Goal: Task Accomplishment & Management: Use online tool/utility

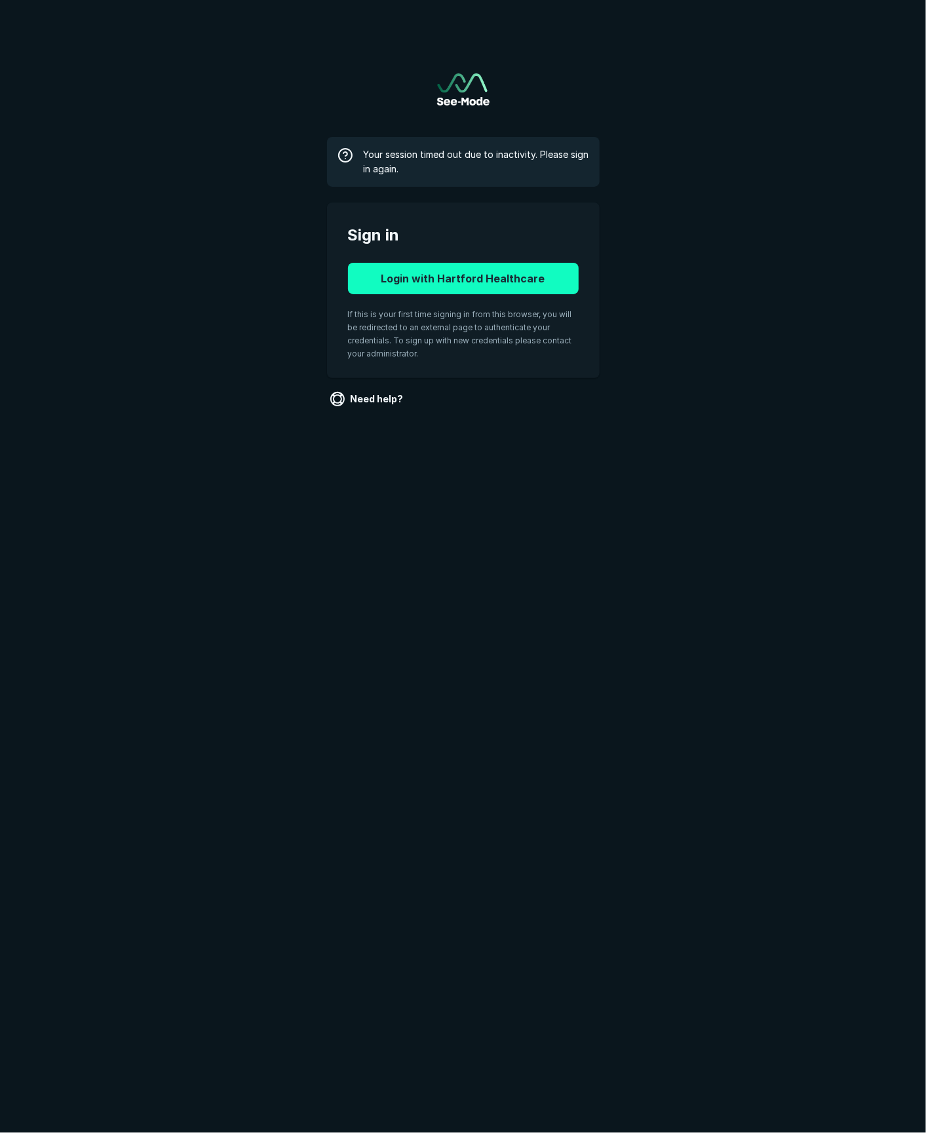
click at [459, 276] on button "Login with Hartford Healthcare" at bounding box center [463, 278] width 231 height 31
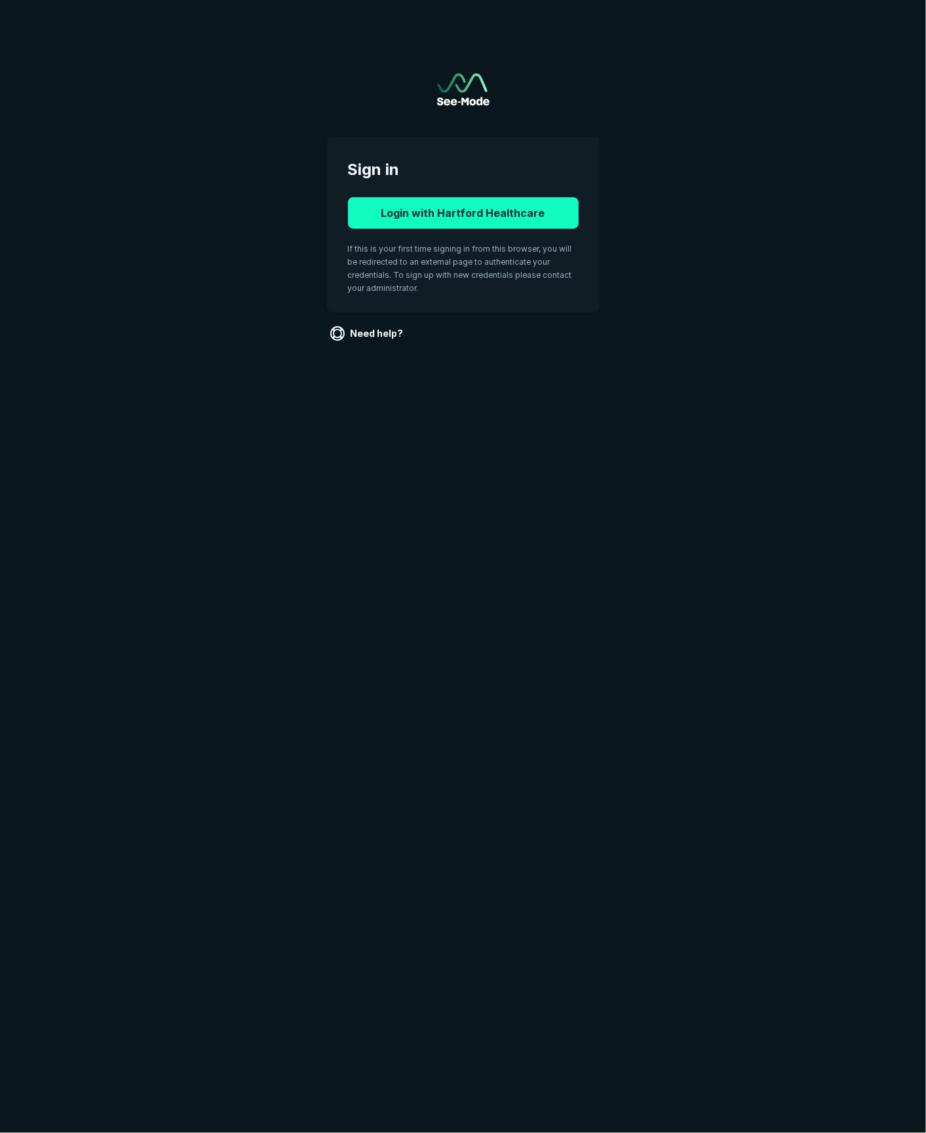
click at [480, 220] on button "Login with Hartford Healthcare" at bounding box center [463, 212] width 231 height 31
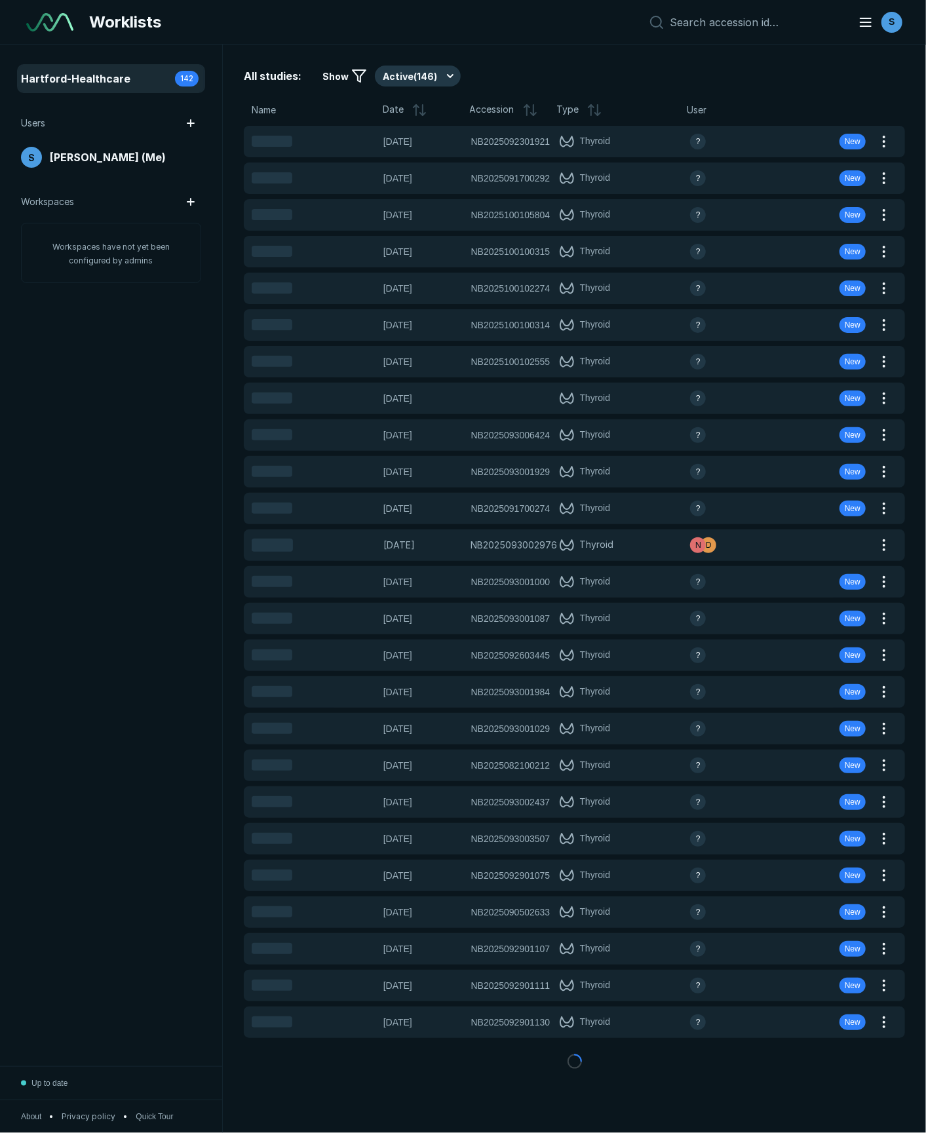
scroll to position [6344, 4639]
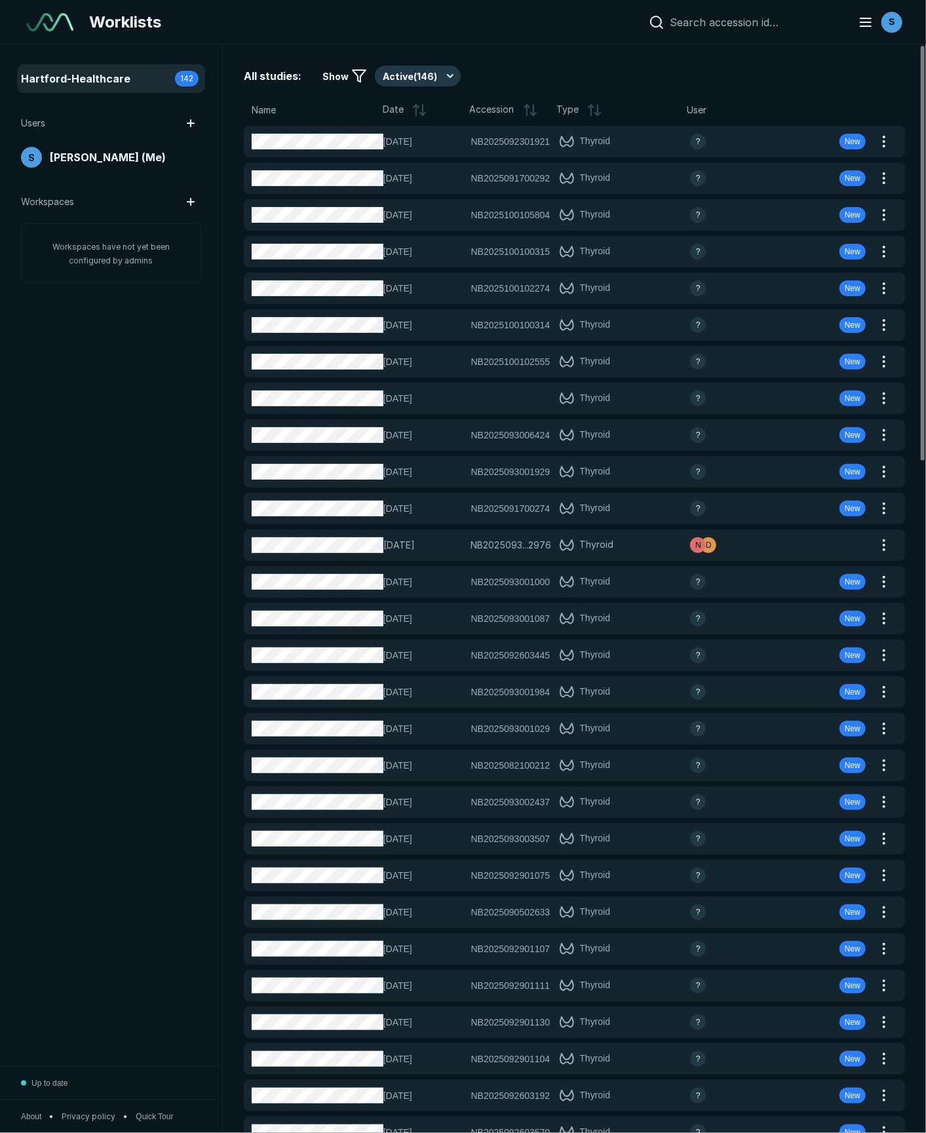
click at [695, 25] on input at bounding box center [756, 22] width 172 height 13
type input "brash"
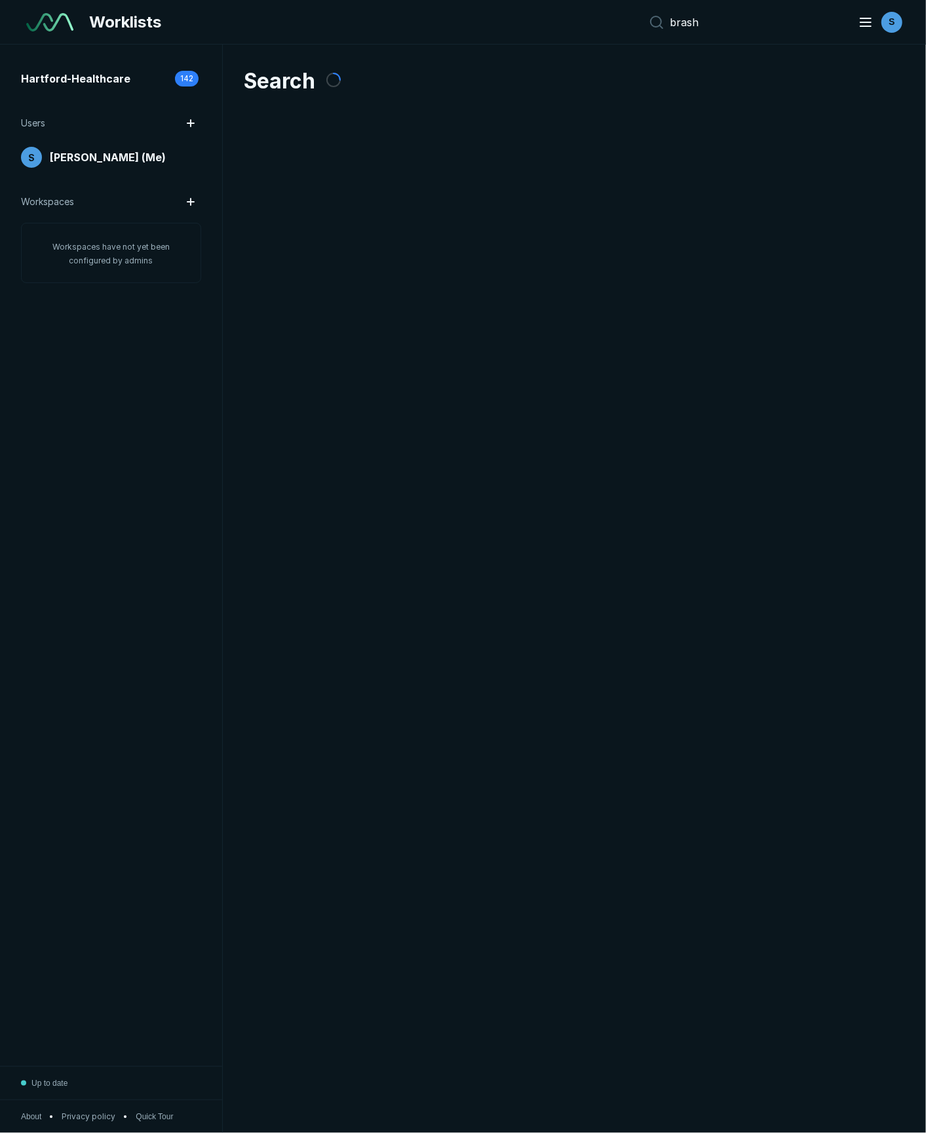
scroll to position [6344, 4639]
drag, startPoint x: 714, startPoint y: 22, endPoint x: 649, endPoint y: 24, distance: 64.9
click at [649, 24] on div "Worklists brash S" at bounding box center [463, 22] width 926 height 45
type input "100100315"
drag, startPoint x: 778, startPoint y: 25, endPoint x: 663, endPoint y: 25, distance: 115.3
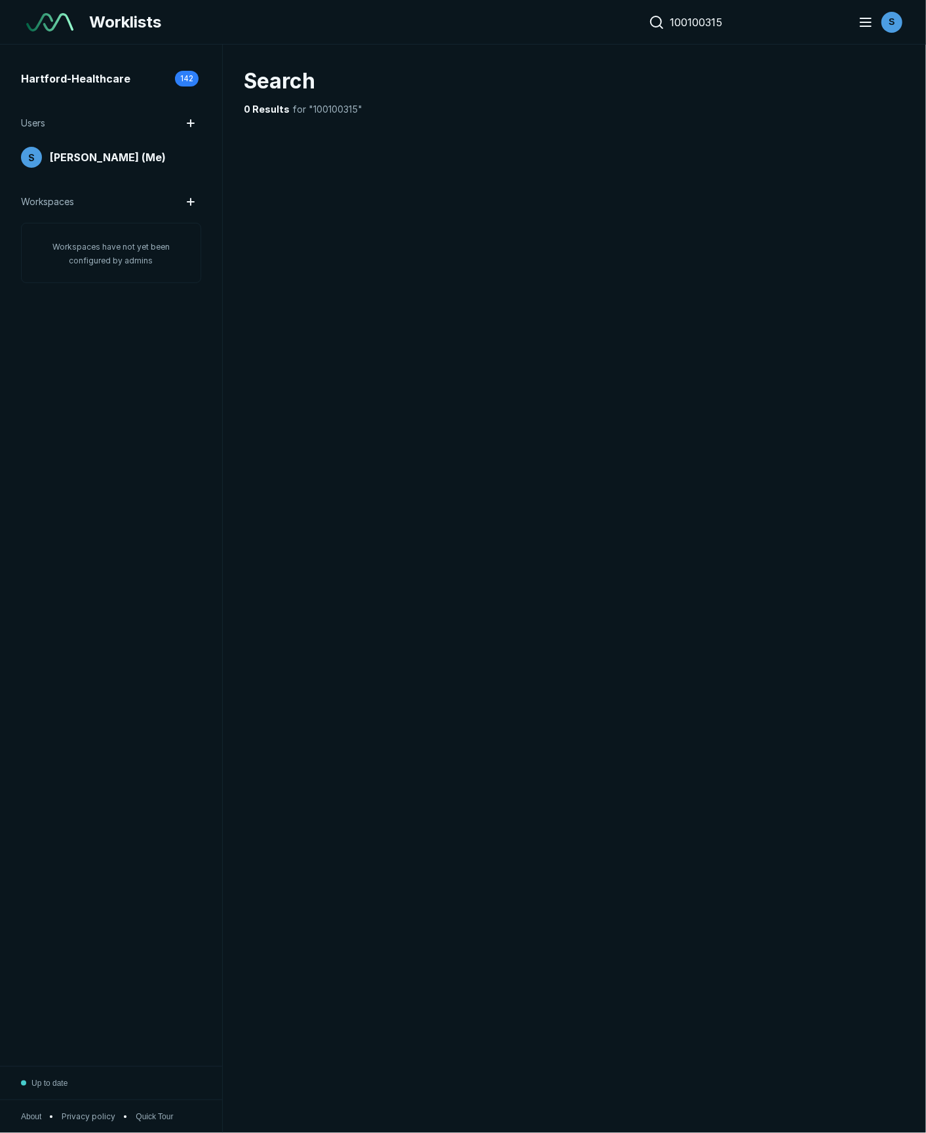
click at [663, 25] on div "100100315" at bounding box center [742, 22] width 199 height 16
click at [102, 155] on span "[PERSON_NAME] (Me)" at bounding box center [108, 157] width 116 height 16
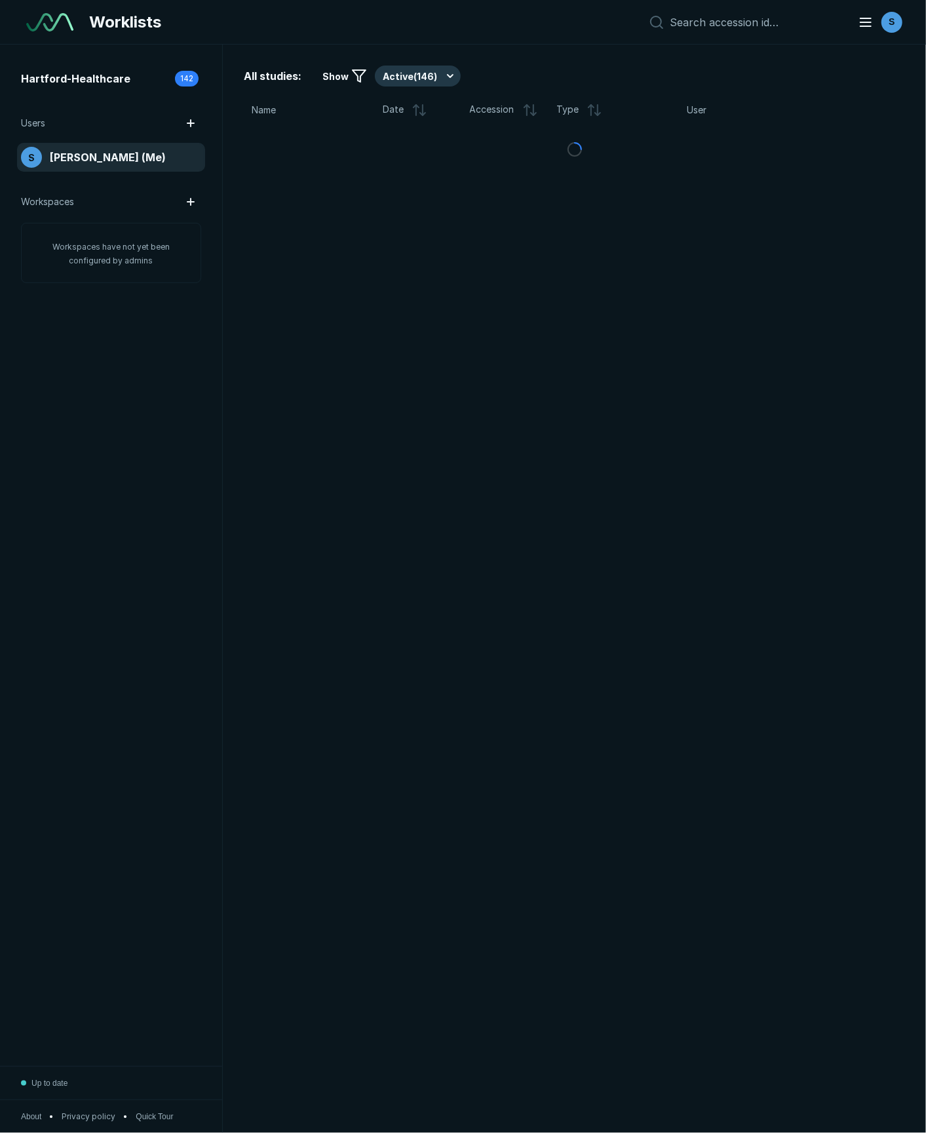
scroll to position [6344, 4639]
click at [94, 76] on span "Hartford-Healthcare" at bounding box center [75, 79] width 109 height 16
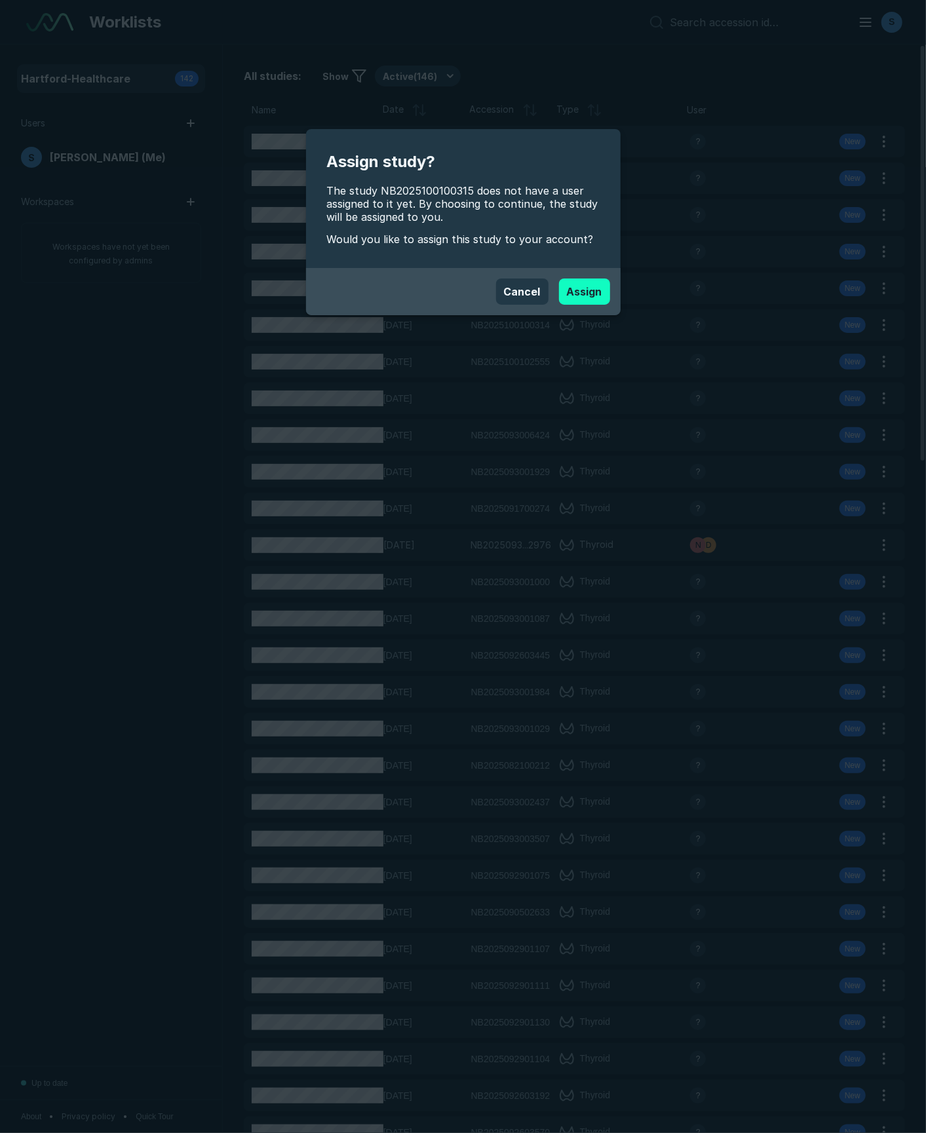
click at [601, 288] on button "Assign" at bounding box center [584, 291] width 51 height 26
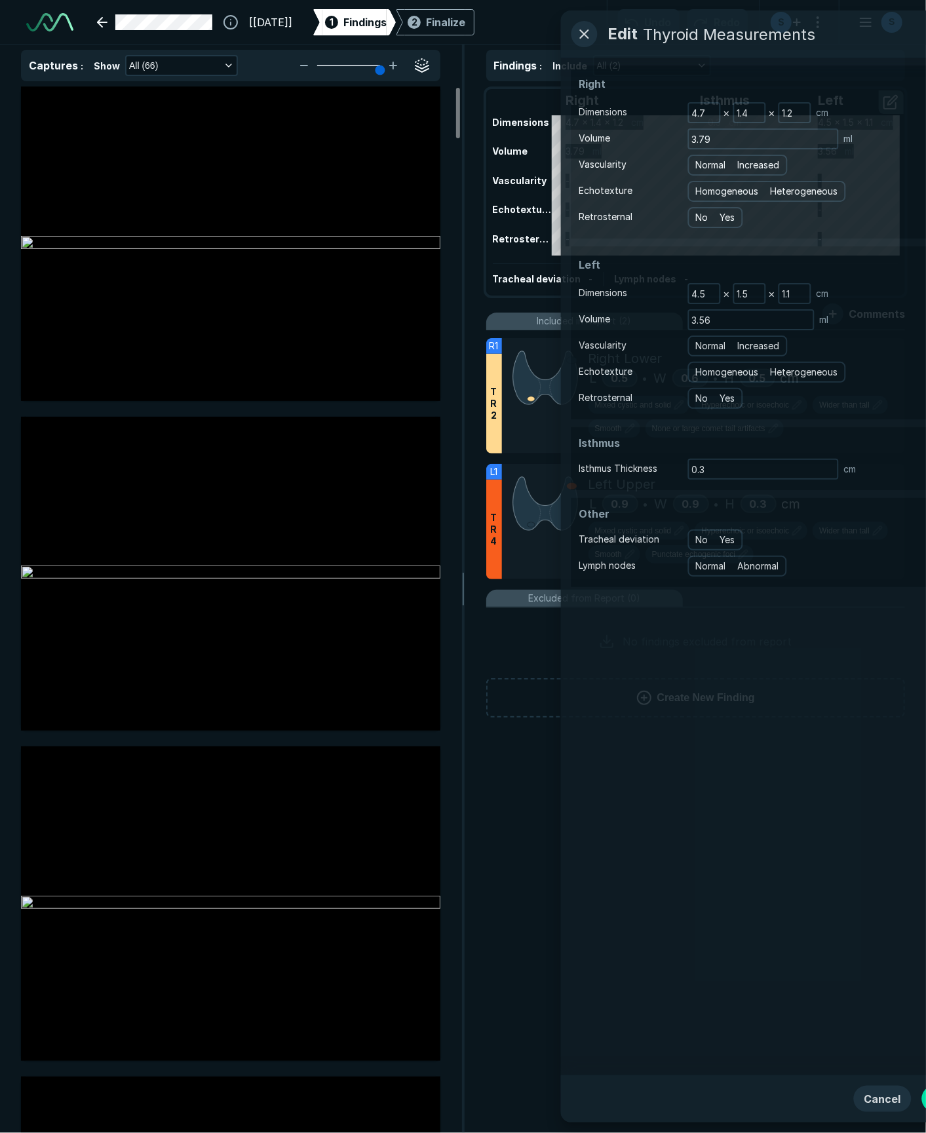
scroll to position [6553, 5850]
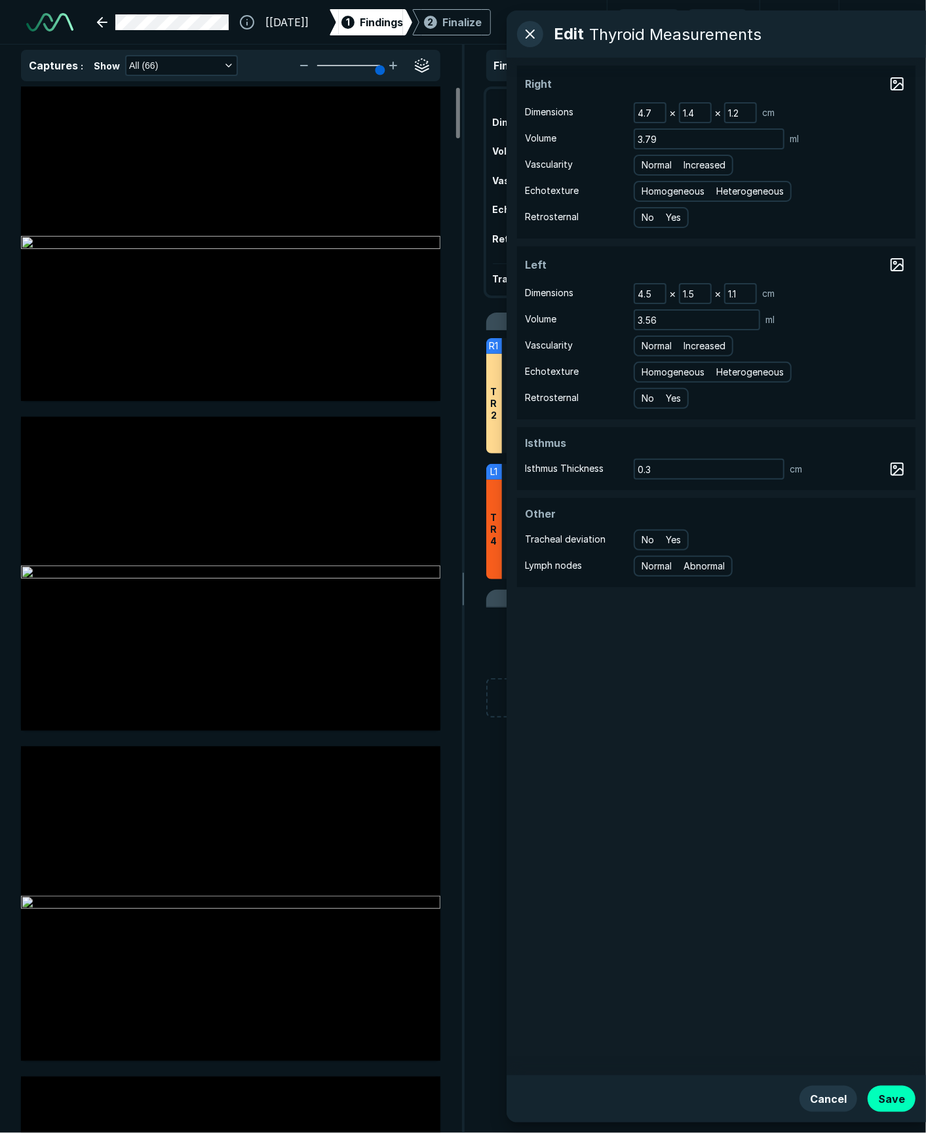
drag, startPoint x: 481, startPoint y: 1086, endPoint x: 430, endPoint y: 491, distance: 597.1
click at [481, 1086] on div "Findings : Include All (2) Right Isthmus Left Dimensions 4.7 x 1.4 x 1.2 cm 0.3…" at bounding box center [695, 589] width 461 height 1088
drag, startPoint x: 658, startPoint y: 144, endPoint x: 604, endPoint y: 138, distance: 54.8
click at [604, 138] on div "Volume 3.79 ml" at bounding box center [716, 138] width 383 height 21
type input "4"
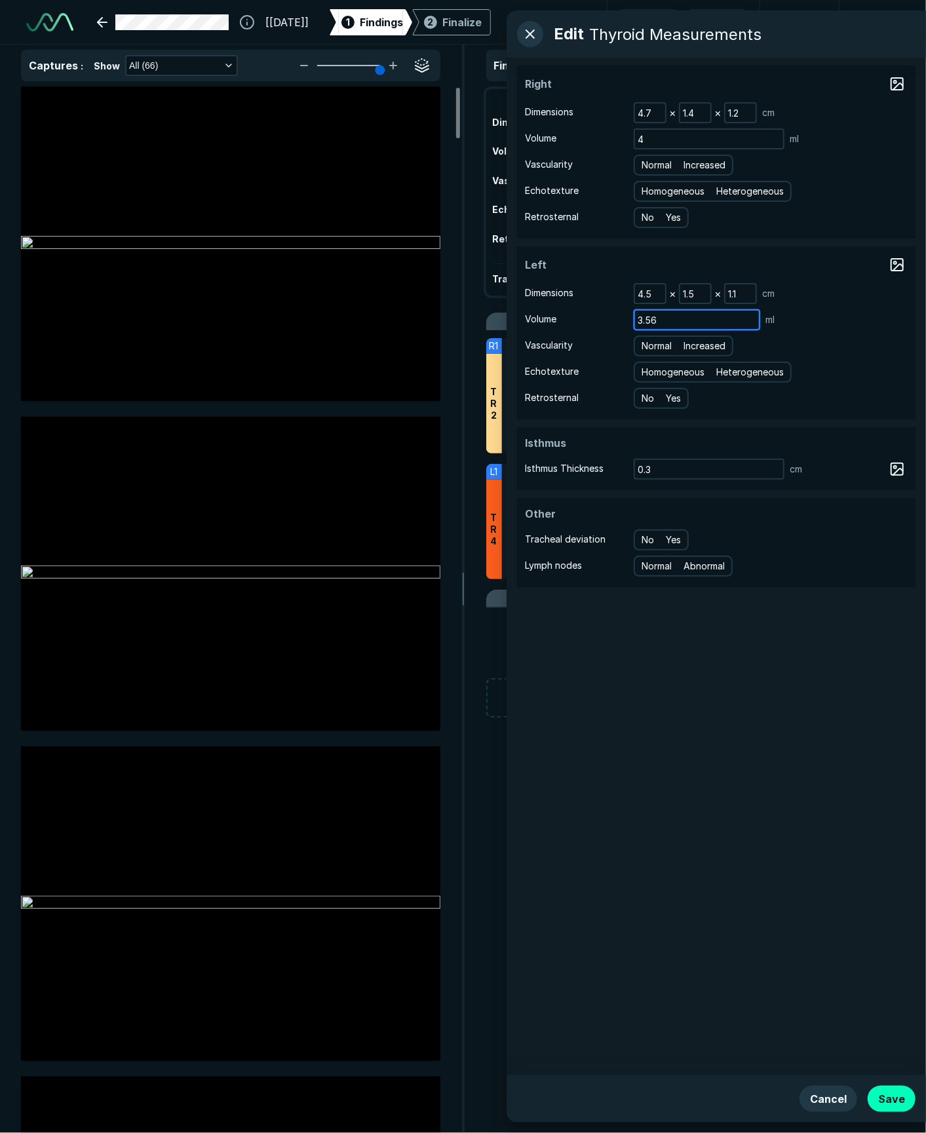
drag, startPoint x: 666, startPoint y: 320, endPoint x: 588, endPoint y: 313, distance: 78.4
click at [588, 313] on div "Volume 3.56 ml" at bounding box center [716, 319] width 383 height 21
type input "4"
drag, startPoint x: 672, startPoint y: 191, endPoint x: 668, endPoint y: 354, distance: 162.5
click at [672, 191] on span "Homogeneous" at bounding box center [672, 191] width 63 height 14
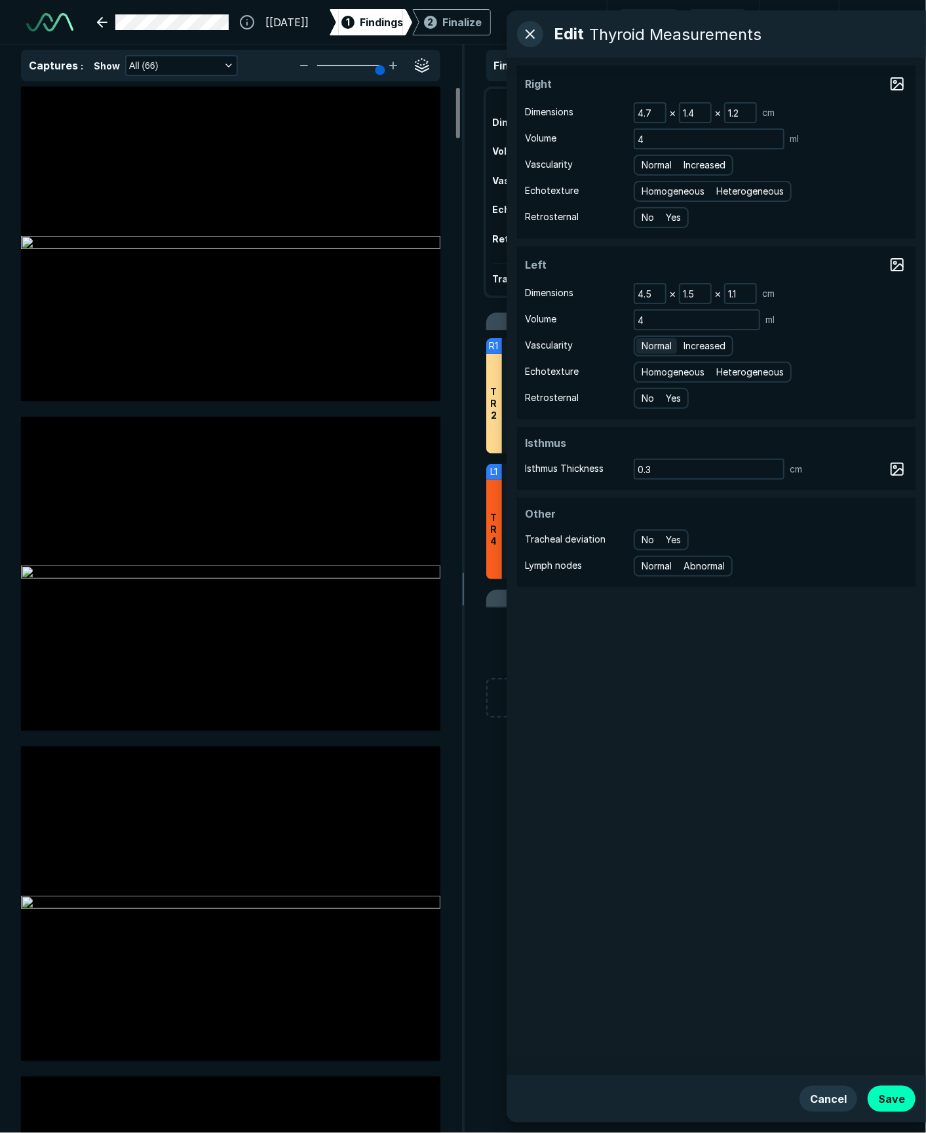
click at [648, 191] on input "Homogeneous" at bounding box center [643, 189] width 9 height 9
radio input "true"
click at [668, 373] on span "Homogeneous" at bounding box center [672, 372] width 63 height 14
click at [648, 373] on input "Homogeneous" at bounding box center [643, 370] width 9 height 9
radio input "true"
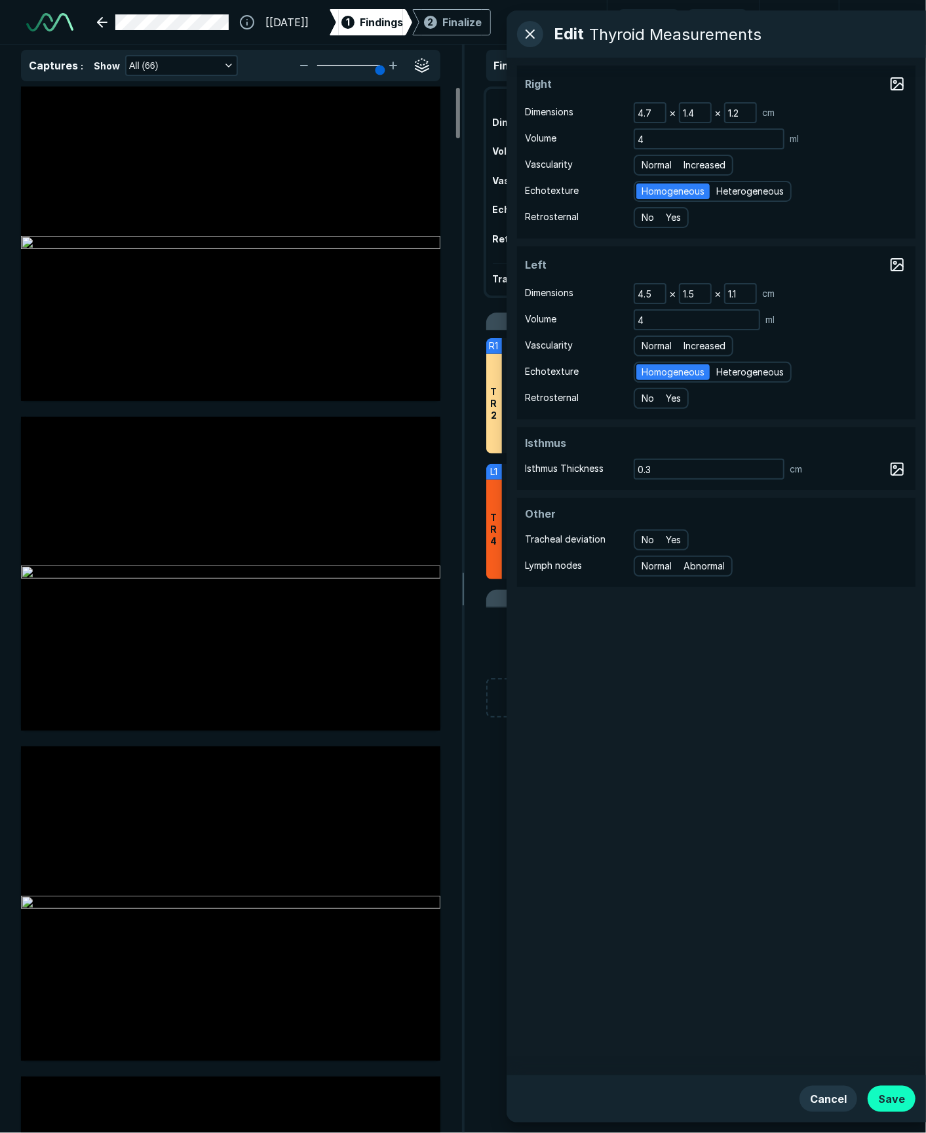
click at [900, 1088] on button "Save" at bounding box center [891, 1099] width 48 height 26
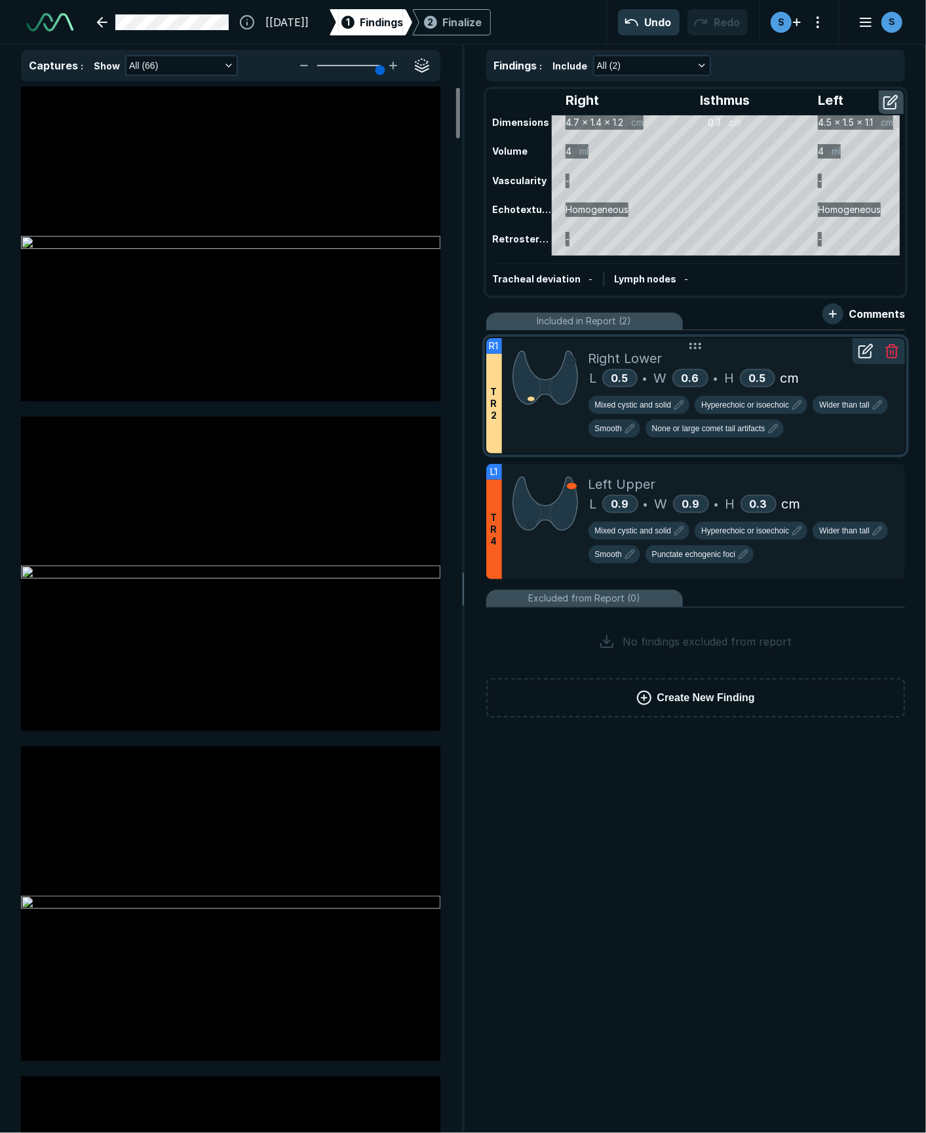
click at [505, 421] on div at bounding box center [545, 395] width 86 height 115
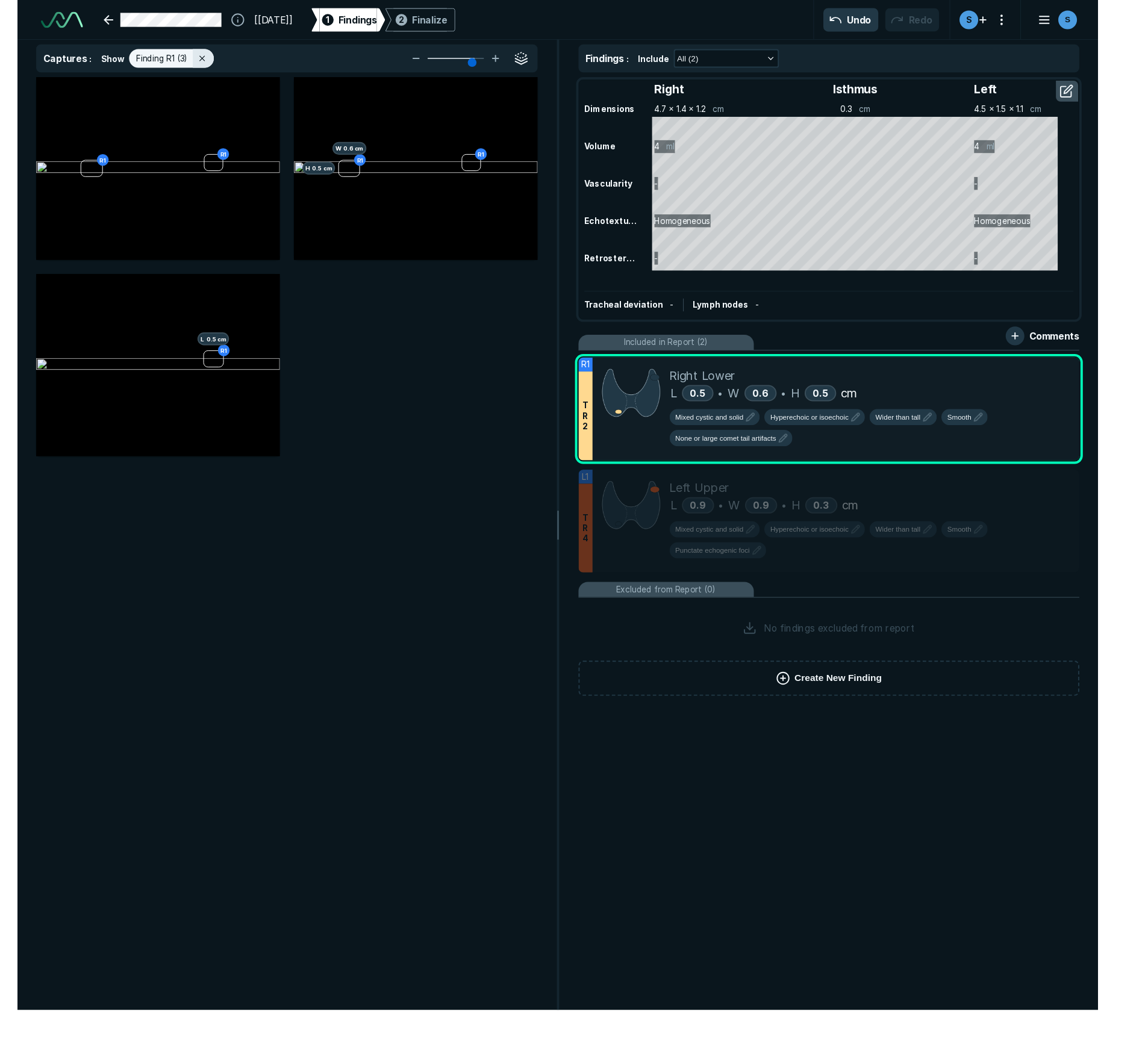
scroll to position [0, 0]
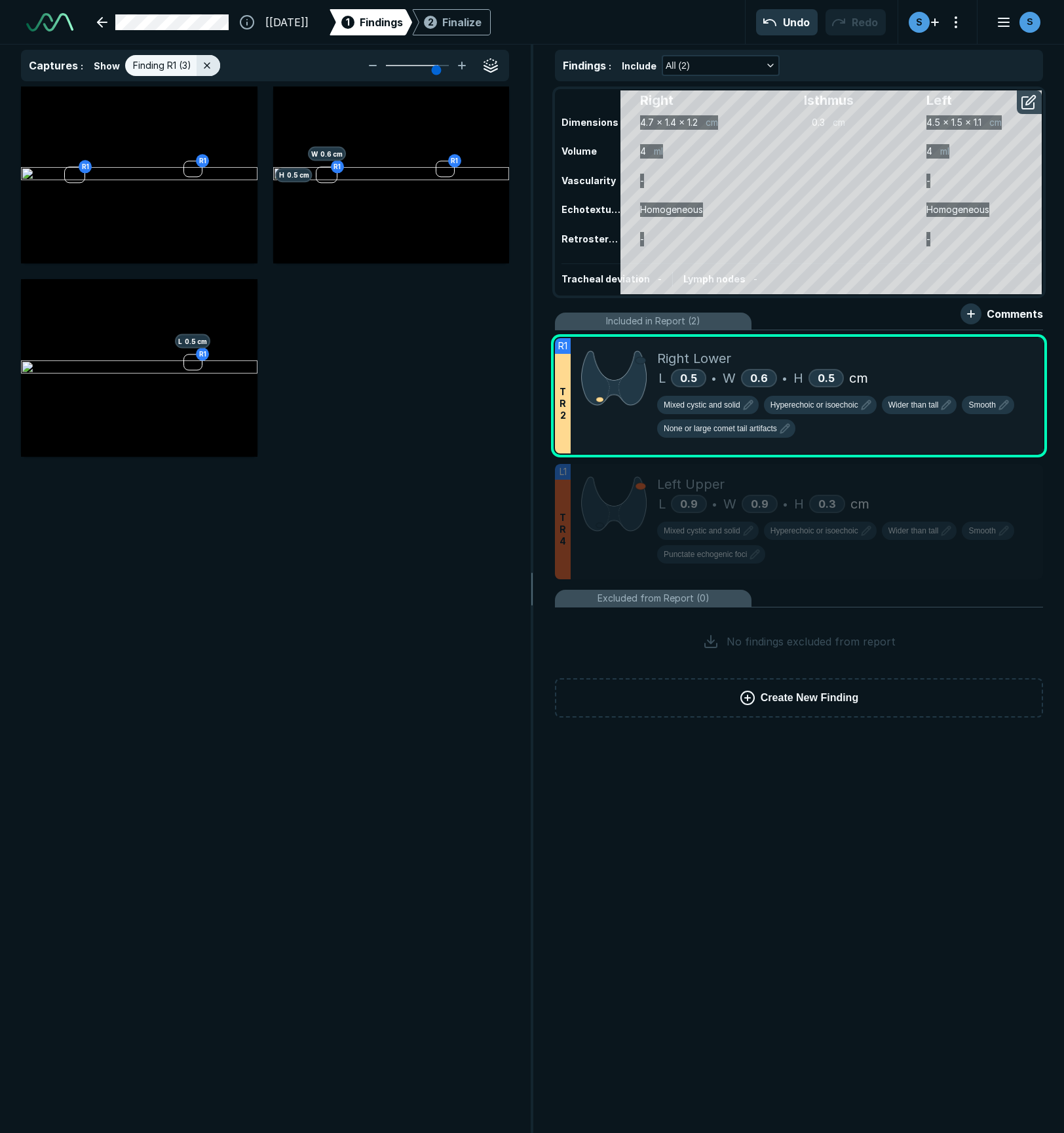
type input "6"
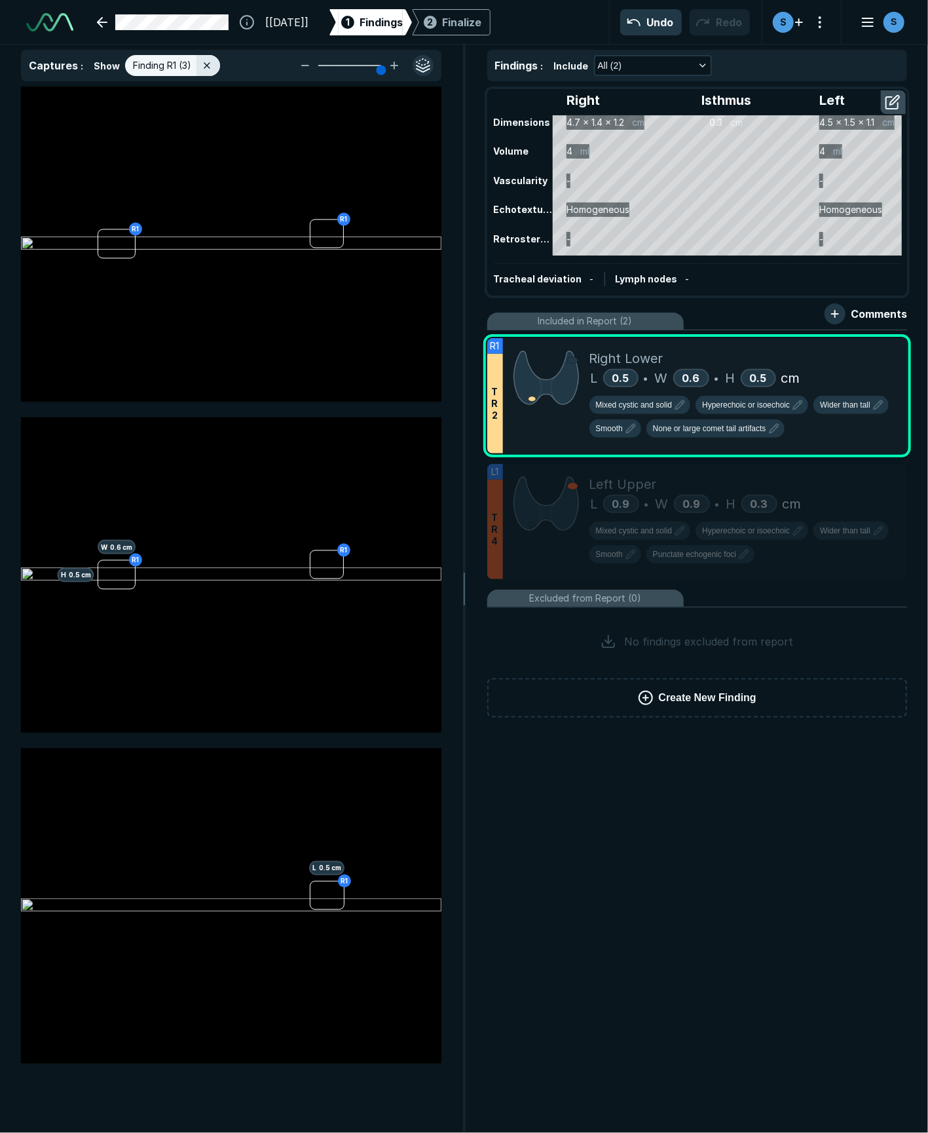
click at [421, 64] on button "button" at bounding box center [423, 65] width 21 height 21
click at [419, 58] on button "button" at bounding box center [423, 65] width 21 height 21
click at [421, 58] on button "button" at bounding box center [423, 65] width 21 height 21
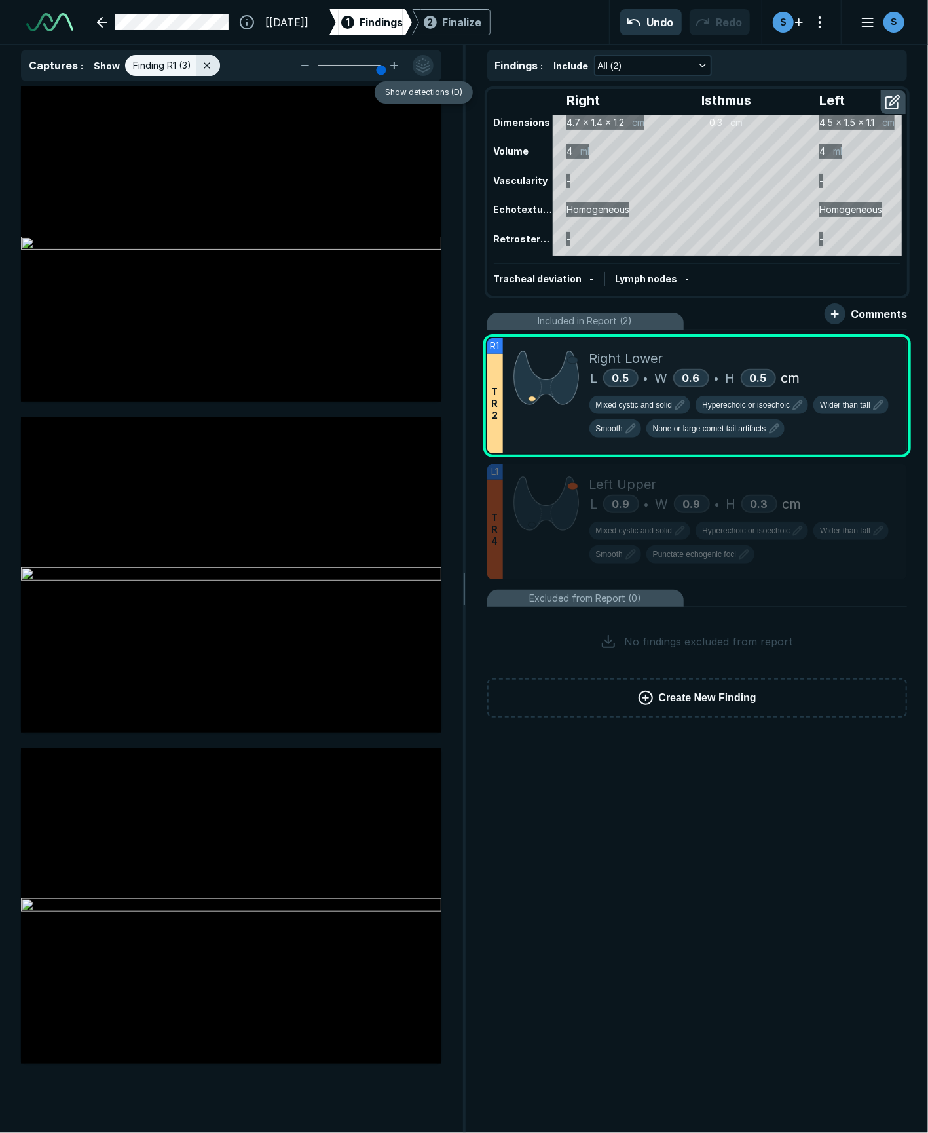
click at [417, 66] on button "button" at bounding box center [423, 65] width 21 height 21
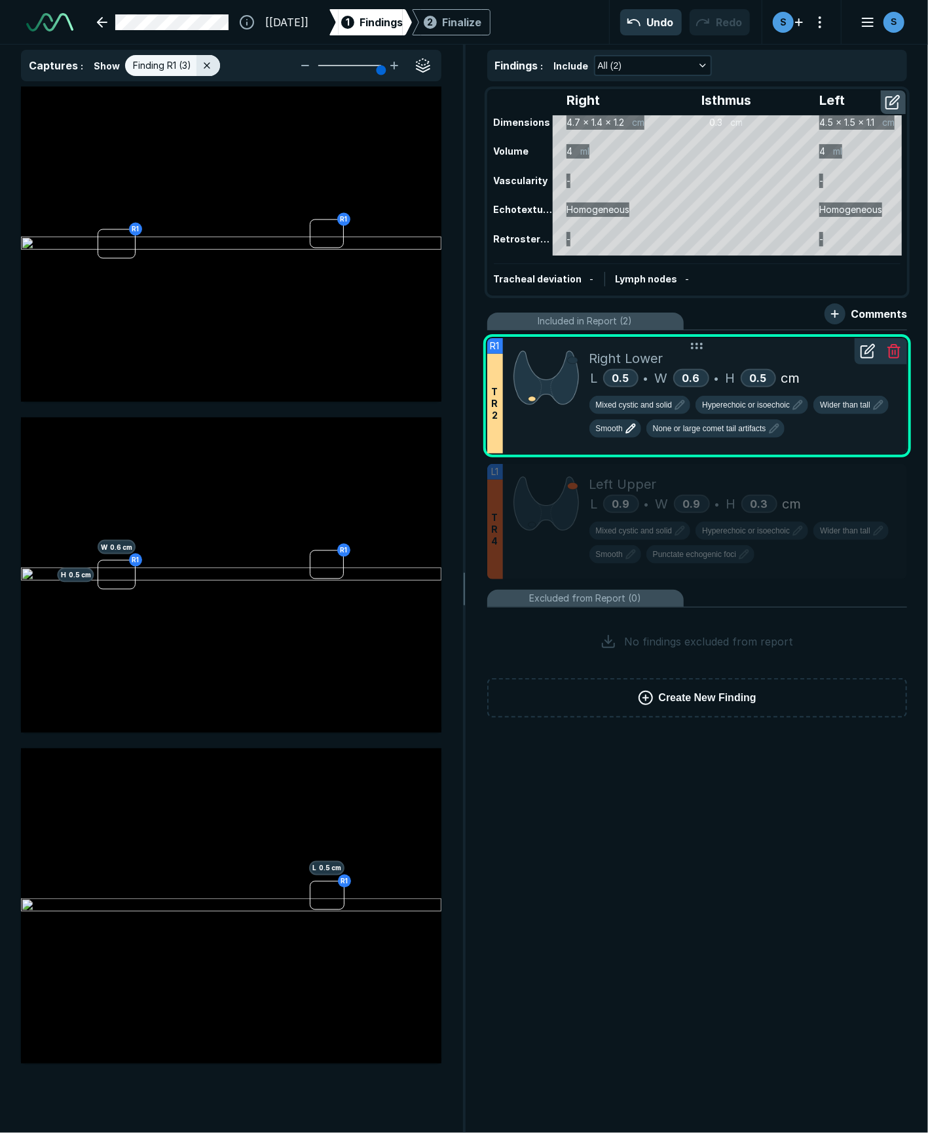
click at [630, 426] on icon "button" at bounding box center [630, 429] width 9 height 9
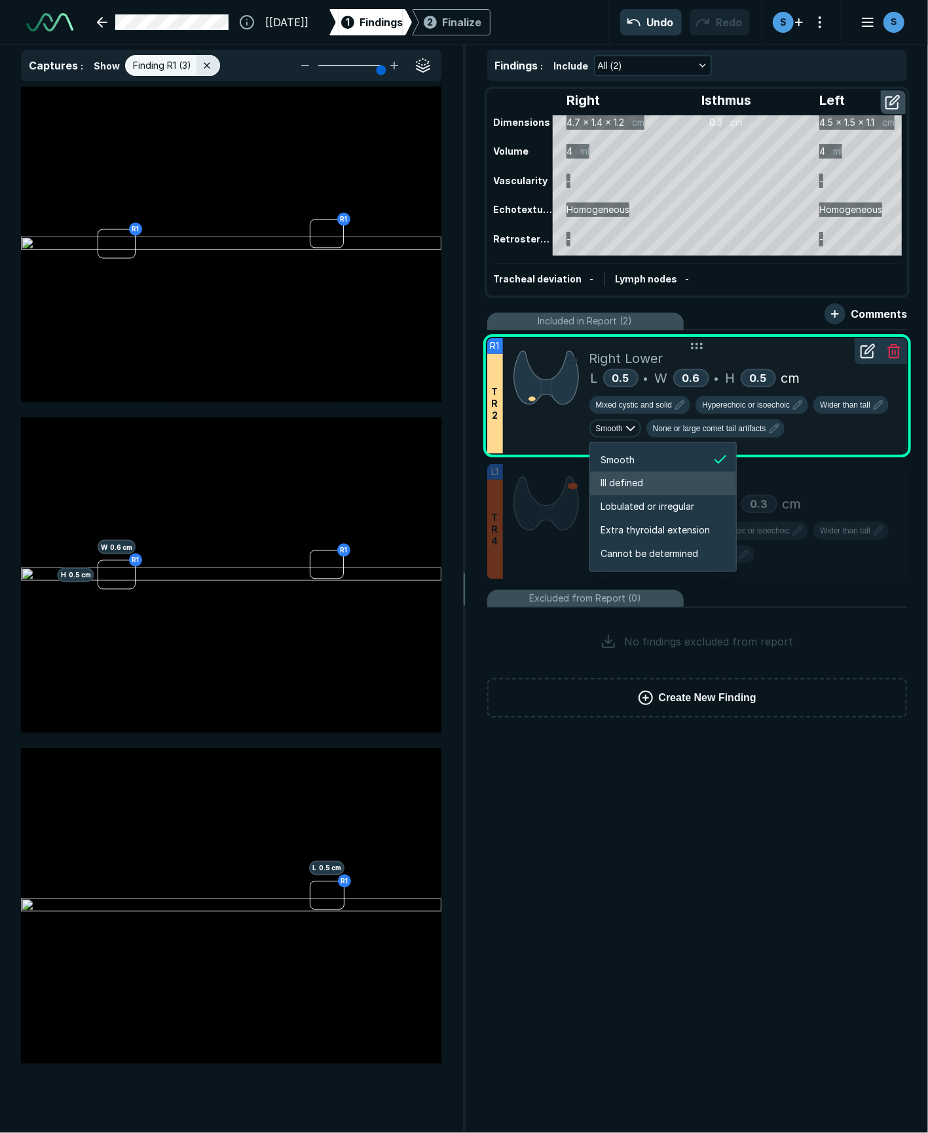
click at [638, 484] on span "Ill defined" at bounding box center [622, 483] width 43 height 14
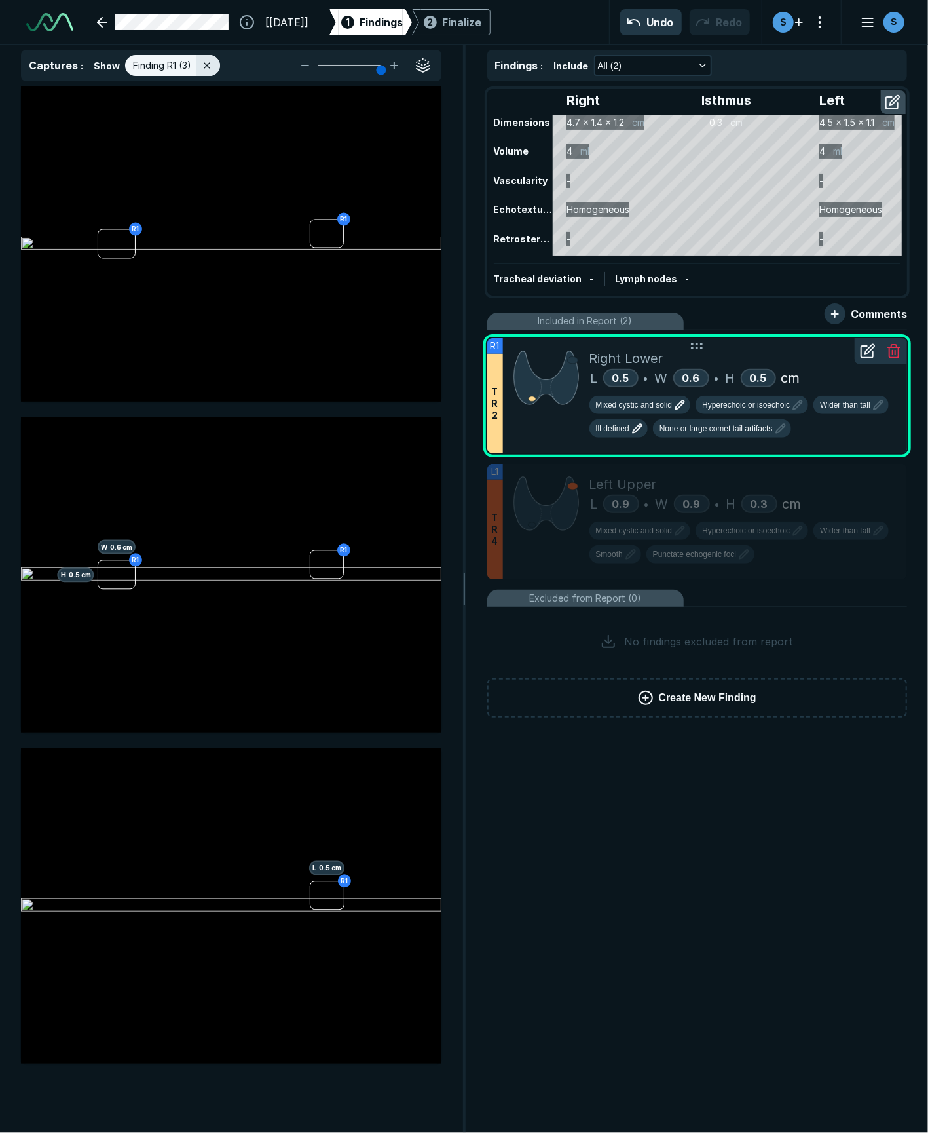
click at [643, 405] on span "Mixed cystic and solid" at bounding box center [634, 405] width 77 height 12
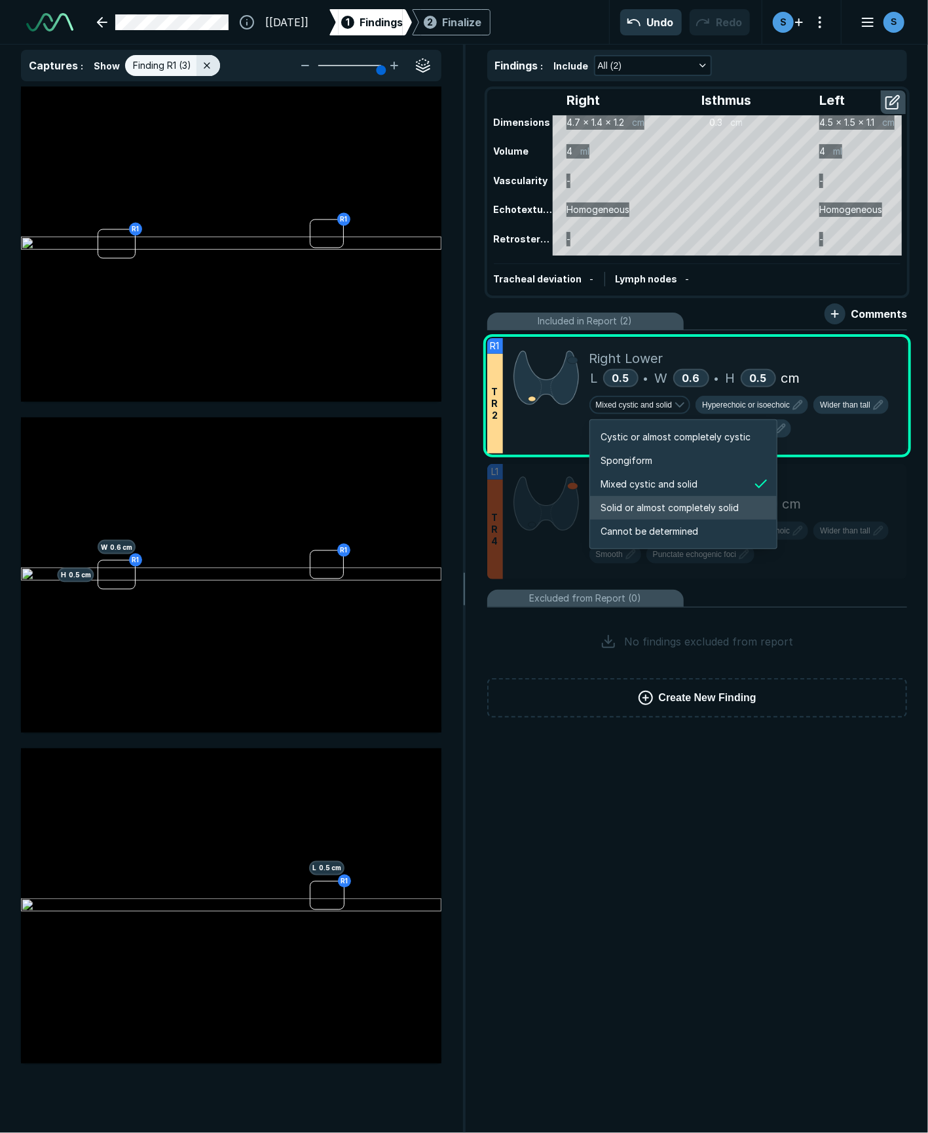
click at [635, 507] on span "Solid or almost completely solid" at bounding box center [670, 508] width 138 height 14
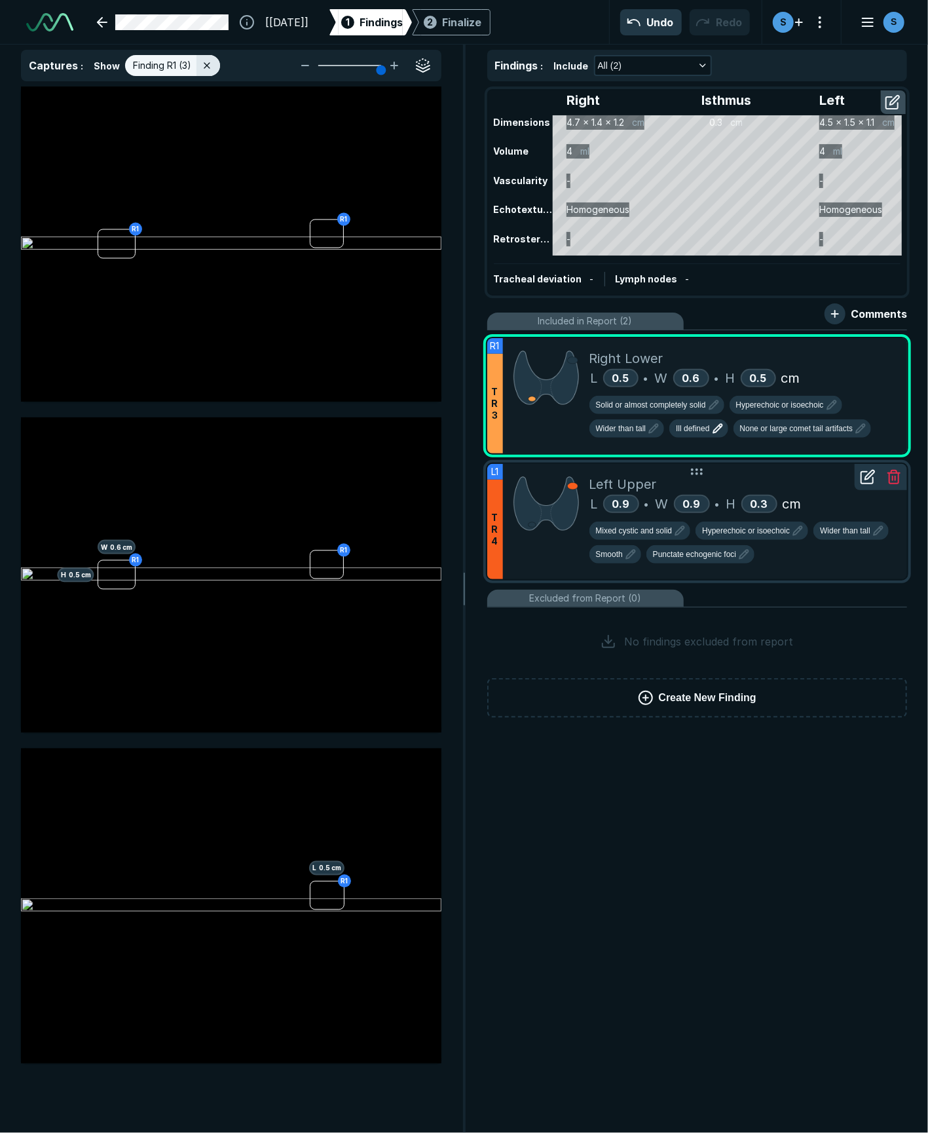
click at [501, 541] on div "T R 4" at bounding box center [495, 530] width 16 height 100
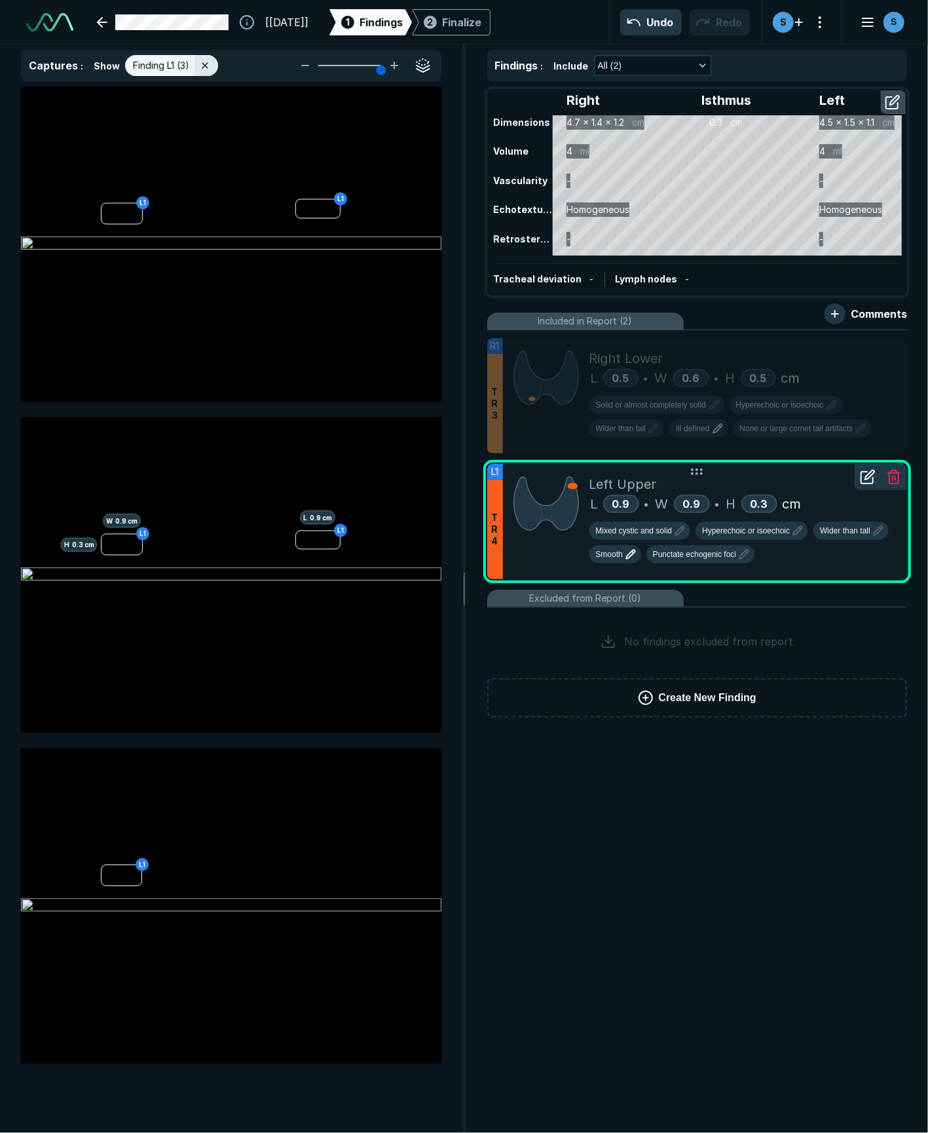
click at [635, 554] on icon "button" at bounding box center [631, 554] width 16 height 16
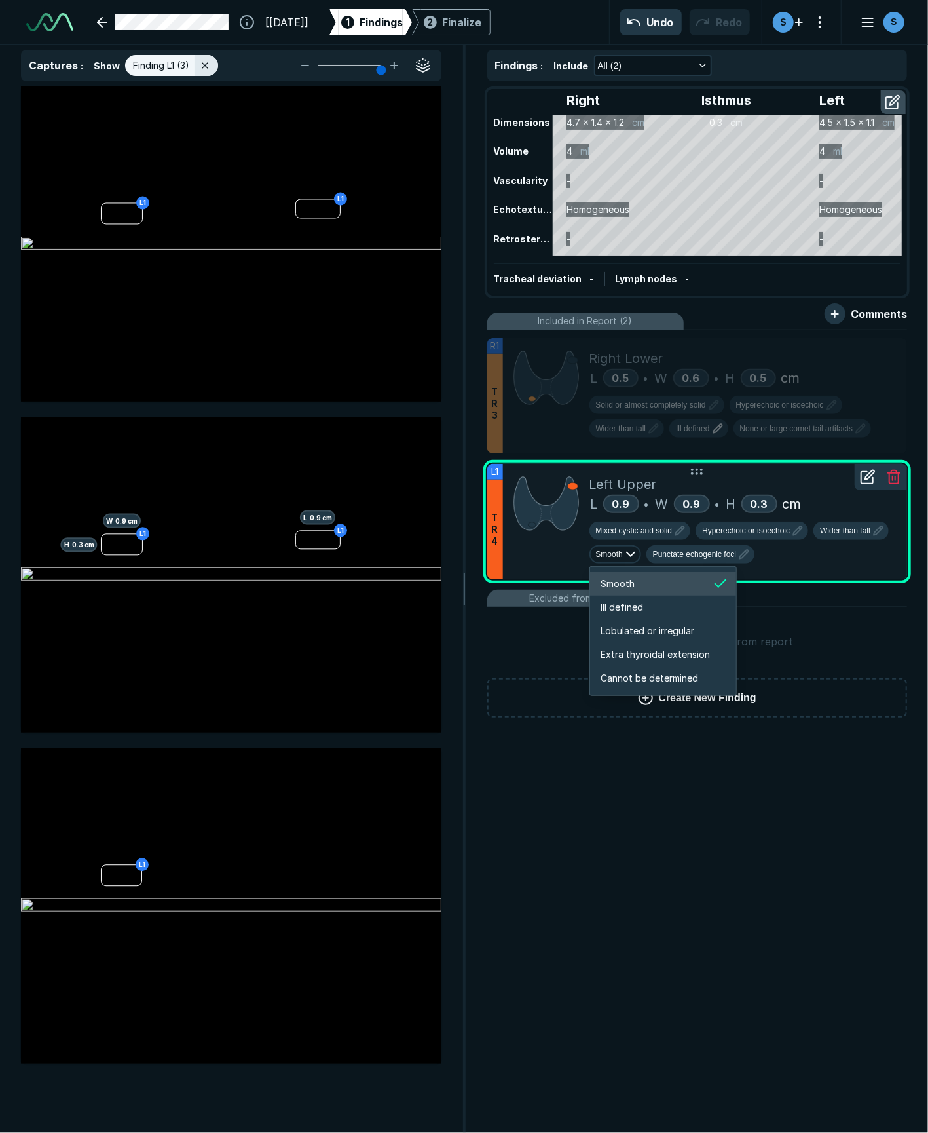
scroll to position [2186, 2330]
click at [650, 608] on li "Ill defined" at bounding box center [663, 608] width 146 height 24
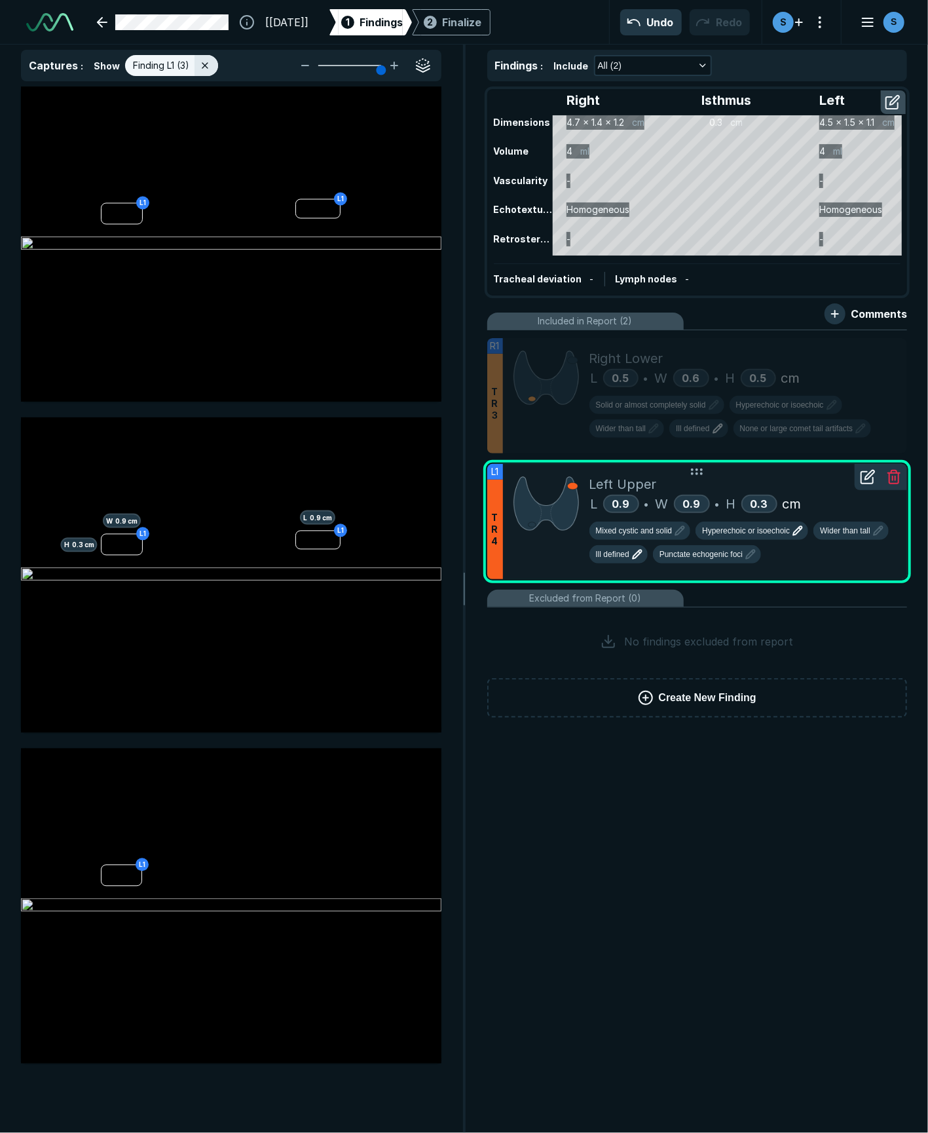
click at [798, 530] on icon "button" at bounding box center [798, 531] width 9 height 9
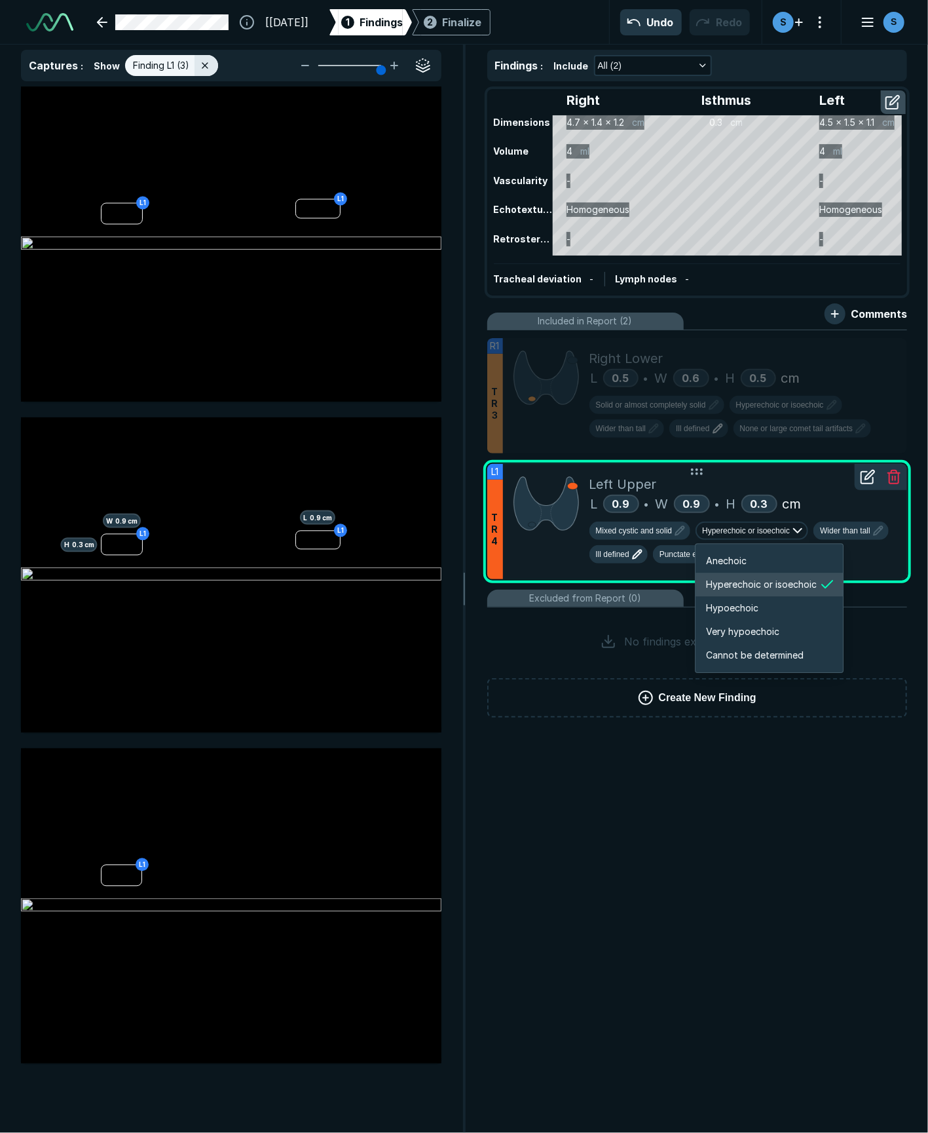
scroll to position [2186, 2348]
click at [761, 606] on li "Hypoechoic" at bounding box center [769, 608] width 147 height 24
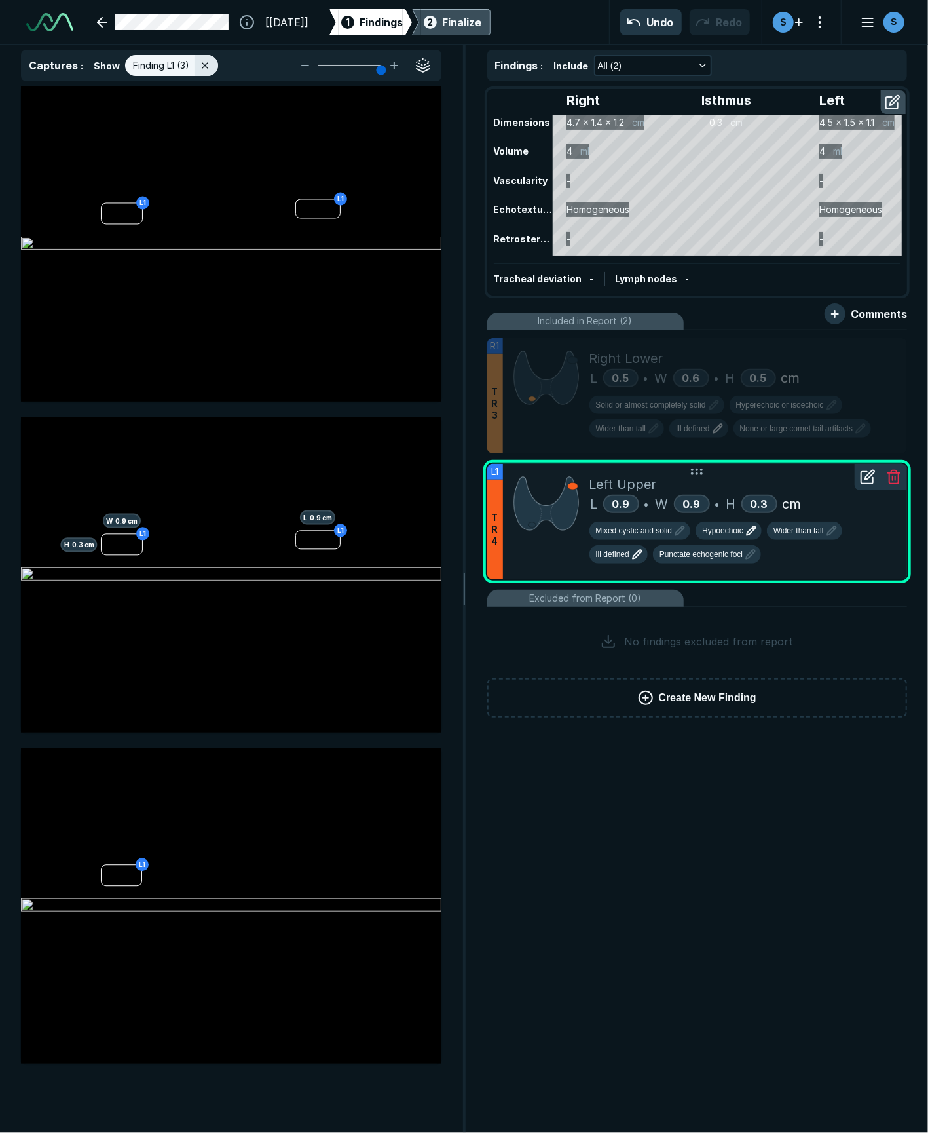
drag, startPoint x: 887, startPoint y: 402, endPoint x: 501, endPoint y: 12, distance: 549.0
click at [887, 402] on div "Solid or almost completely solid Hyperechoic or isoechoic Wider than tall Ill d…" at bounding box center [744, 419] width 308 height 47
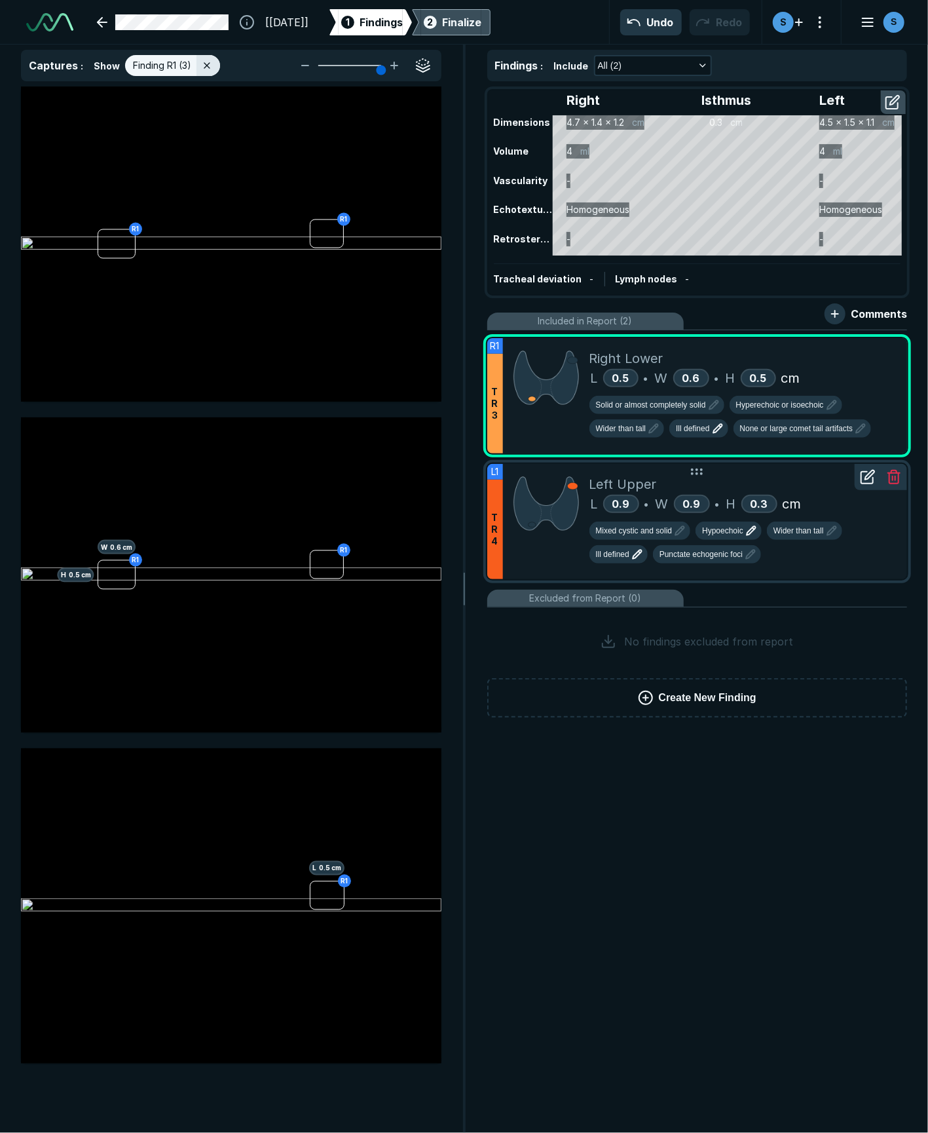
click at [482, 19] on div "Finalize" at bounding box center [461, 22] width 39 height 16
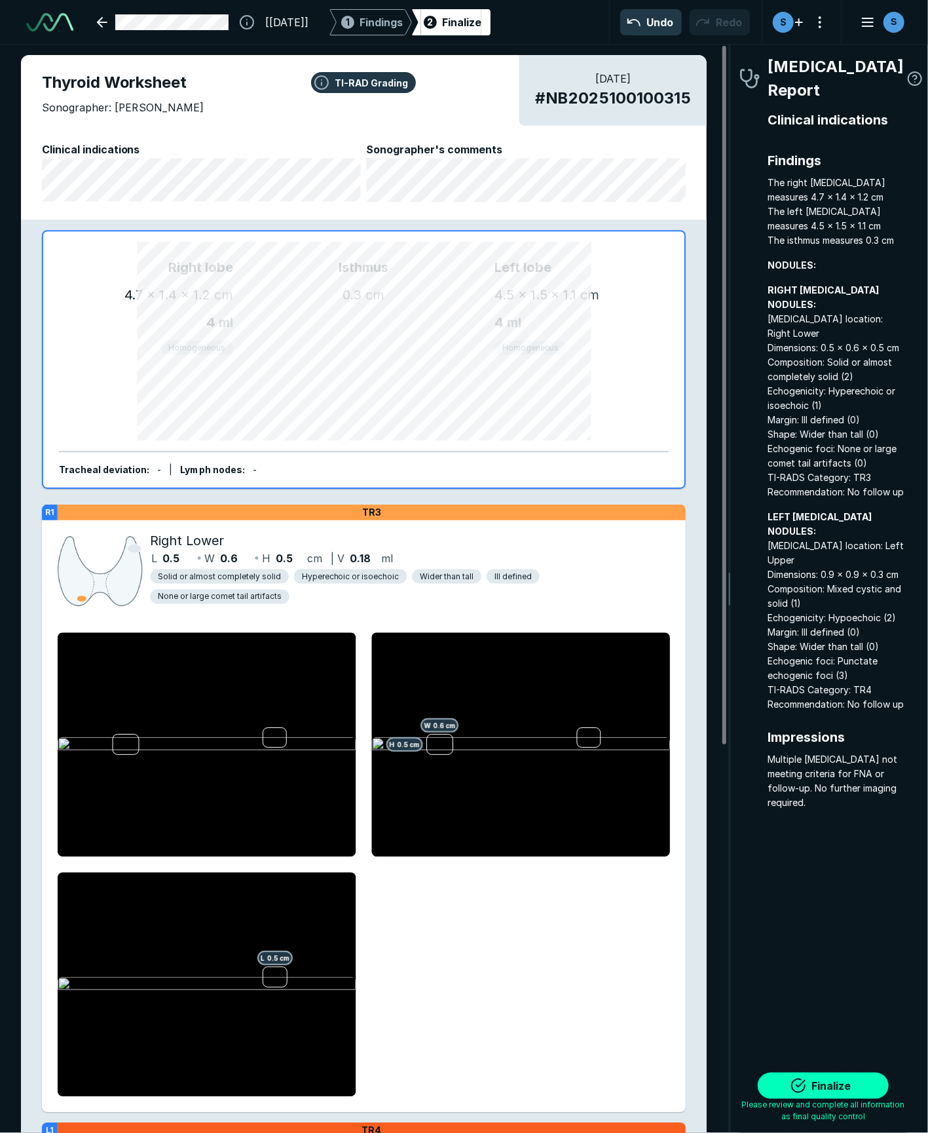
scroll to position [6506, 2418]
click at [823, 1067] on div "Finalize Please review and complete all information as final quality control" at bounding box center [824, 1092] width 168 height 81
click at [829, 1081] on button "Finalize" at bounding box center [823, 1086] width 131 height 26
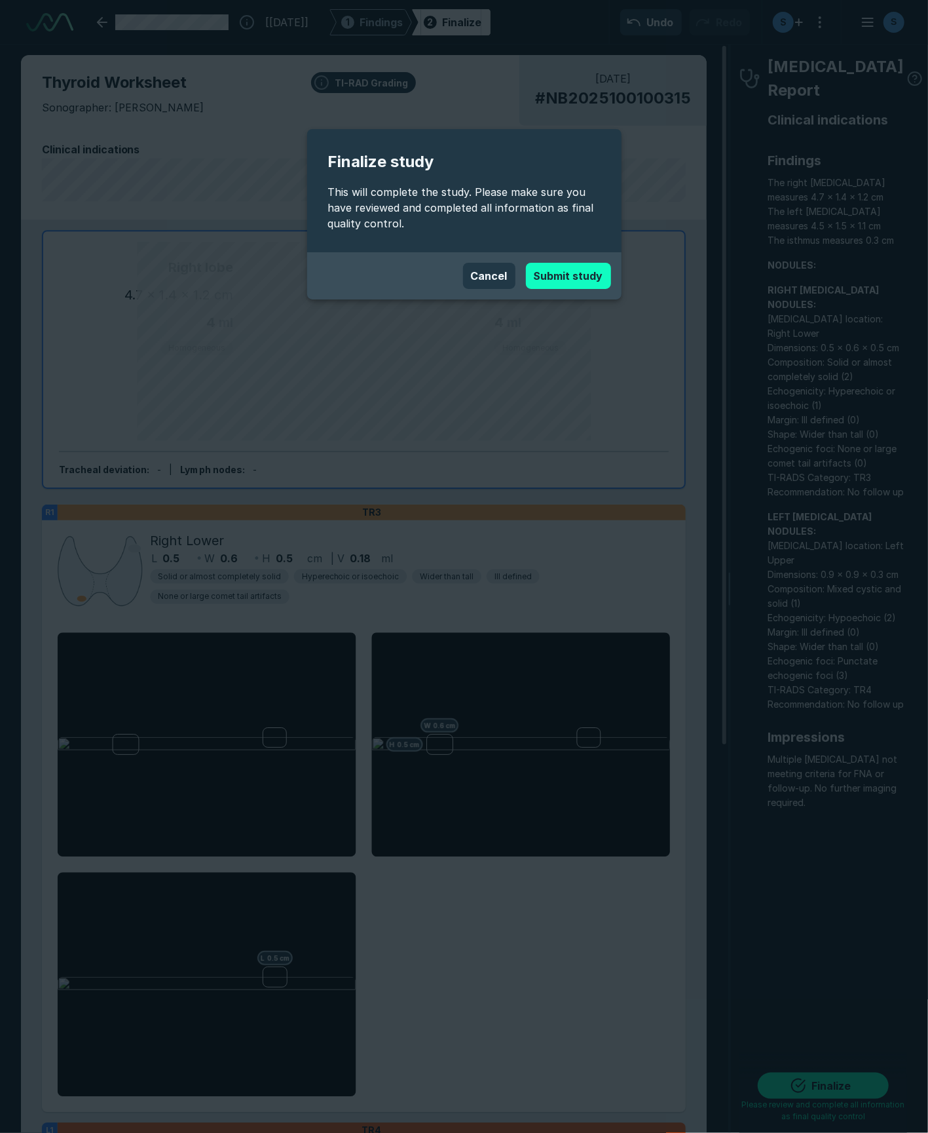
click at [577, 274] on button "Submit study" at bounding box center [568, 276] width 85 height 26
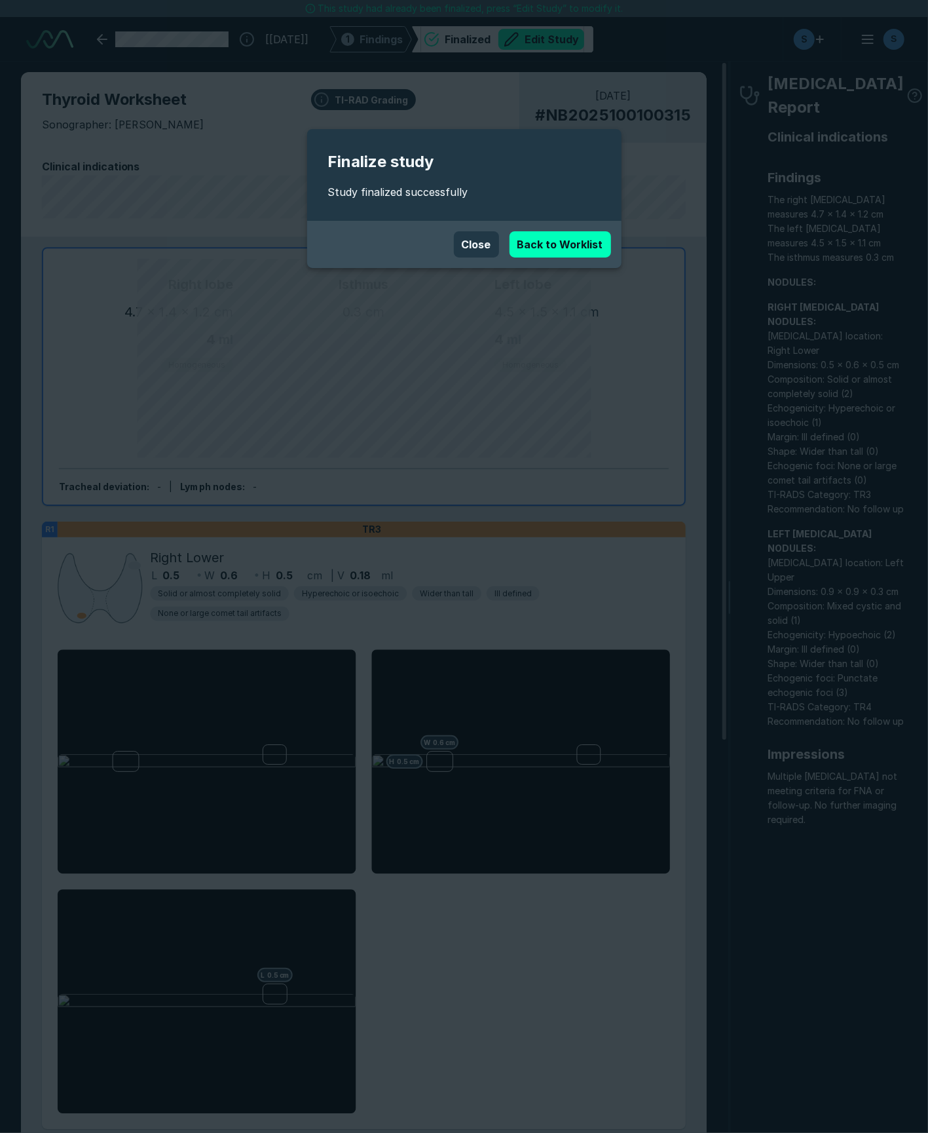
scroll to position [6477, 5863]
click at [552, 238] on link "Back to Worklist" at bounding box center [561, 244] width 102 height 26
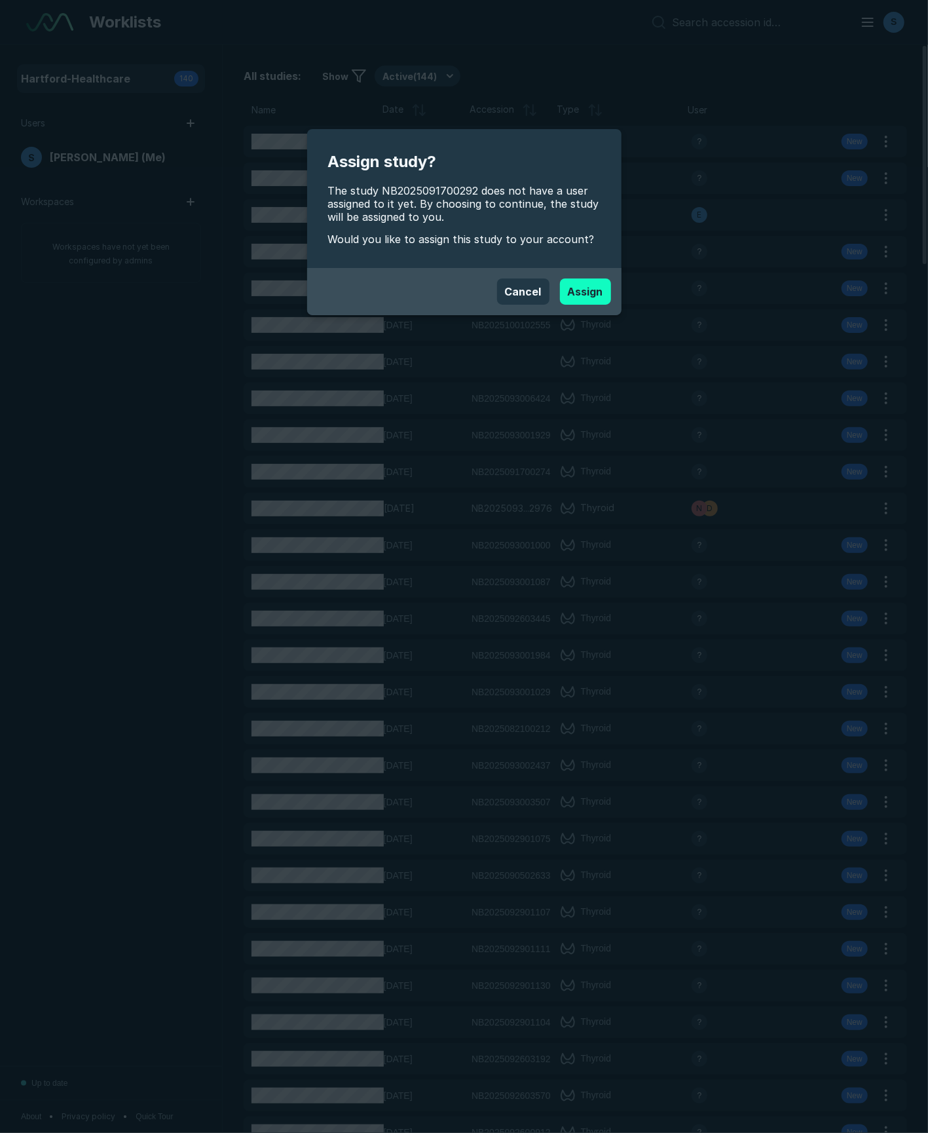
click at [592, 292] on button "Assign" at bounding box center [585, 291] width 51 height 26
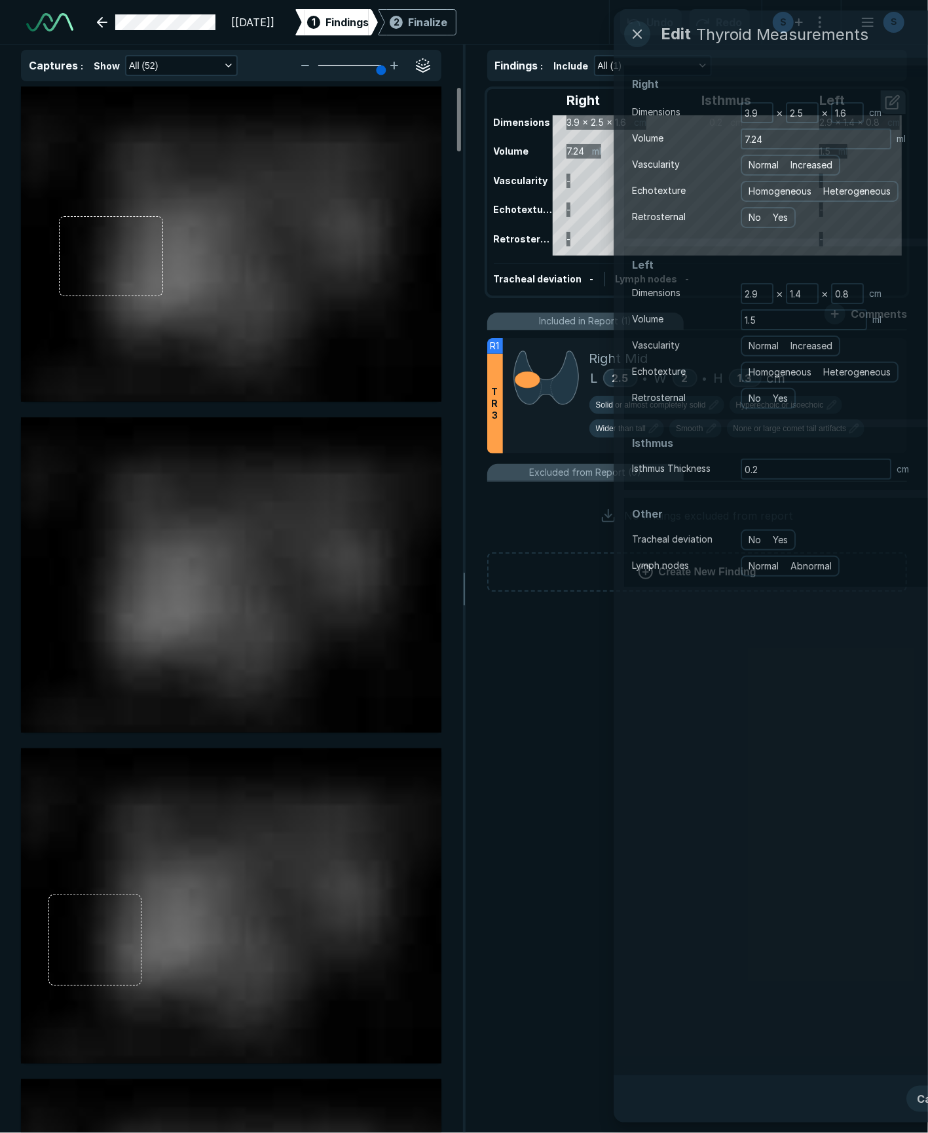
scroll to position [6553, 5863]
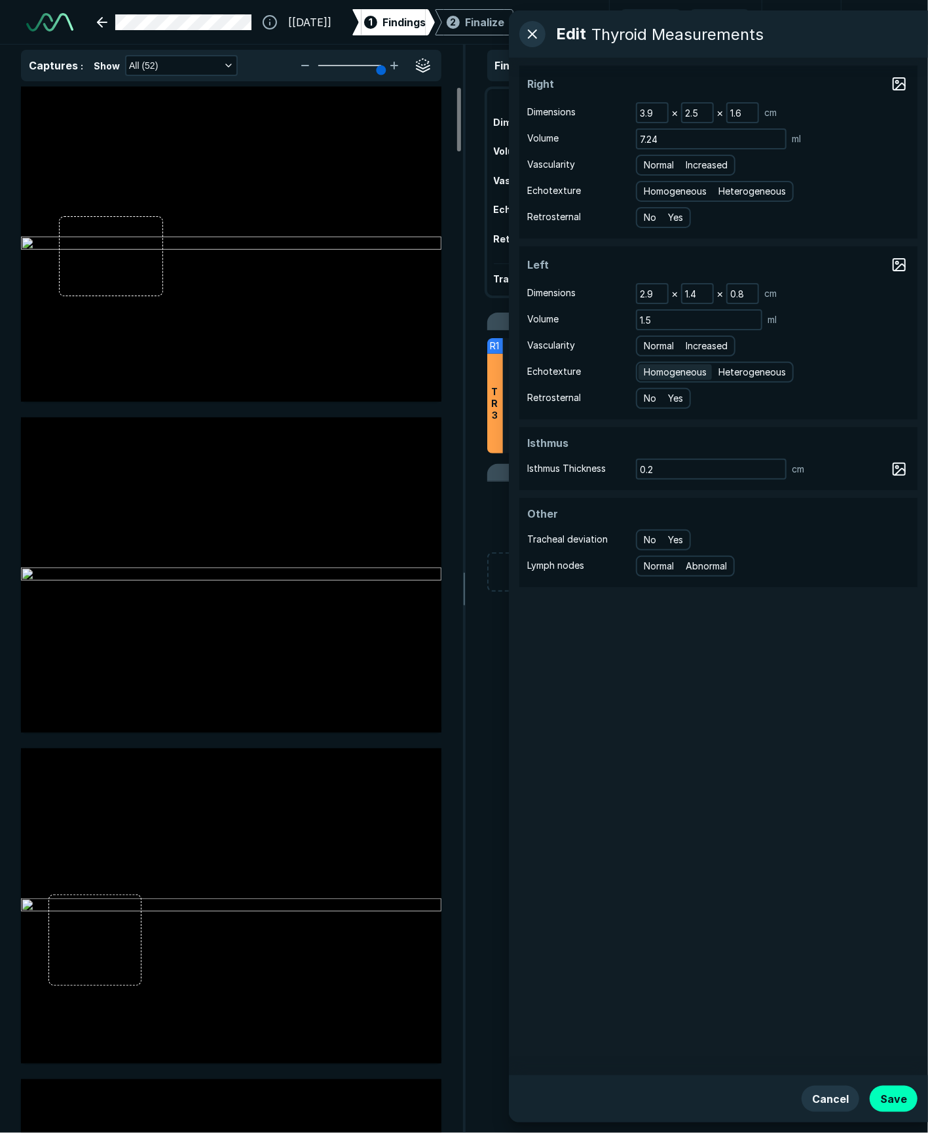
drag, startPoint x: 682, startPoint y: 368, endPoint x: 648, endPoint y: 475, distance: 112.1
click at [682, 368] on span "Homogeneous" at bounding box center [675, 372] width 63 height 14
click at [651, 368] on input "Homogeneous" at bounding box center [646, 370] width 9 height 9
radio input "true"
click at [663, 187] on span "Homogeneous" at bounding box center [675, 191] width 63 height 14
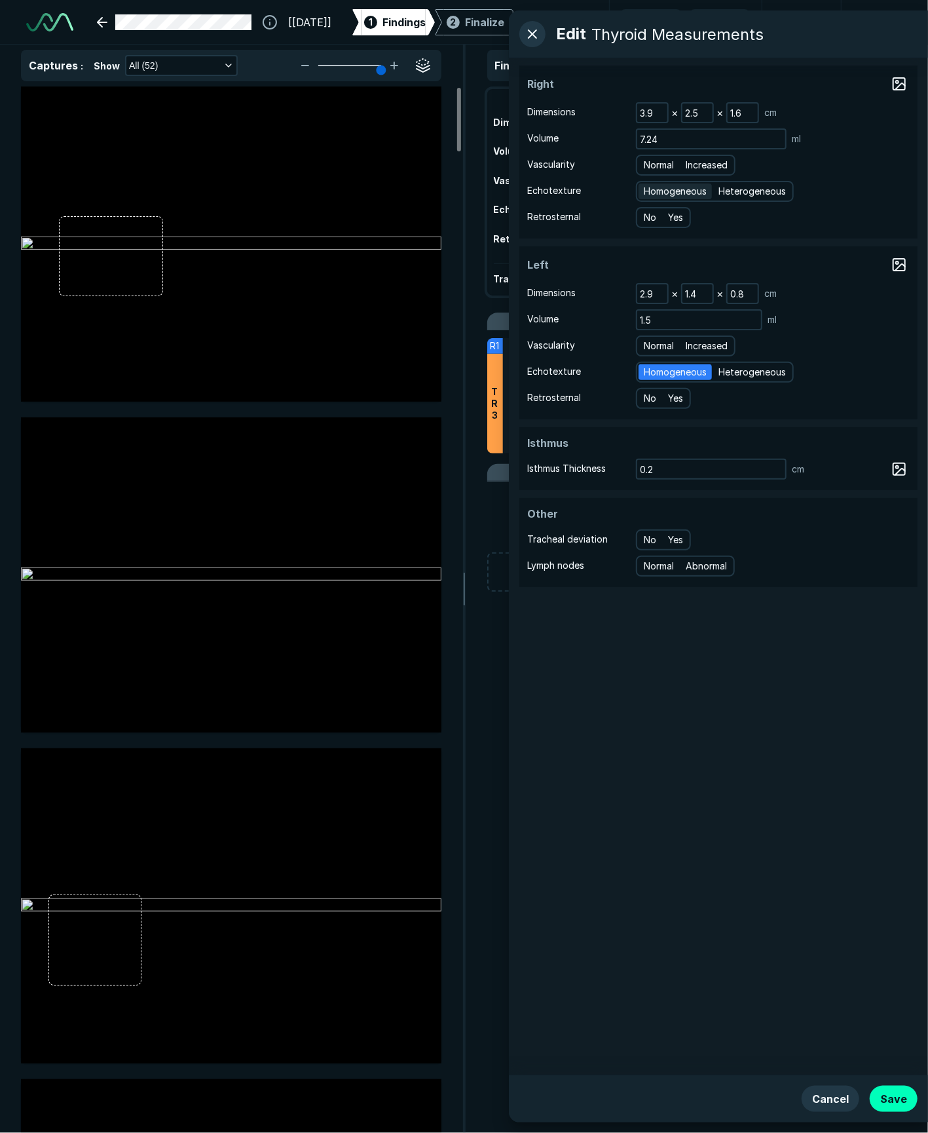
click at [651, 187] on input "Homogeneous" at bounding box center [646, 189] width 9 height 9
radio input "true"
drag, startPoint x: 486, startPoint y: 1086, endPoint x: 536, endPoint y: 926, distance: 167.4
click at [486, 1086] on div "Findings : Include All (1) Right Isthmus Left Dimensions 3.9 x 2.5 x 1.6 cm 0.2…" at bounding box center [698, 589] width 463 height 1088
click at [892, 1092] on button "Save" at bounding box center [894, 1099] width 48 height 26
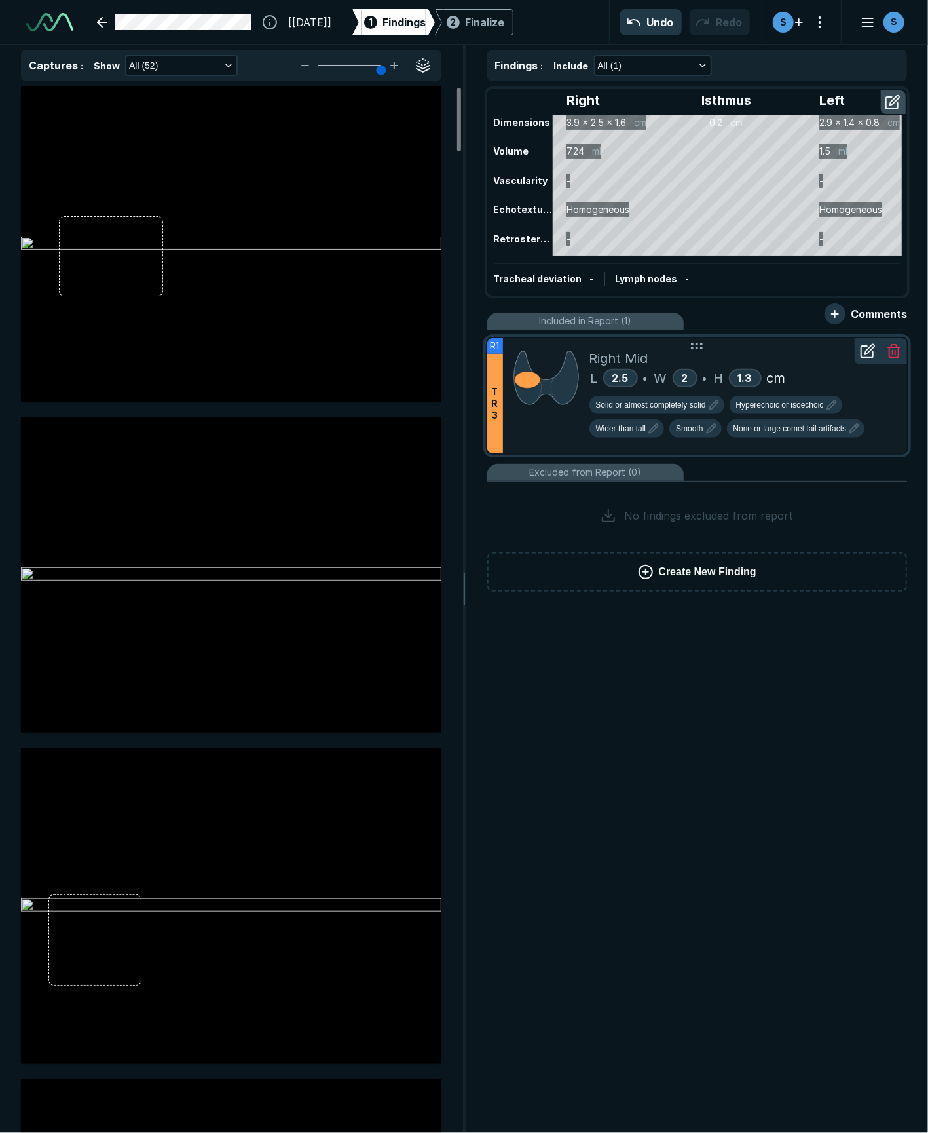
click at [867, 353] on icon at bounding box center [868, 351] width 16 height 16
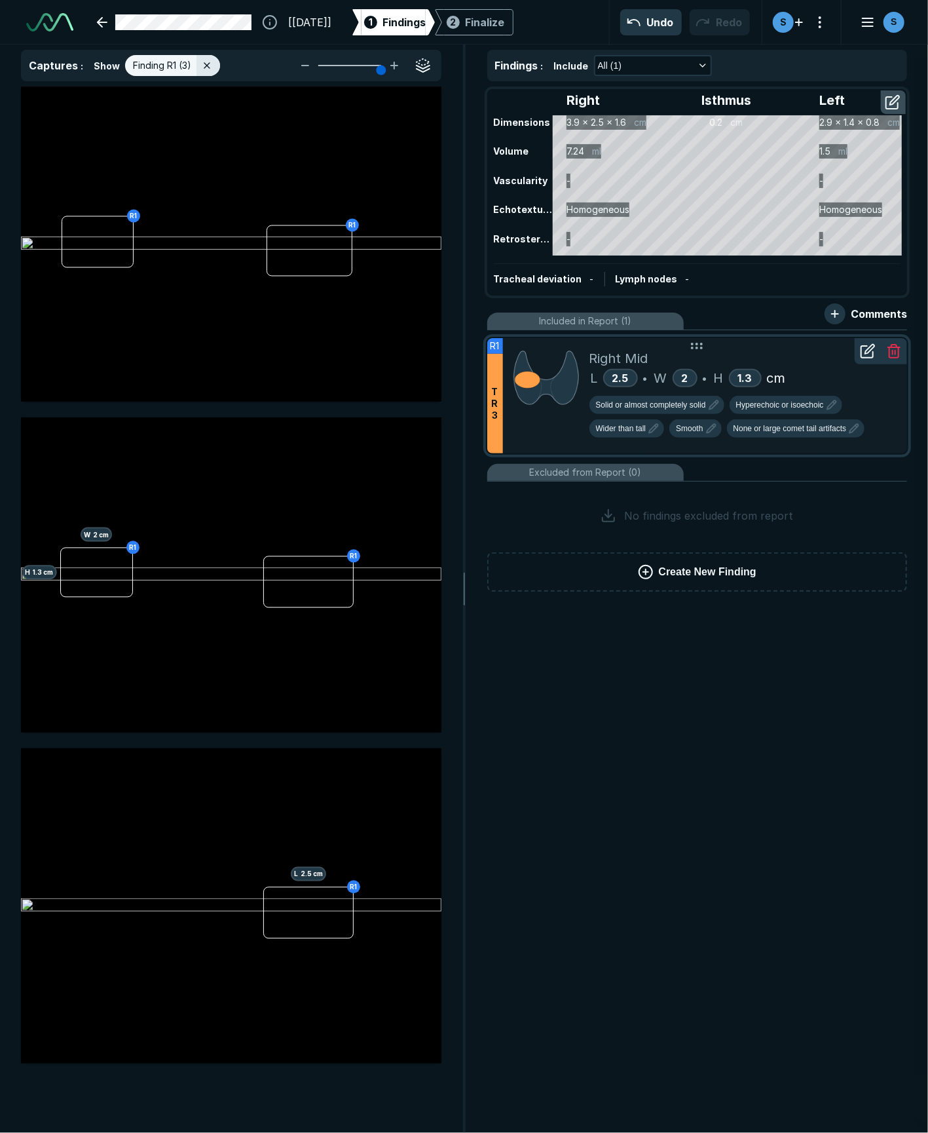
scroll to position [6249, 3554]
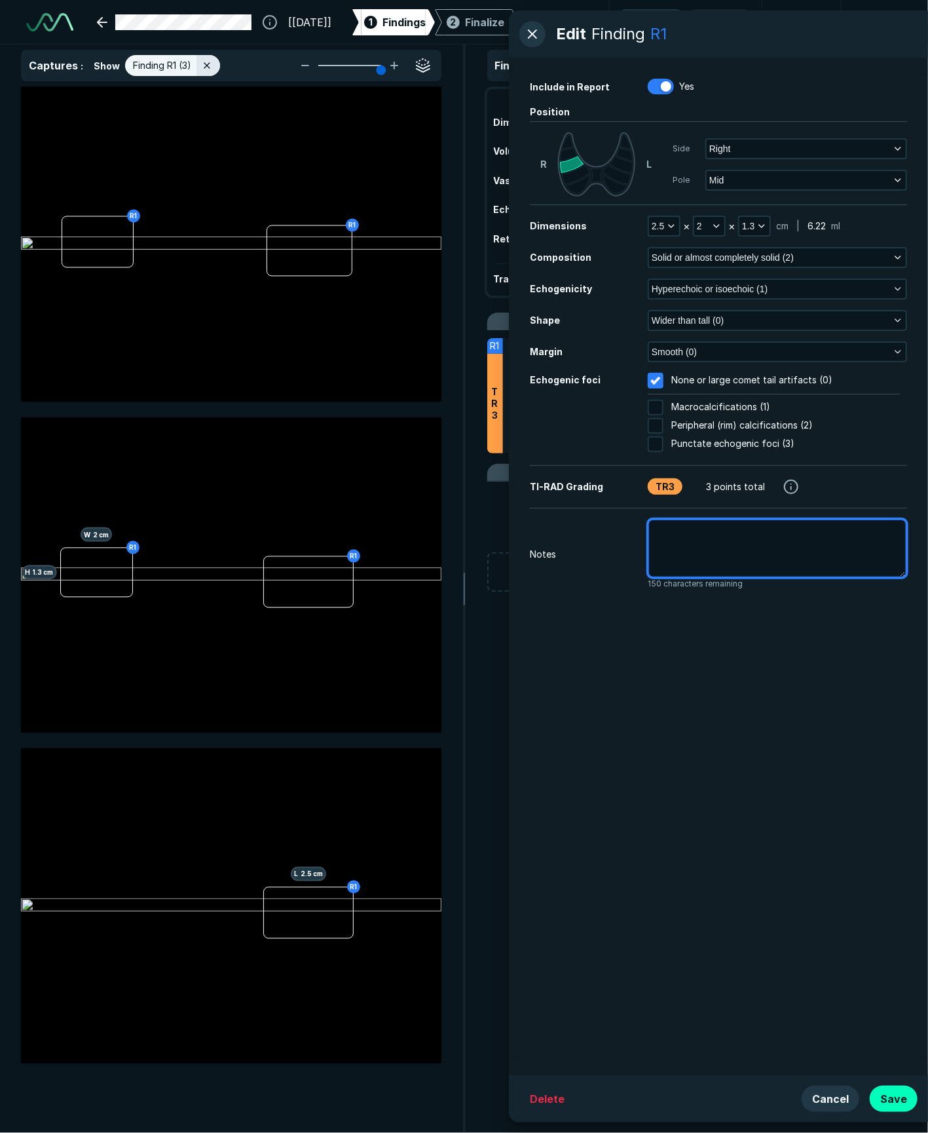
click at [766, 567] on textarea at bounding box center [777, 549] width 259 height 60
type textarea "x"
type textarea "T"
type textarea "x"
type textarea "Th"
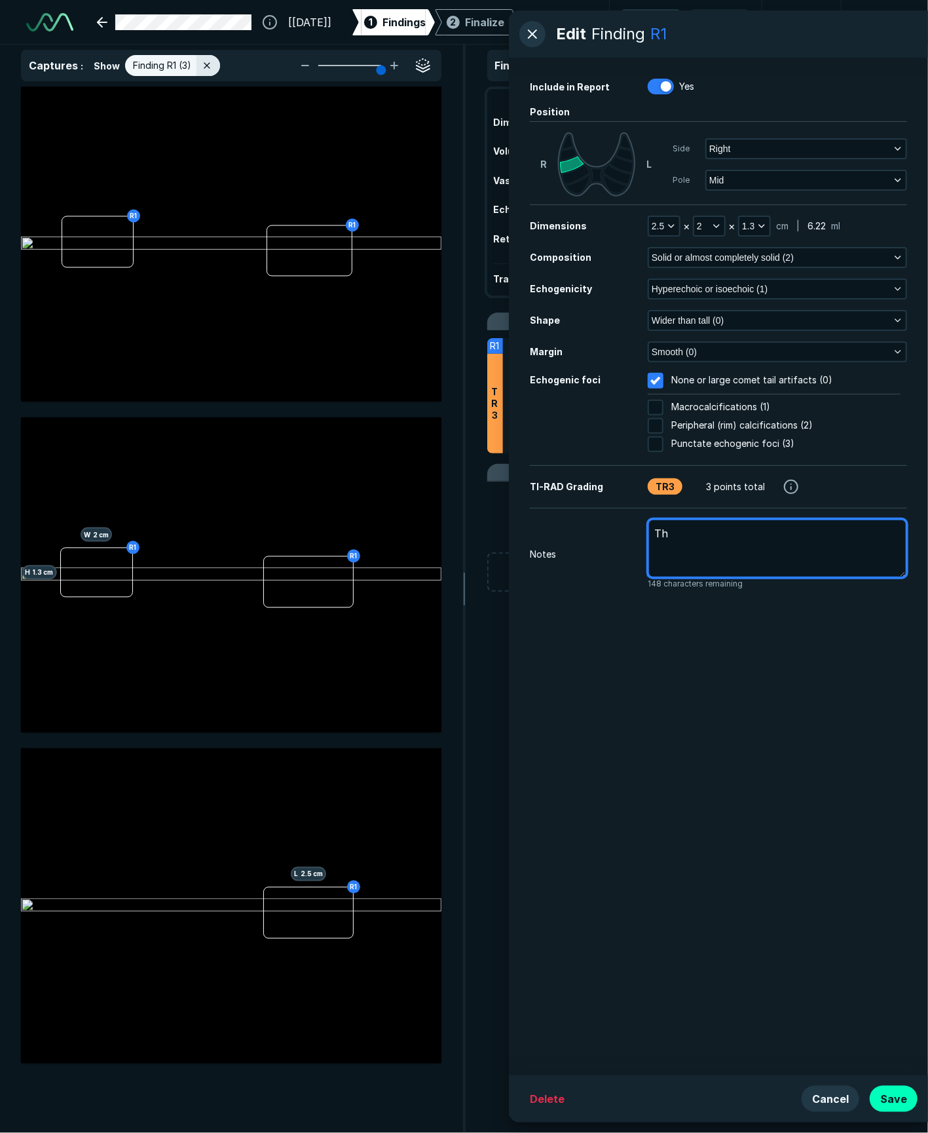
type textarea "x"
type textarea "Thi"
type textarea "x"
type textarea "This"
type textarea "x"
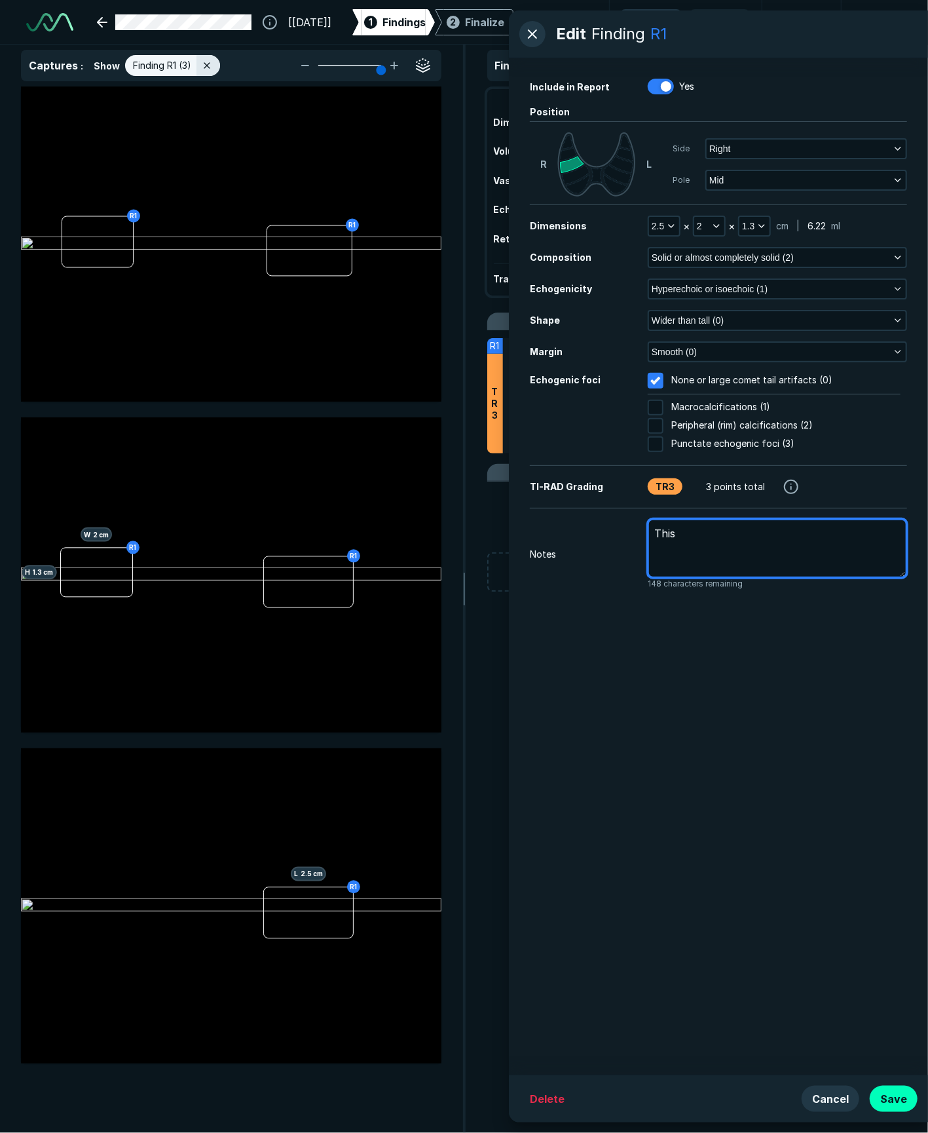
type textarea "This"
type textarea "x"
type textarea "This n"
type textarea "x"
type textarea "This no"
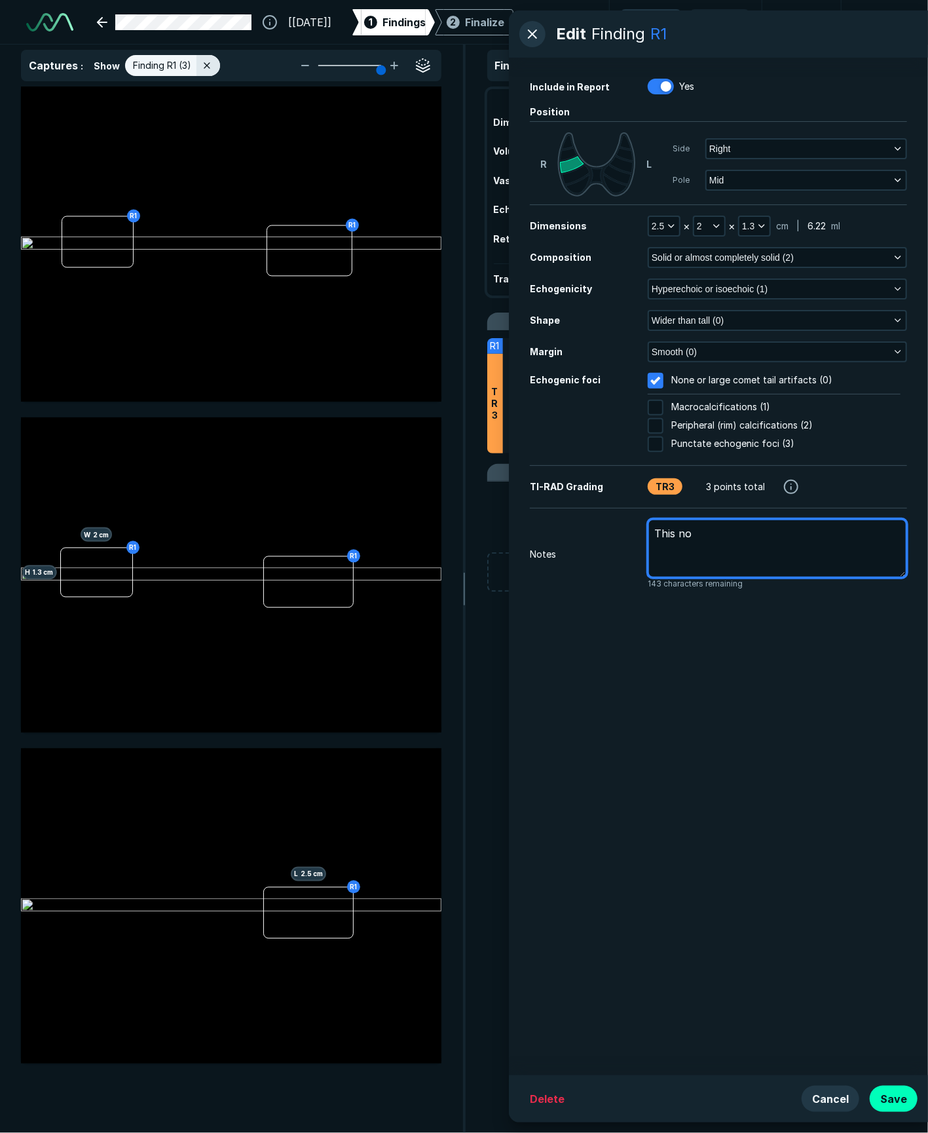
type textarea "x"
type textarea "This nod"
type textarea "x"
type textarea "This nodu"
type textarea "x"
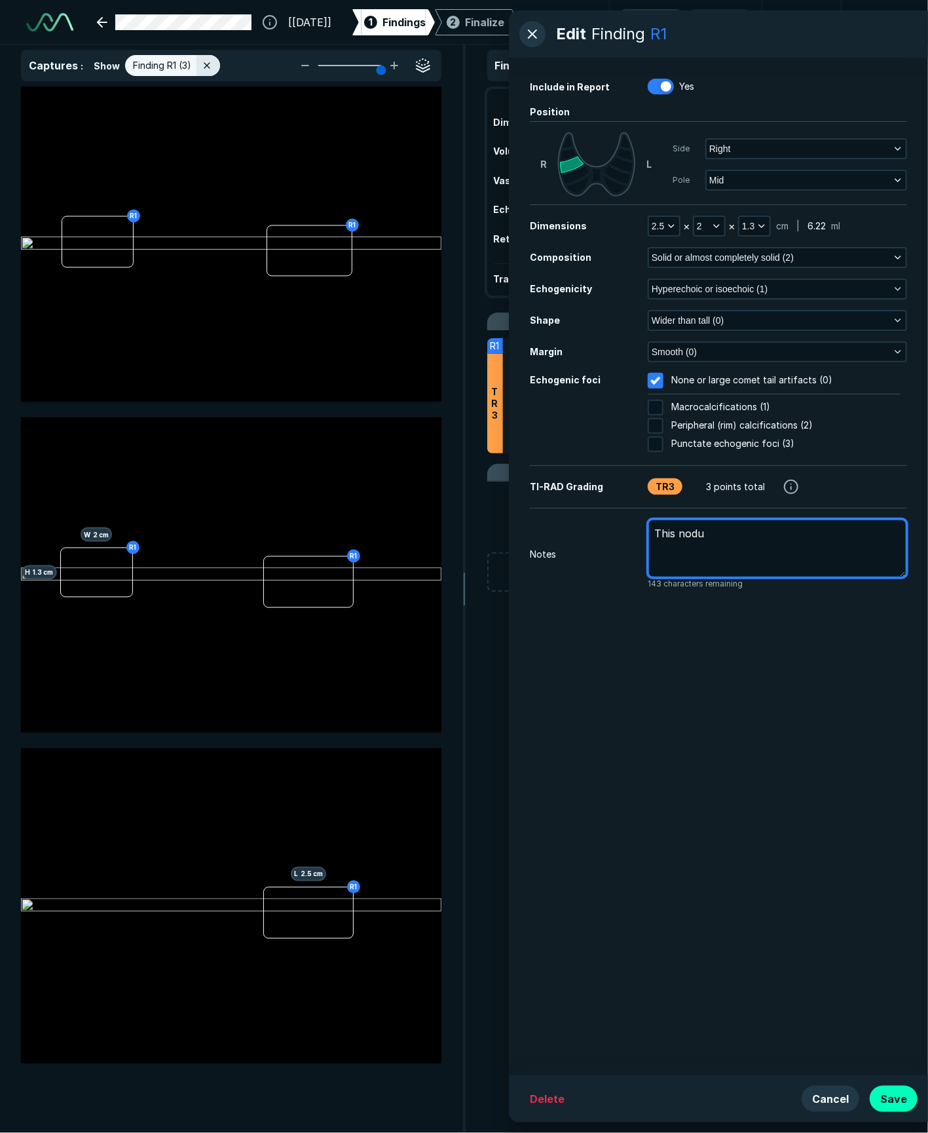
type textarea "This nodul"
type textarea "x"
type textarea "This [MEDICAL_DATA]"
type textarea "x"
type textarea "This [MEDICAL_DATA]"
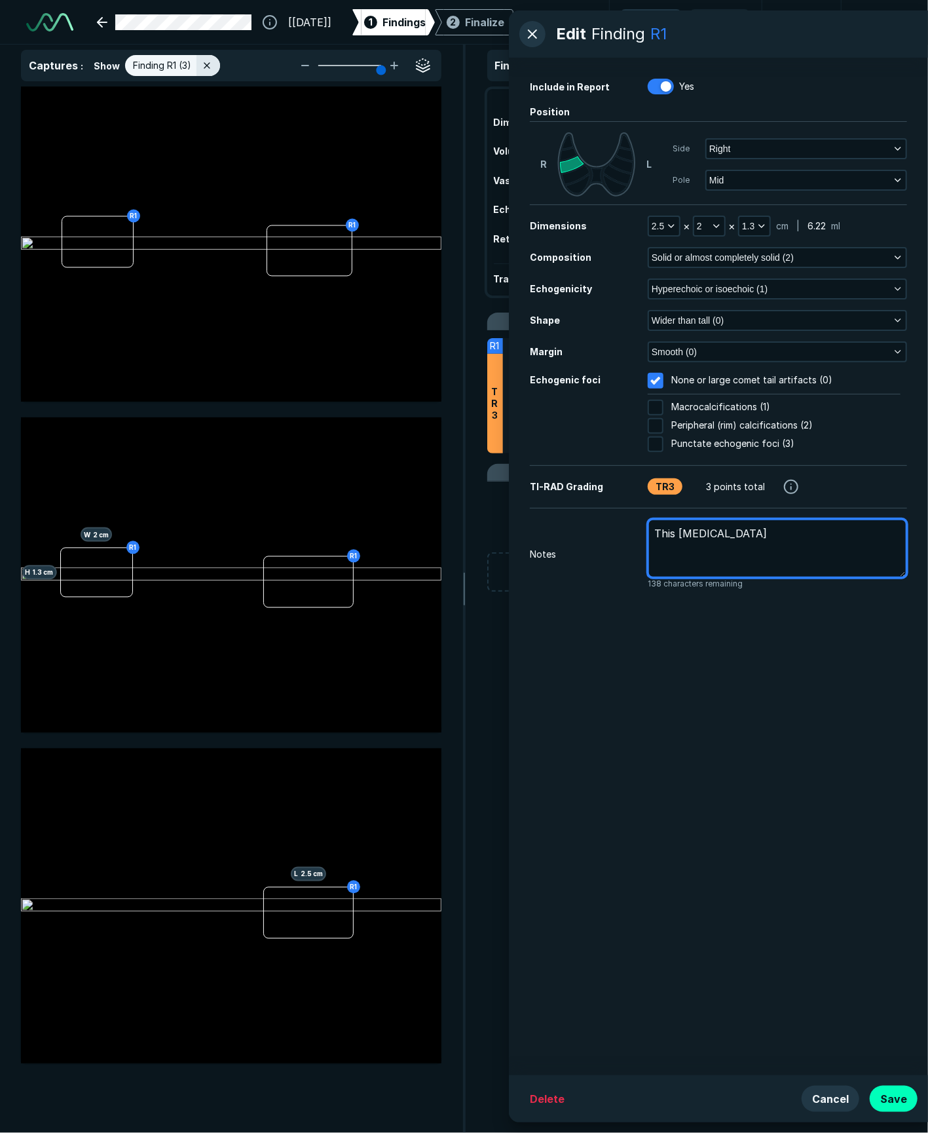
type textarea "x"
type textarea "This [MEDICAL_DATA] w"
type textarea "x"
type textarea "This [MEDICAL_DATA] wa"
type textarea "x"
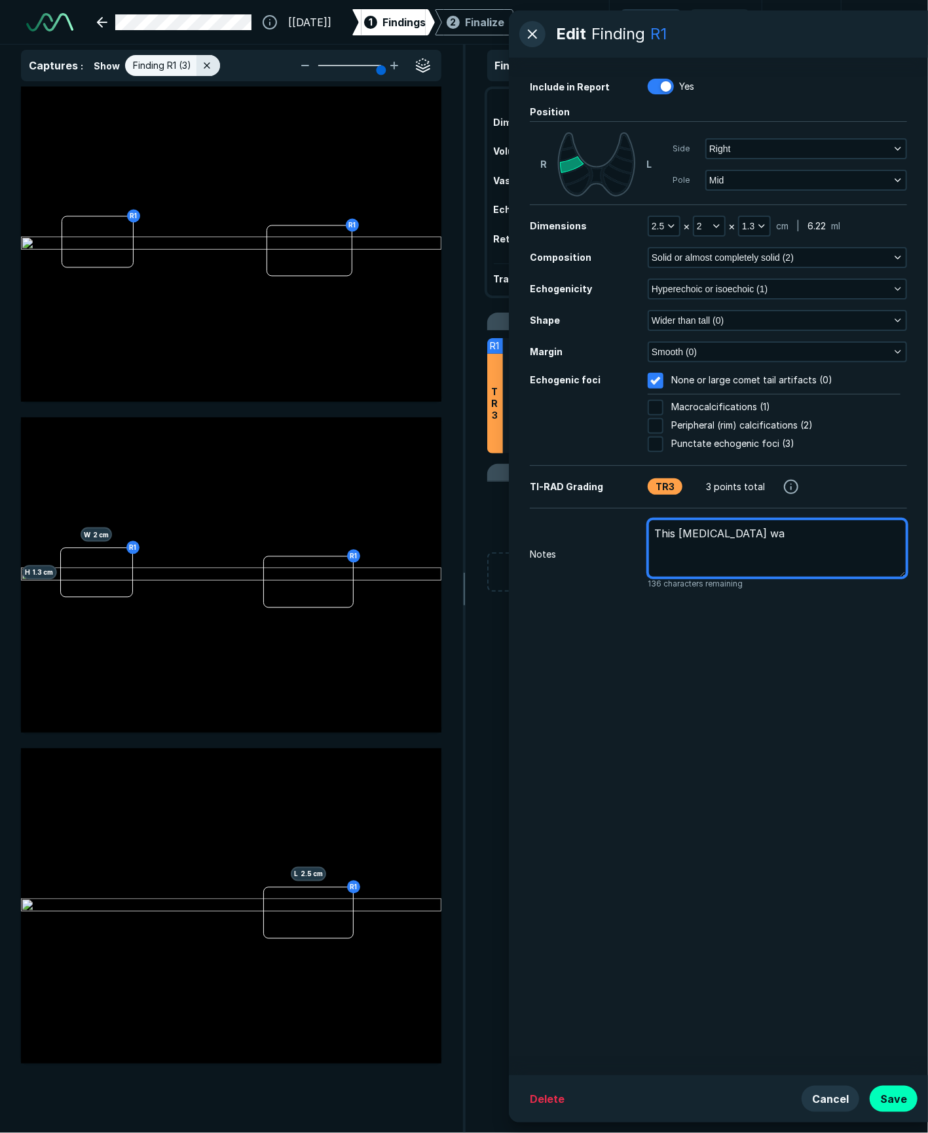
type textarea "This [MEDICAL_DATA] was"
type textarea "x"
type textarea "This [MEDICAL_DATA] was"
type textarea "x"
type textarea "This [MEDICAL_DATA] was r"
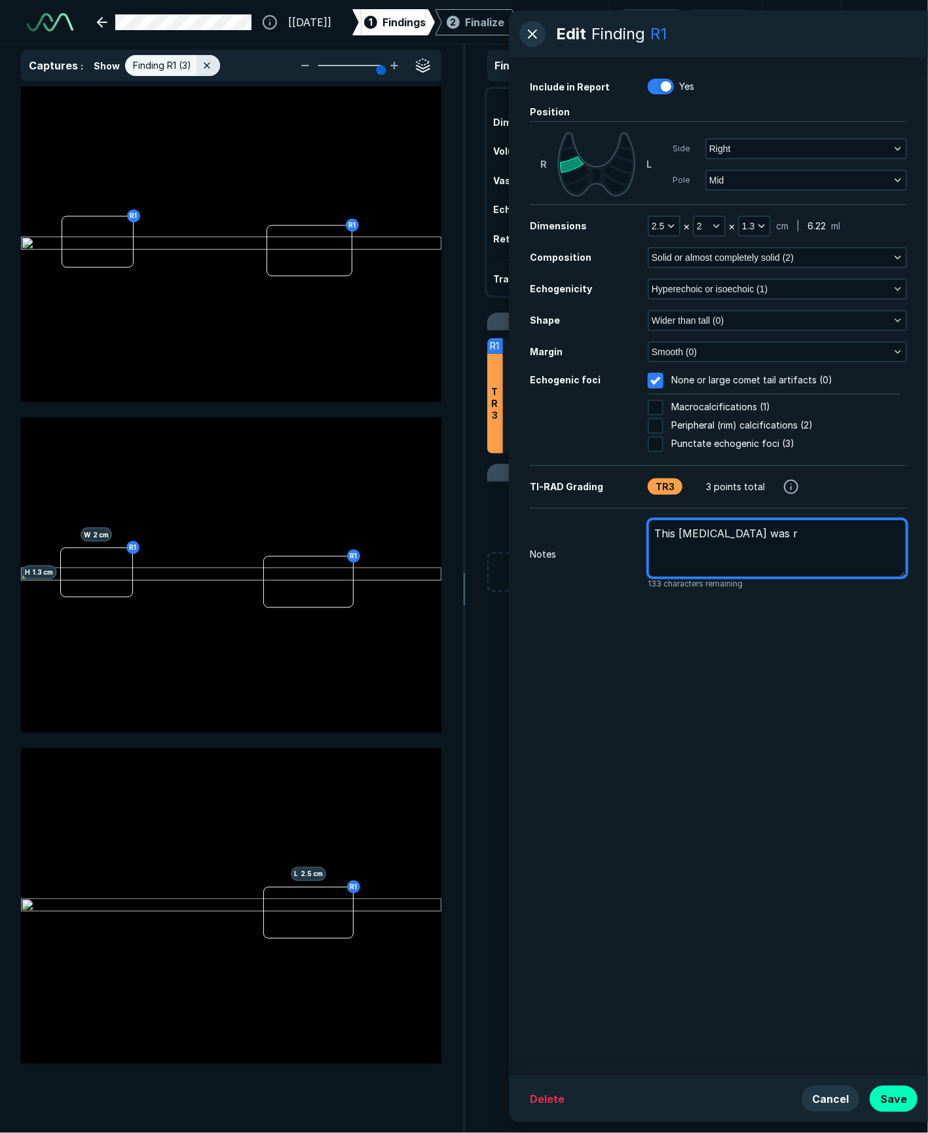
type textarea "x"
type textarea "This [MEDICAL_DATA] was rp"
type textarea "x"
type textarea "This [MEDICAL_DATA] was r"
type textarea "x"
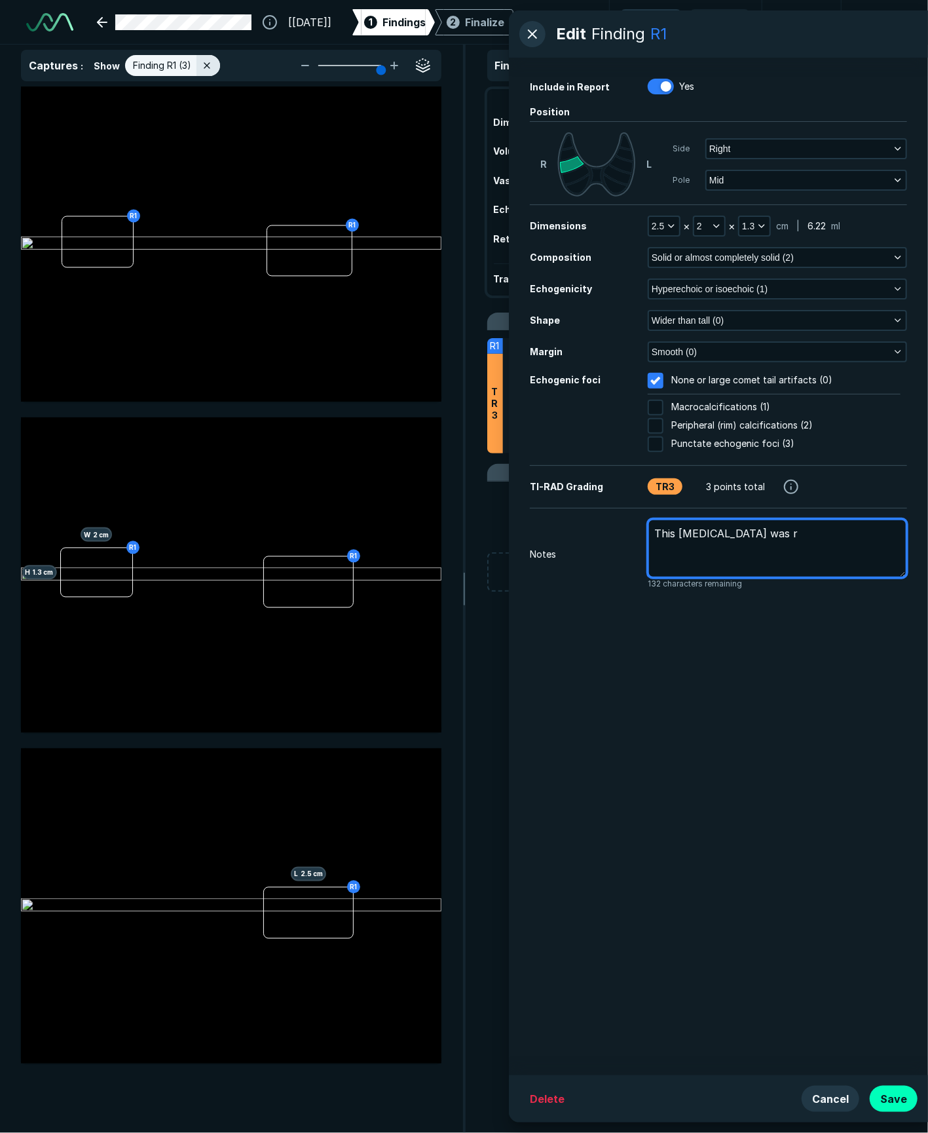
type textarea "This [MEDICAL_DATA] was"
type textarea "x"
type textarea "This [MEDICAL_DATA] was p"
type textarea "x"
type textarea "This [MEDICAL_DATA] was pr"
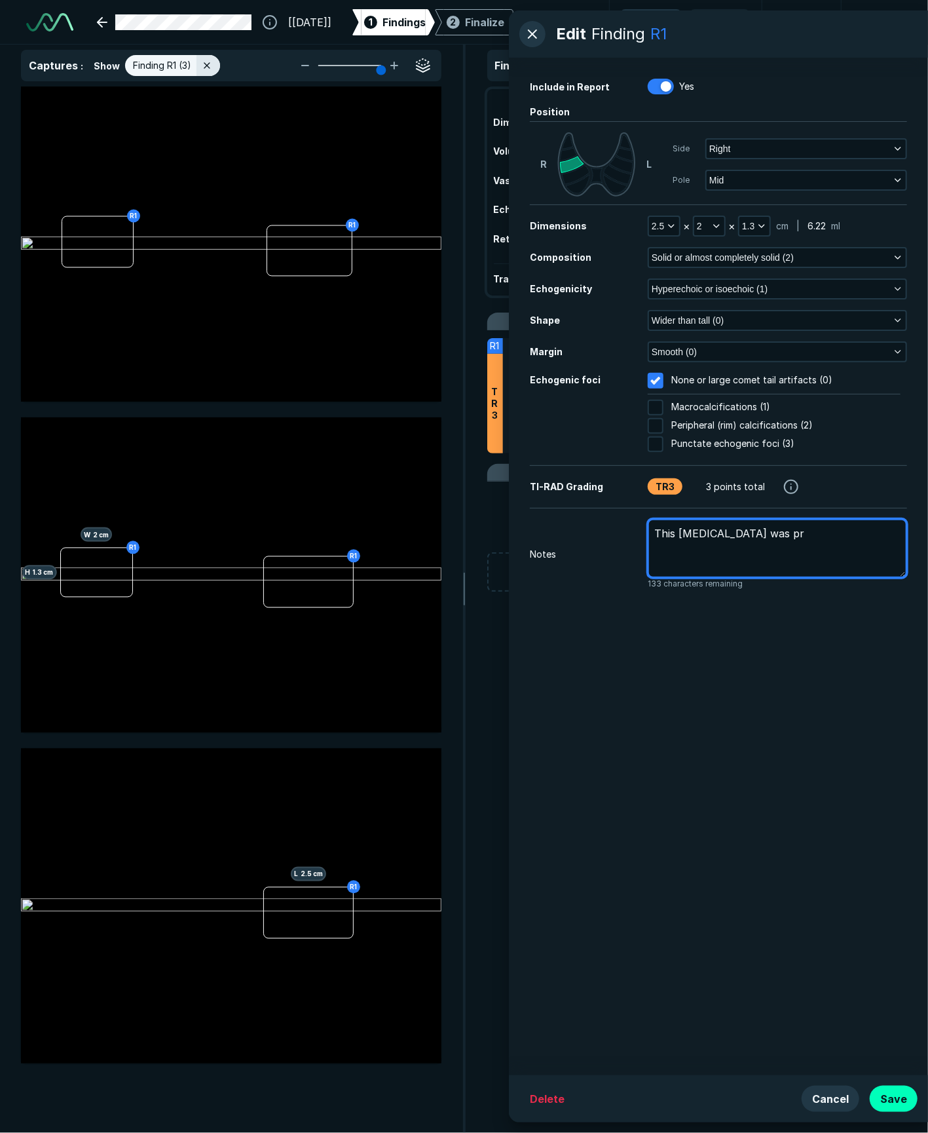
type textarea "x"
type textarea "This [MEDICAL_DATA] was pre"
type textarea "x"
type textarea "This [MEDICAL_DATA] was prev"
type textarea "x"
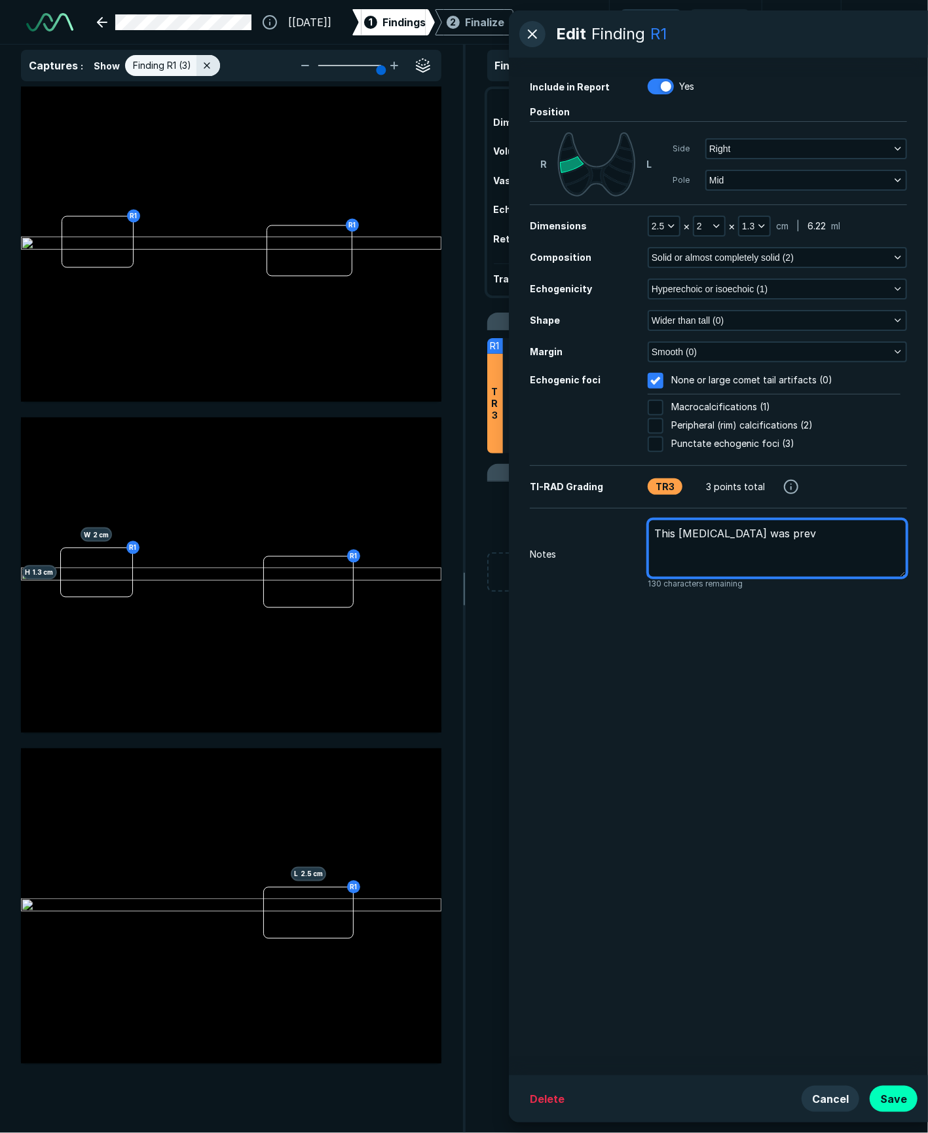
type textarea "This [MEDICAL_DATA] was previ"
type textarea "x"
type textarea "This [MEDICAL_DATA] was previo"
type textarea "x"
type textarea "This [MEDICAL_DATA] was previou"
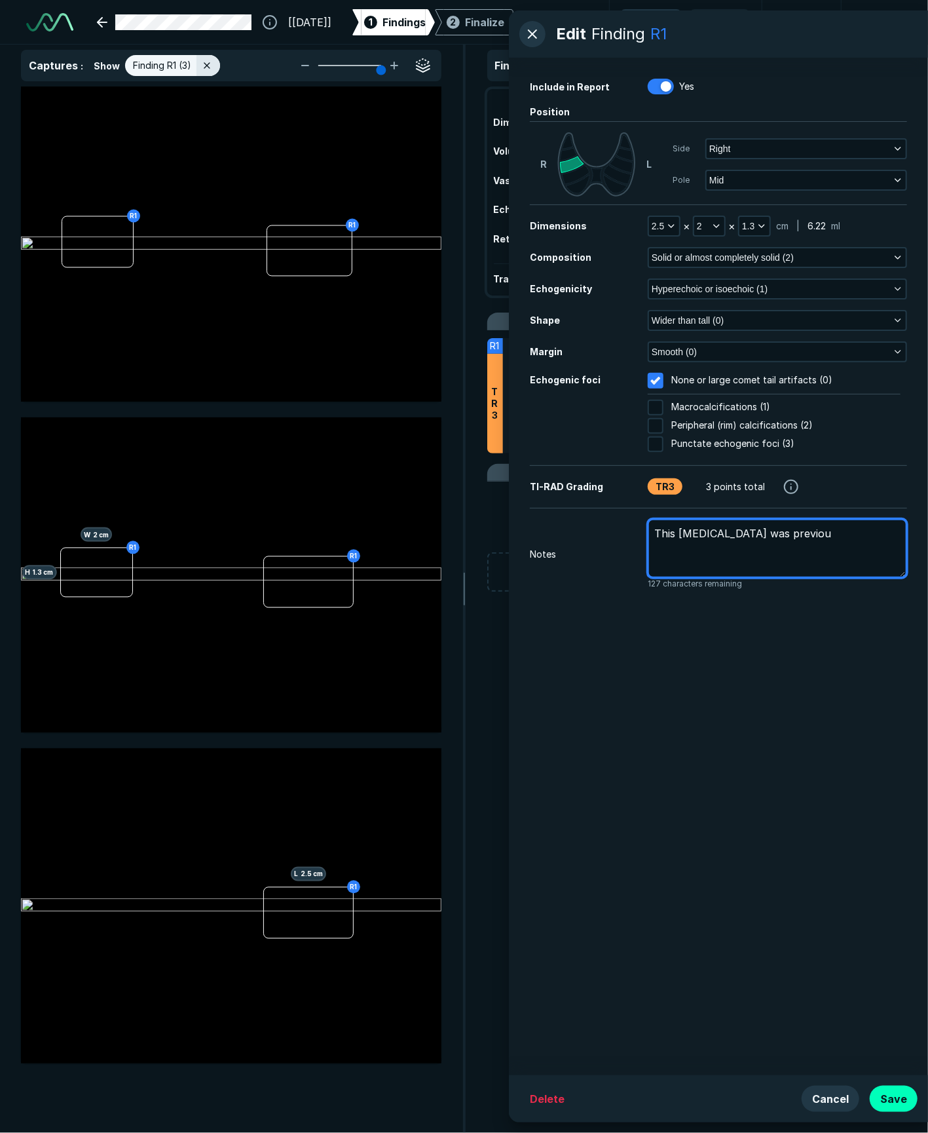
type textarea "x"
type textarea "This [MEDICAL_DATA] was previous"
type textarea "x"
type textarea "This [MEDICAL_DATA] was previousl"
type textarea "x"
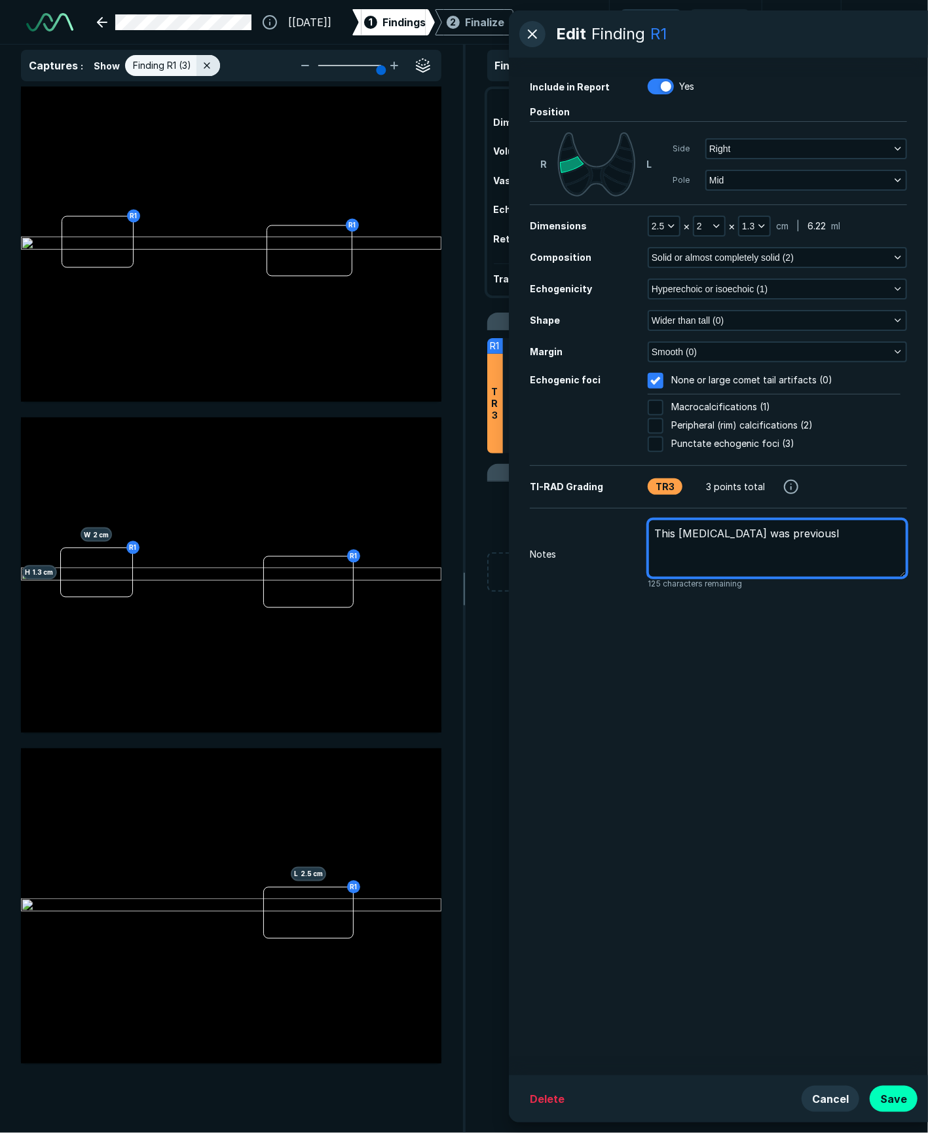
type textarea "This [MEDICAL_DATA] was previously"
type textarea "x"
type textarea "This [MEDICAL_DATA] was previously"
type textarea "x"
type textarea "This [MEDICAL_DATA] was previously b"
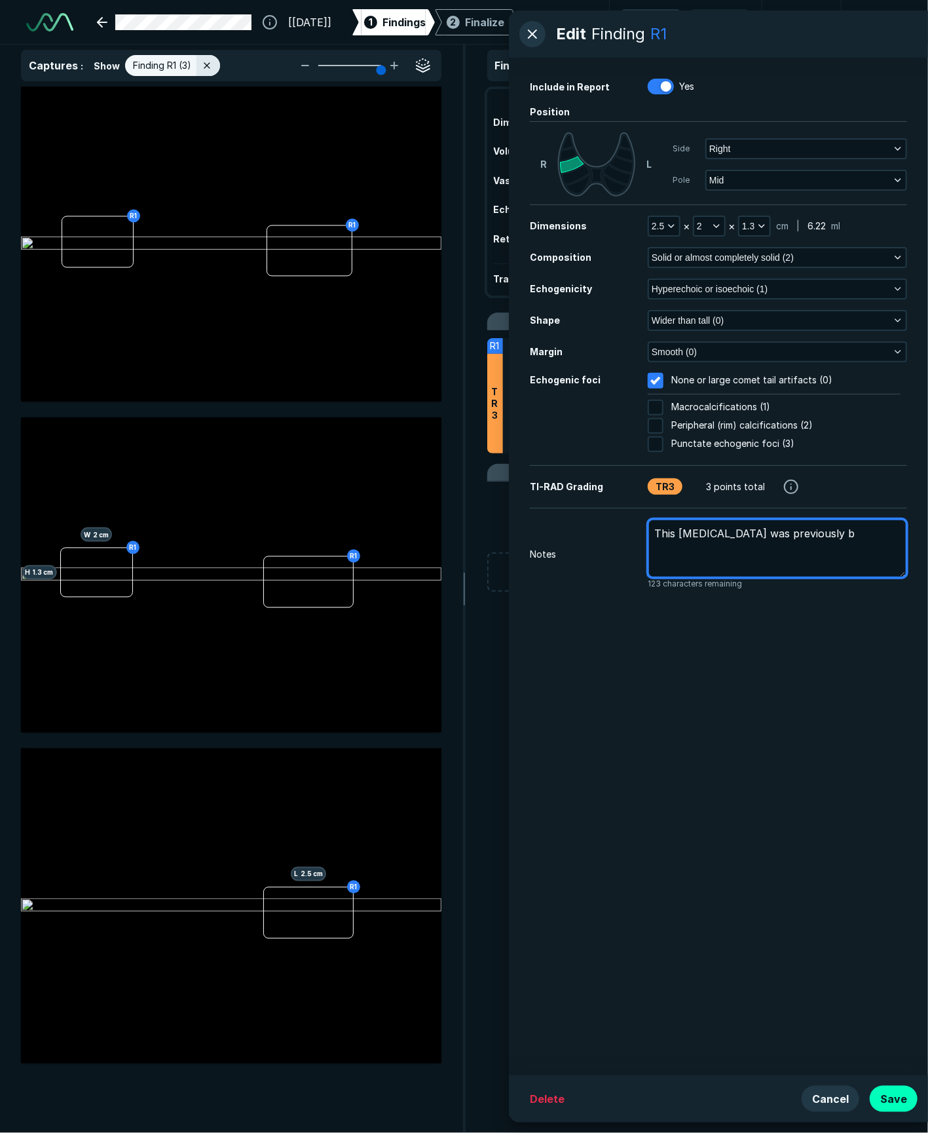
type textarea "x"
type textarea "This [MEDICAL_DATA] was previously bi"
type textarea "x"
type textarea "This [MEDICAL_DATA] was previously bio"
type textarea "x"
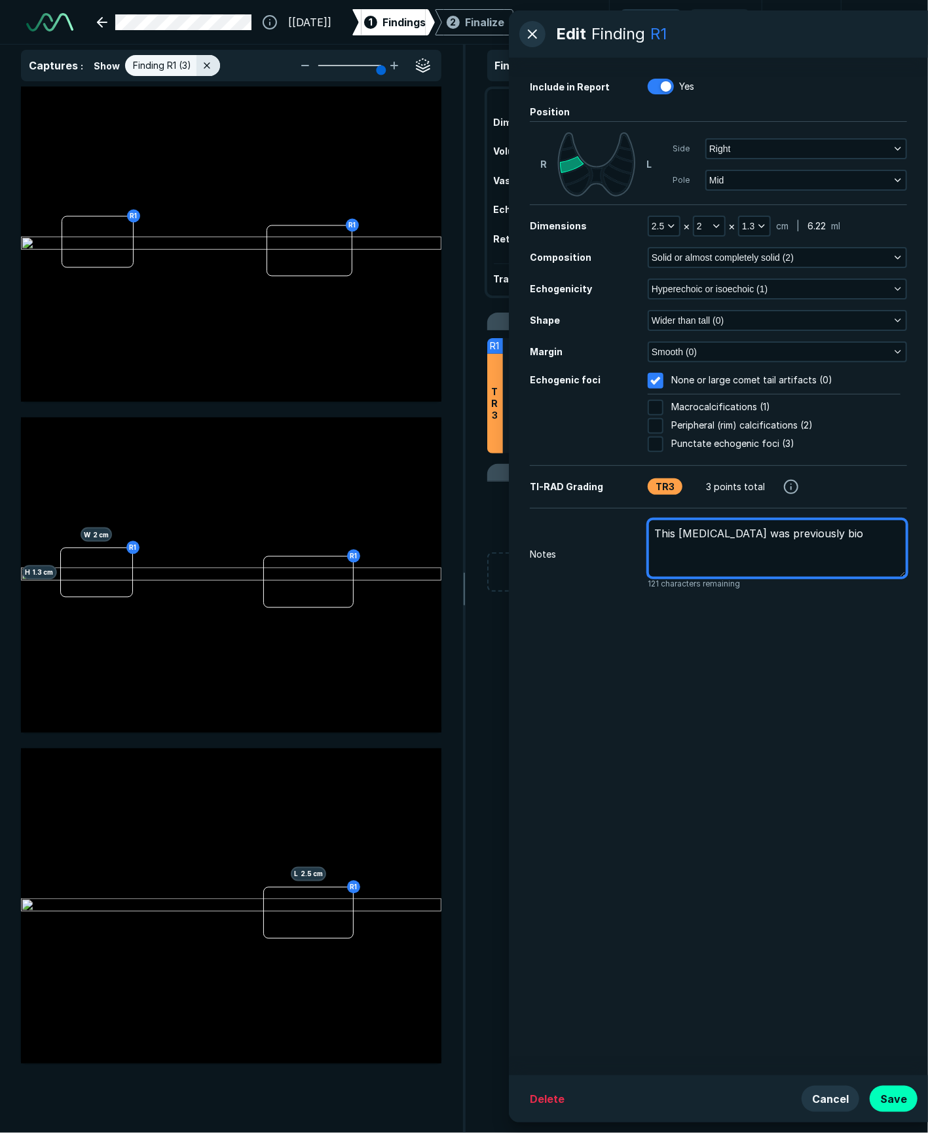
type textarea "This [MEDICAL_DATA] was previously biop"
type textarea "x"
type textarea "This [MEDICAL_DATA] was previously biops"
type textarea "x"
type textarea "This [MEDICAL_DATA] was previously biopsi"
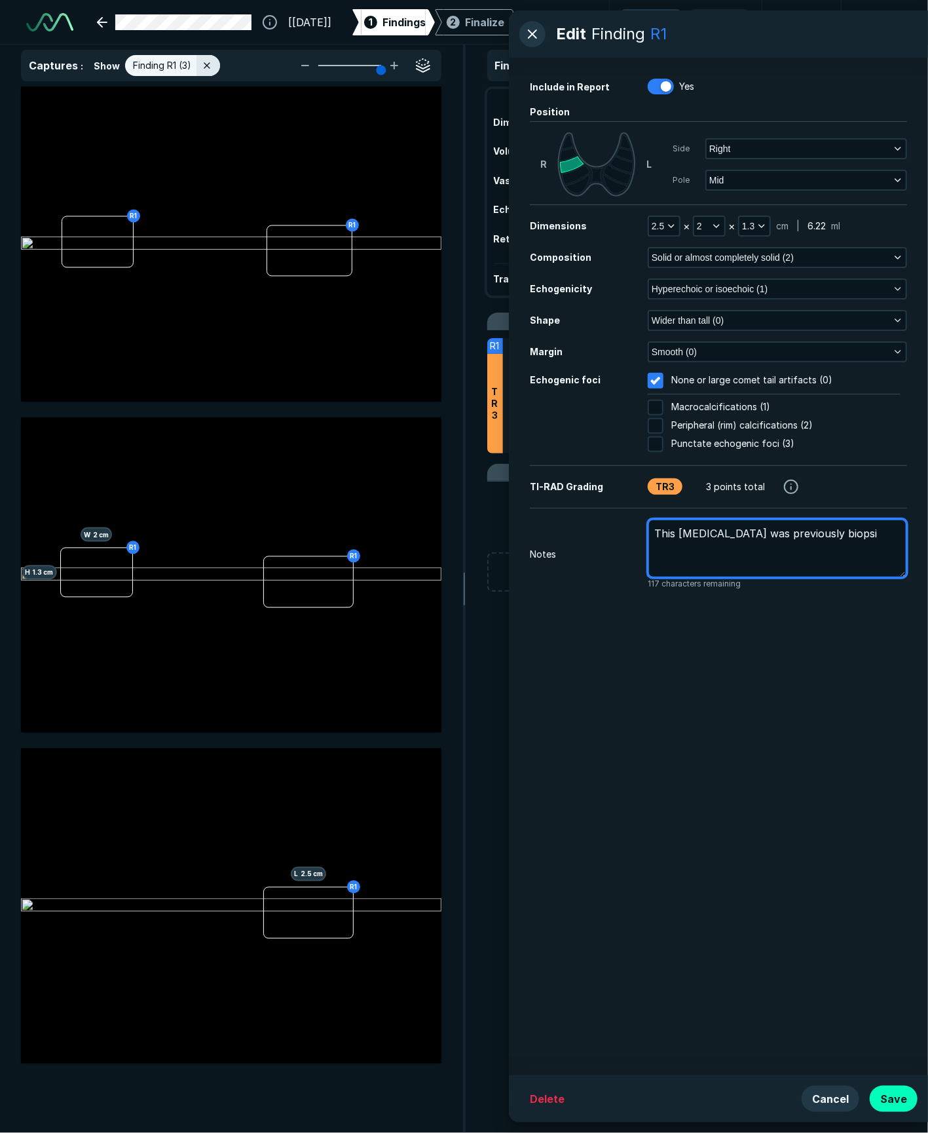
type textarea "x"
type textarea "This [MEDICAL_DATA] was previously biopsie"
type textarea "x"
type textarea "This [MEDICAL_DATA] was previously biopsied"
type textarea "x"
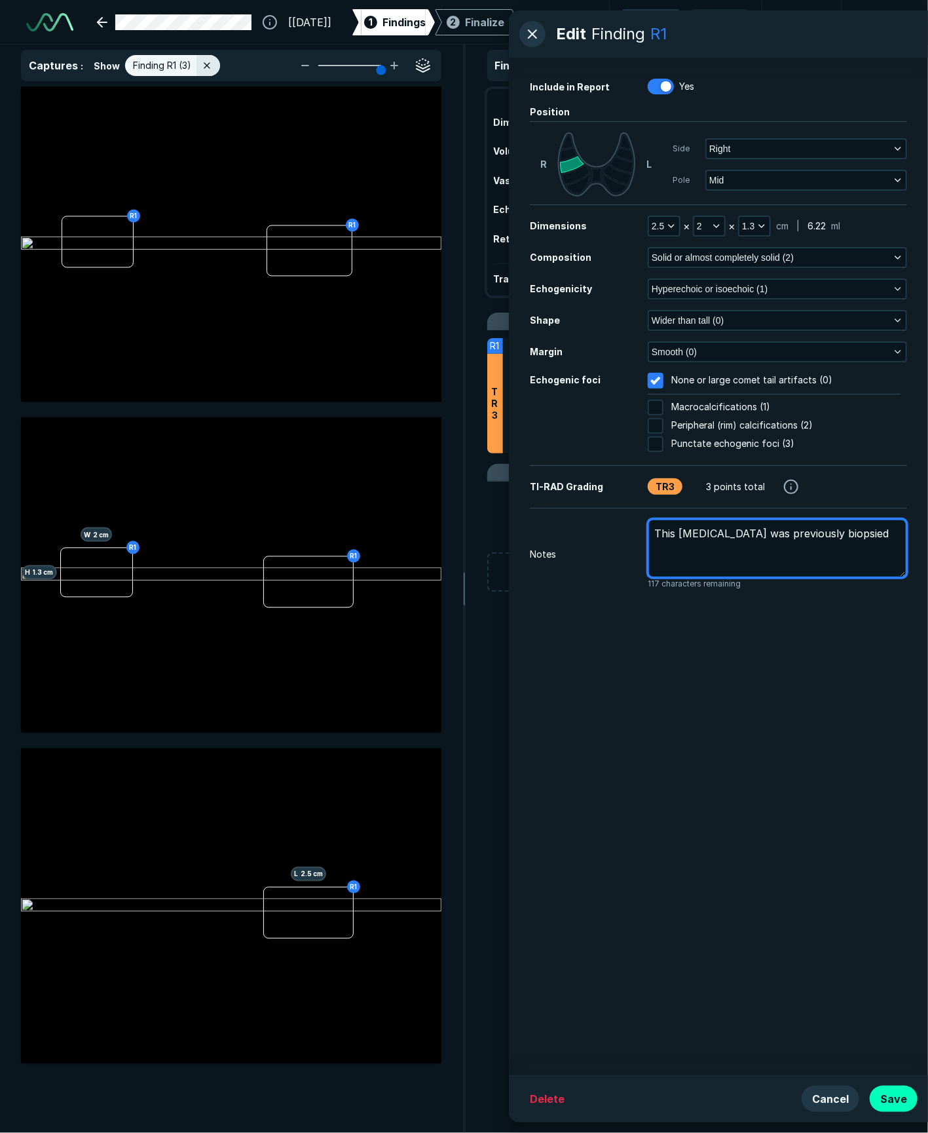
type textarea "This [MEDICAL_DATA] was previously biopsied"
type textarea "x"
type textarea "This [MEDICAL_DATA] was previously biopsied o"
type textarea "x"
type textarea "This [MEDICAL_DATA] was previously biopsied on"
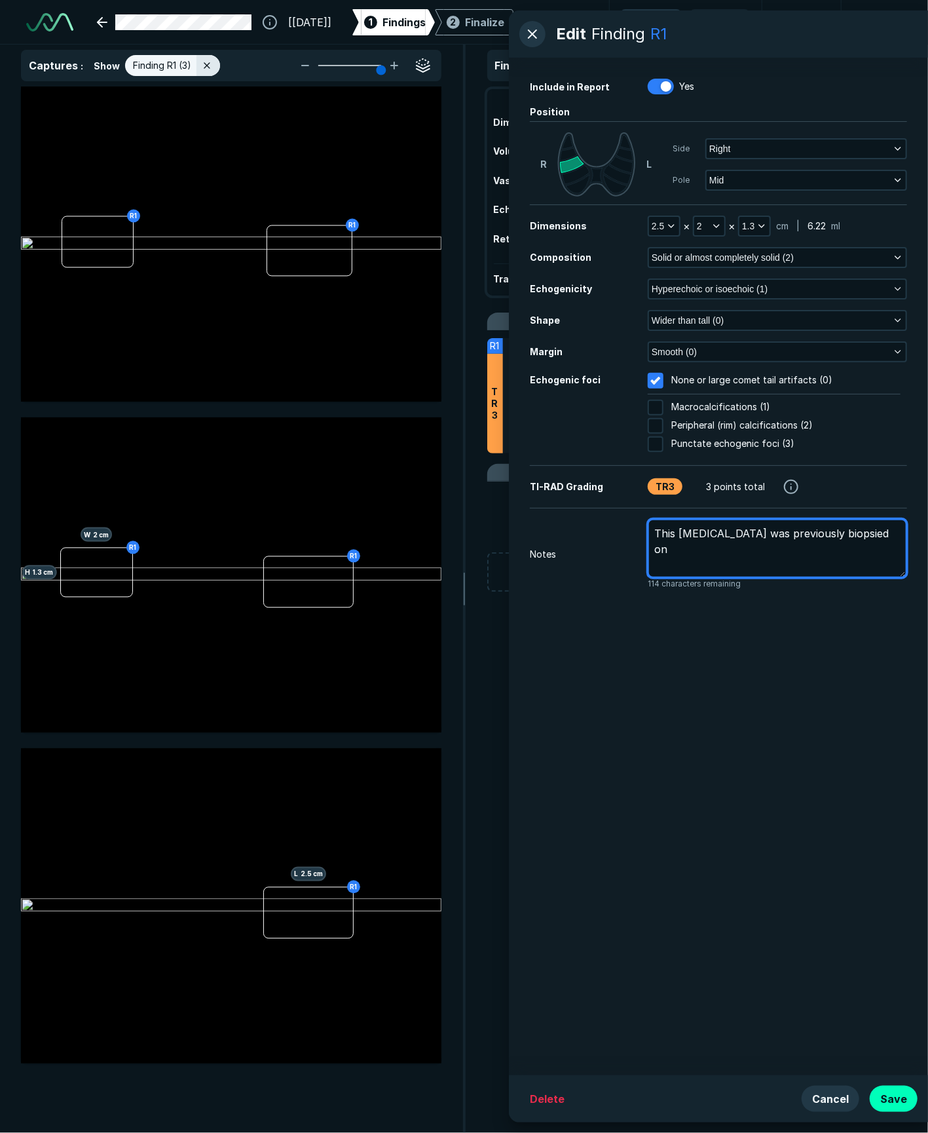
type textarea "x"
type textarea "This [MEDICAL_DATA] was previously biopsied on"
type textarea "x"
type textarea "This [MEDICAL_DATA] was previously biopsied on 2"
type textarea "x"
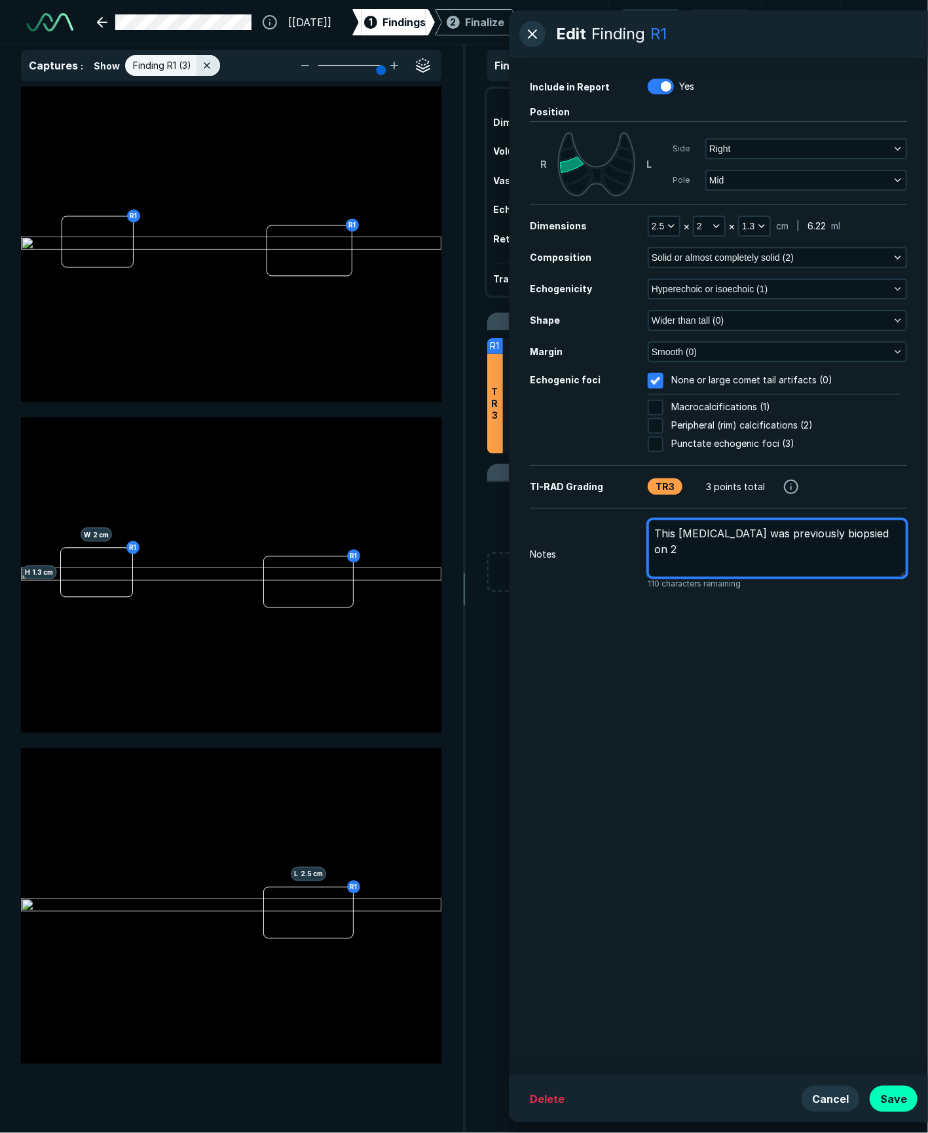
type textarea "This [MEDICAL_DATA] was previously biopsied on 2/"
type textarea "x"
type textarea "This [MEDICAL_DATA] was previously biopsied on 2/5"
type textarea "x"
type textarea "This [MEDICAL_DATA] was previously biopsied on 2/5/"
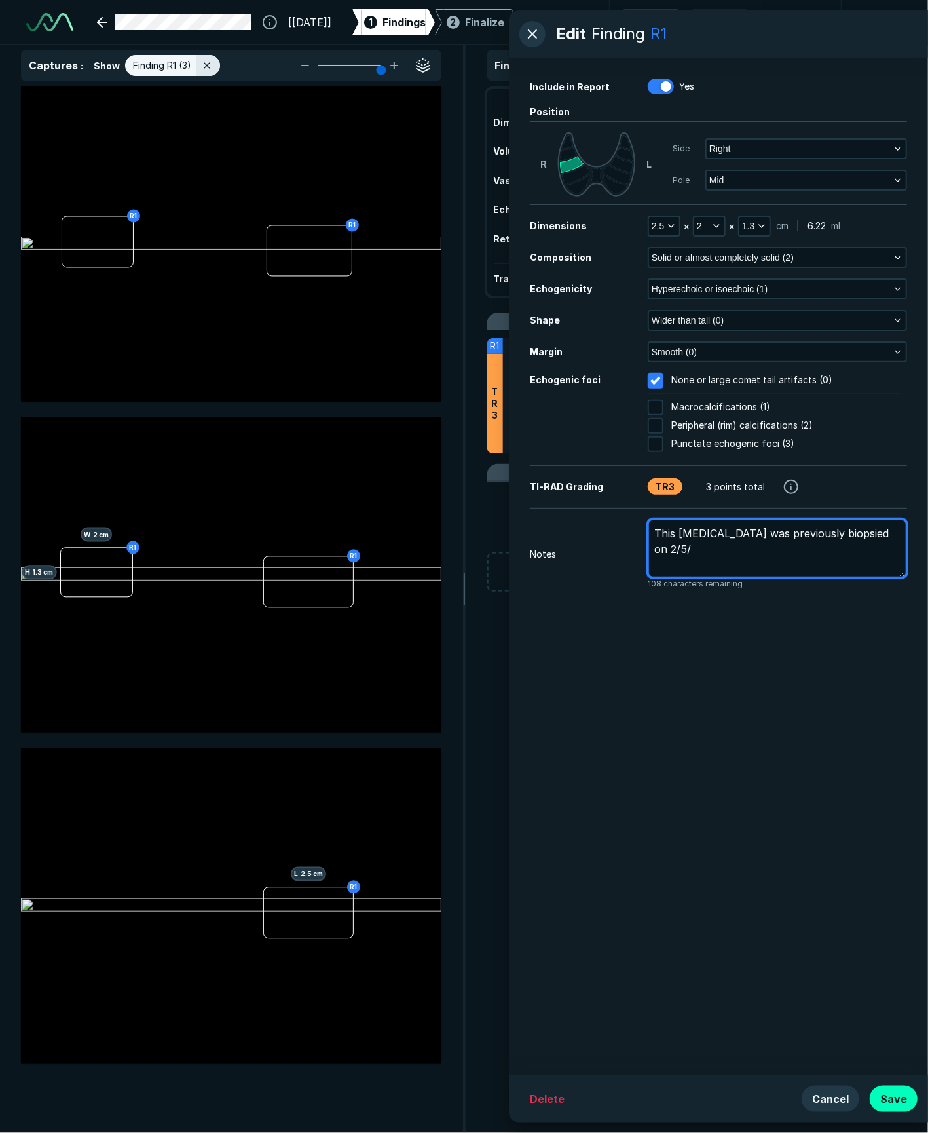
type textarea "x"
type textarea "This [MEDICAL_DATA] was previously biopsied on 2/5/2"
type textarea "x"
type textarea "This [MEDICAL_DATA] was previously biopsied on [DATE]"
type textarea "x"
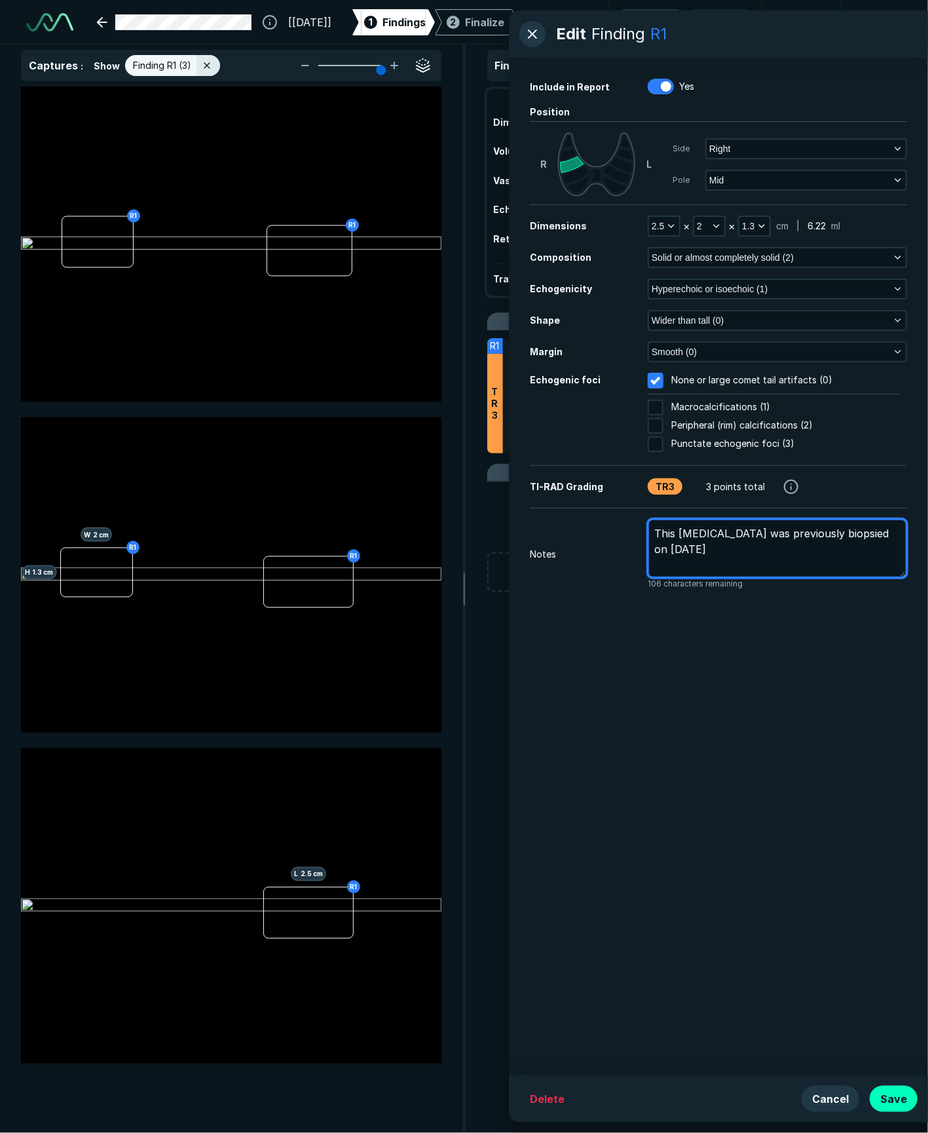
type textarea "This [MEDICAL_DATA] was previously biopsied on 2/5/202"
type textarea "x"
type textarea "This [MEDICAL_DATA] was previously biopsied on [DATE]"
type textarea "x"
type textarea "This [MEDICAL_DATA] was previously biopsied on [DATE]"
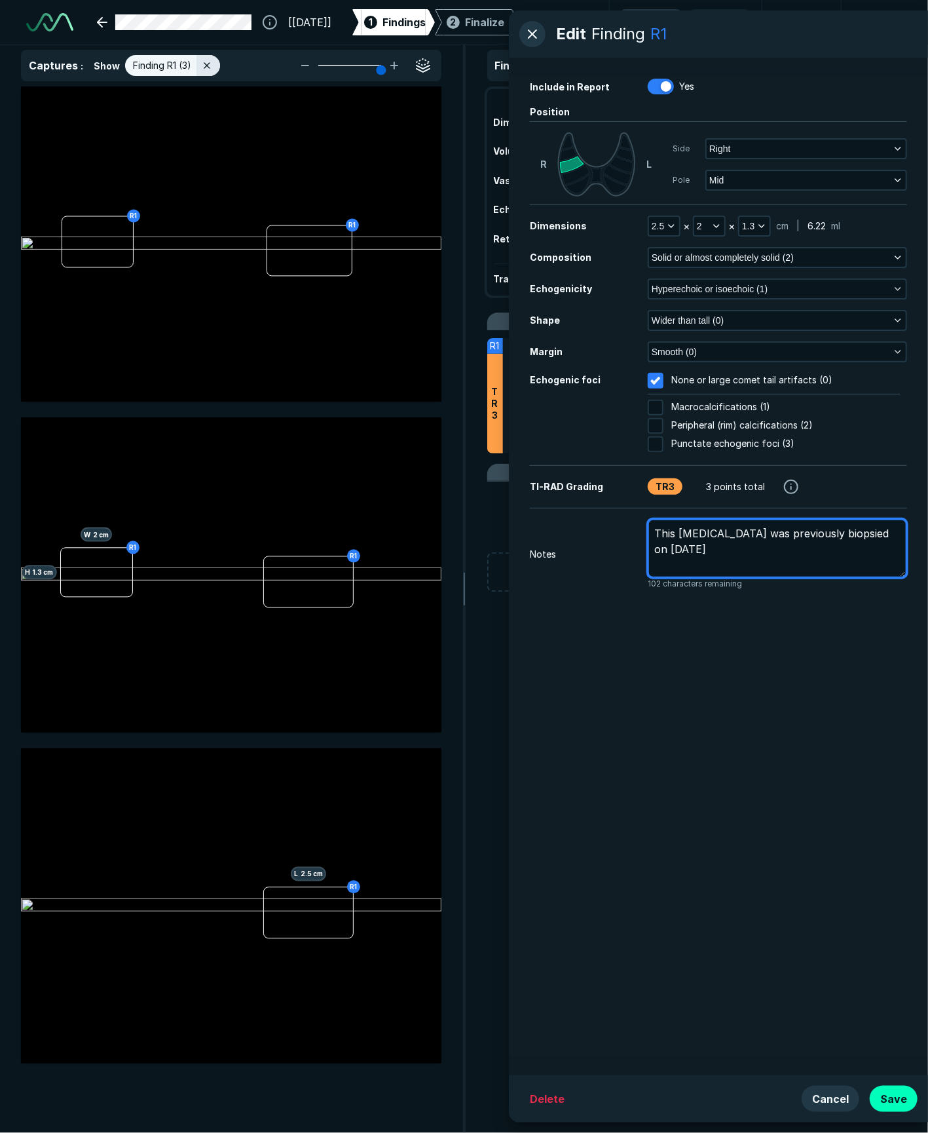
type textarea "x"
type textarea "This [MEDICAL_DATA] was previously biopsied on [DATE] s"
type textarea "x"
type textarea "This [MEDICAL_DATA] was previously biopsied on [DATE] sm"
type textarea "x"
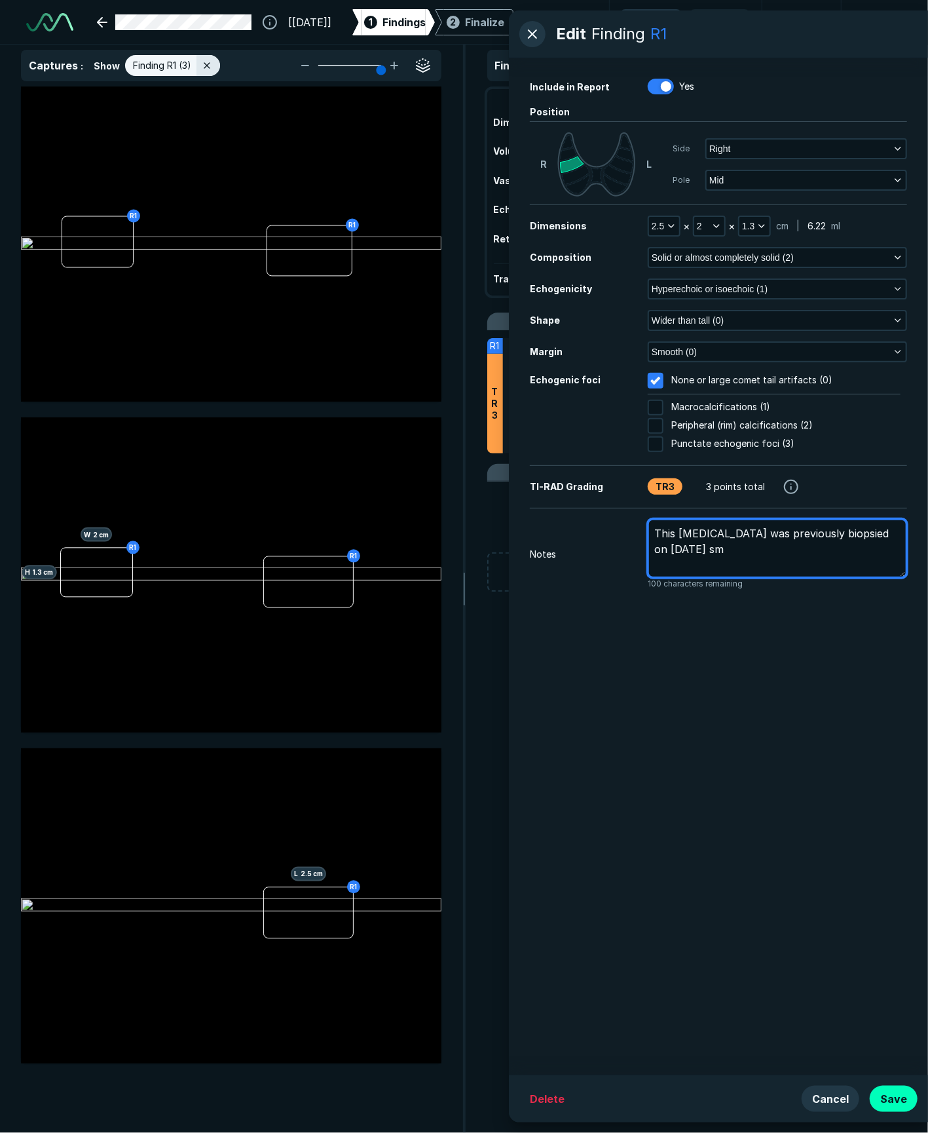
type textarea "This [MEDICAL_DATA] was previously biopsied on [DATE] smf"
type textarea "x"
type textarea "This [MEDICAL_DATA] was previously biopsied on [DATE] smf"
type textarea "x"
type textarea "This [MEDICAL_DATA] was previously biopsied on [DATE] smf"
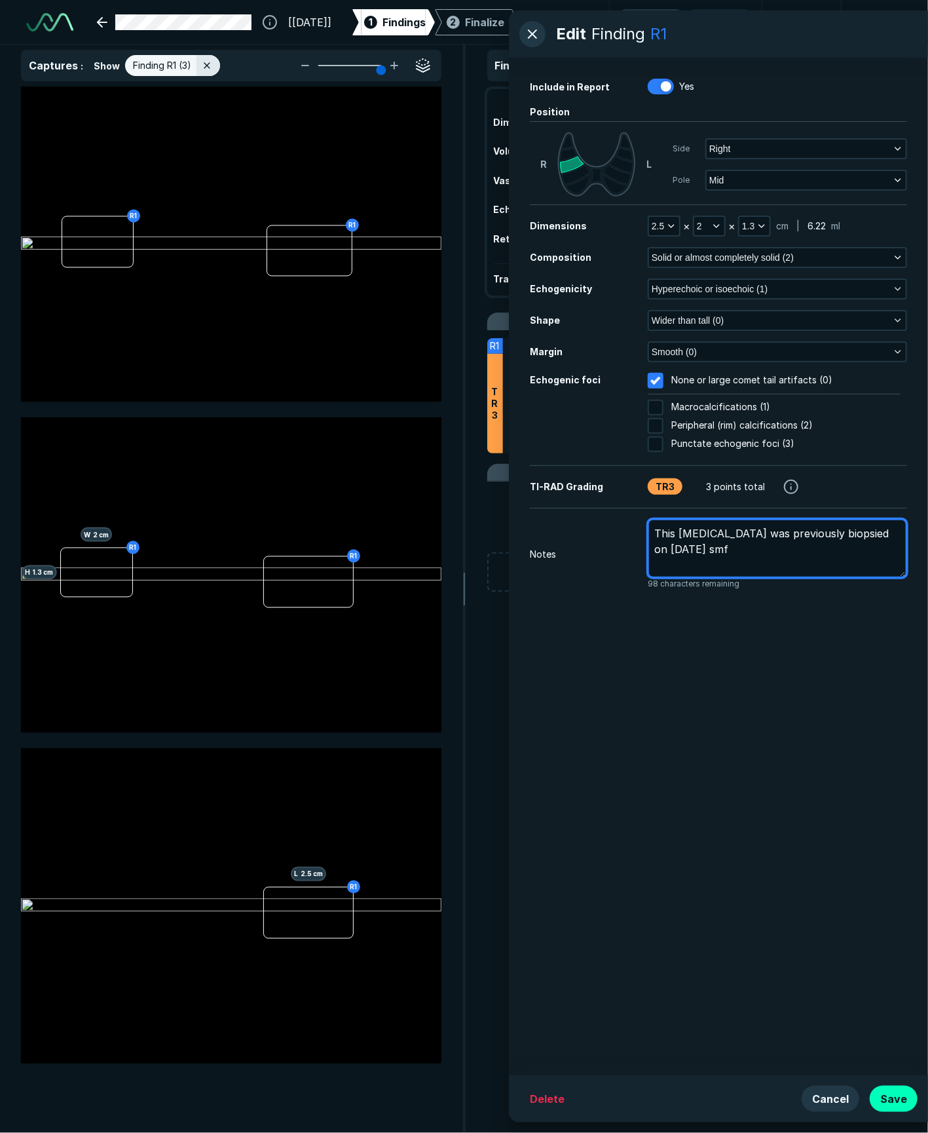
type textarea "x"
type textarea "This [MEDICAL_DATA] was previously biopsied on [DATE] sm"
type textarea "x"
type textarea "This [MEDICAL_DATA] was previously biopsied on [DATE] s"
type textarea "x"
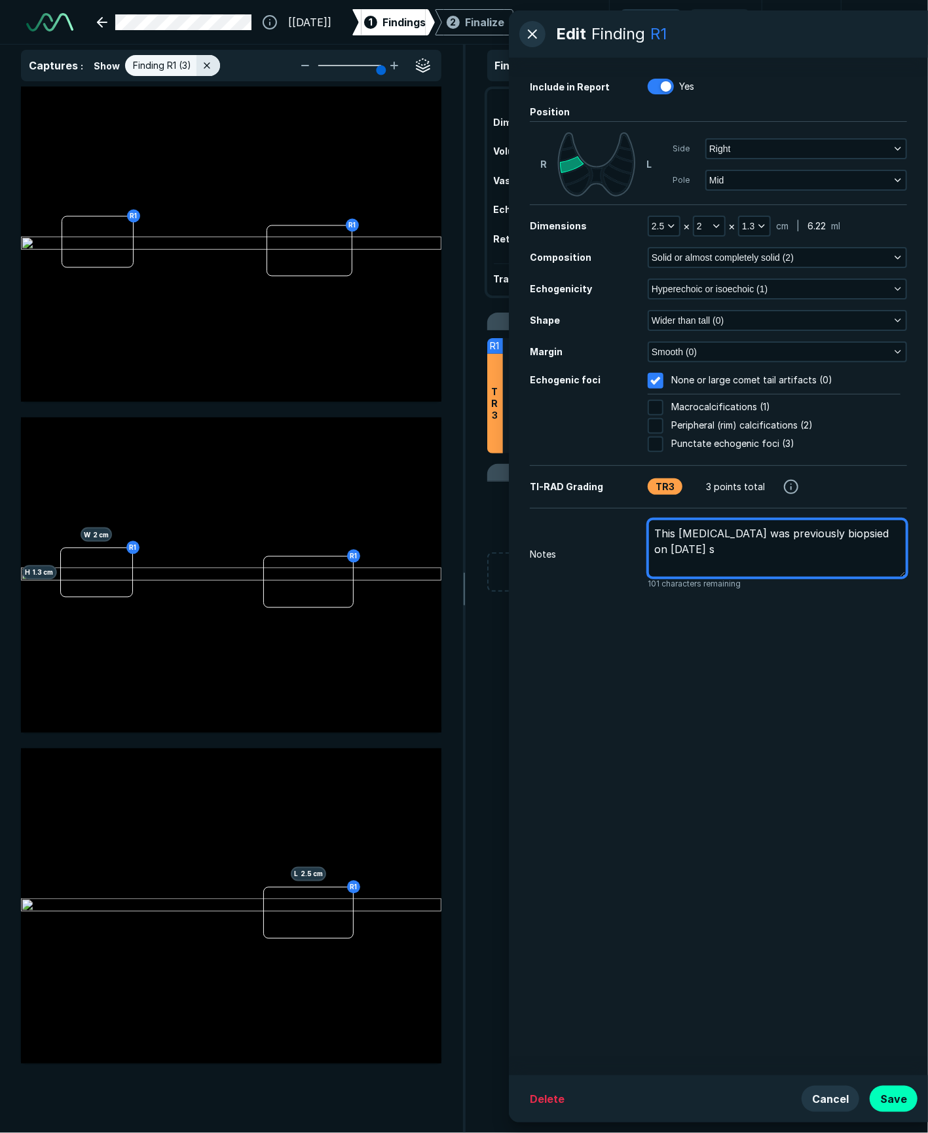
type textarea "This [MEDICAL_DATA] was previously biopsied on [DATE]"
type textarea "x"
type textarea "This [MEDICAL_DATA] was previously biopsied on [DATE] a"
type textarea "x"
type textarea "This [MEDICAL_DATA] was previously biopsied on [DATE] an"
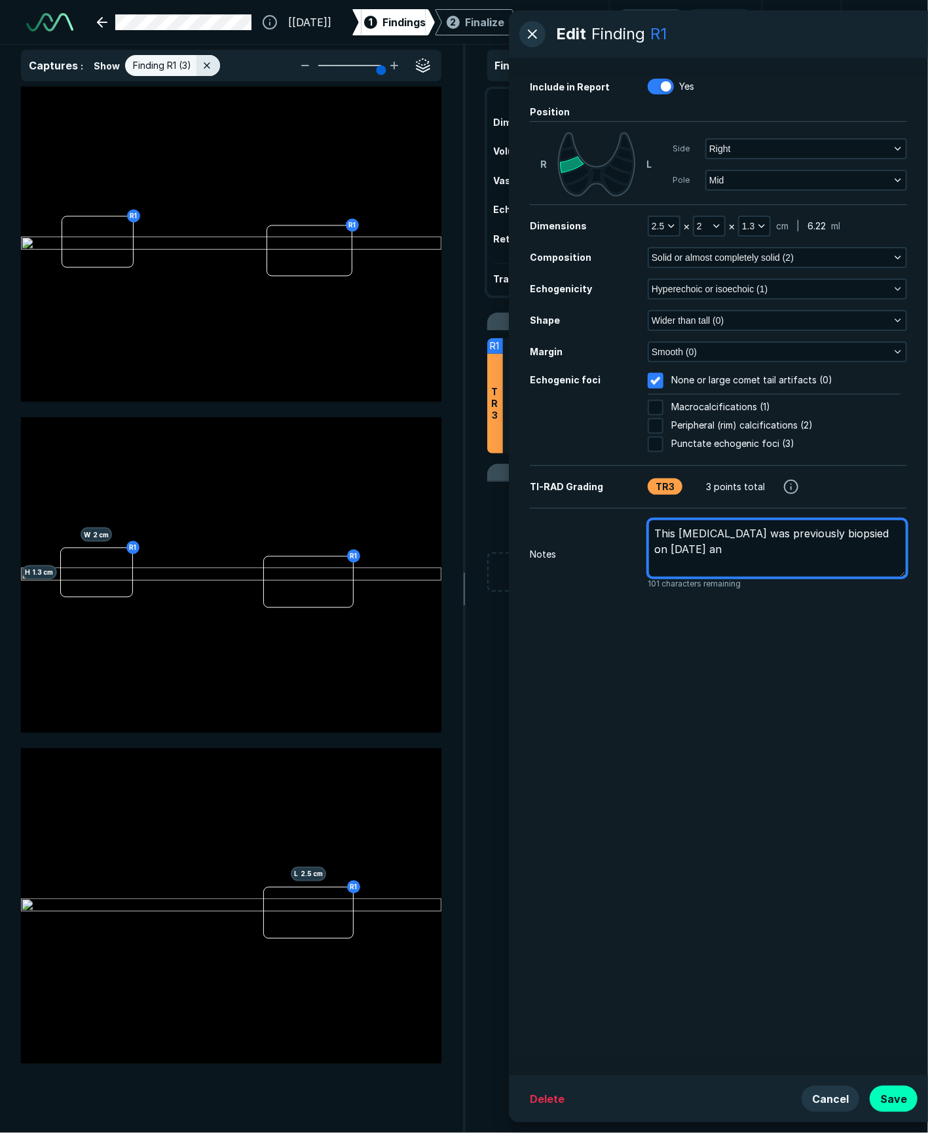
type textarea "x"
type textarea "This [MEDICAL_DATA] was previously biopsied on [DATE] and"
type textarea "x"
type textarea "This [MEDICAL_DATA] was previously biopsied on [DATE] and"
type textarea "x"
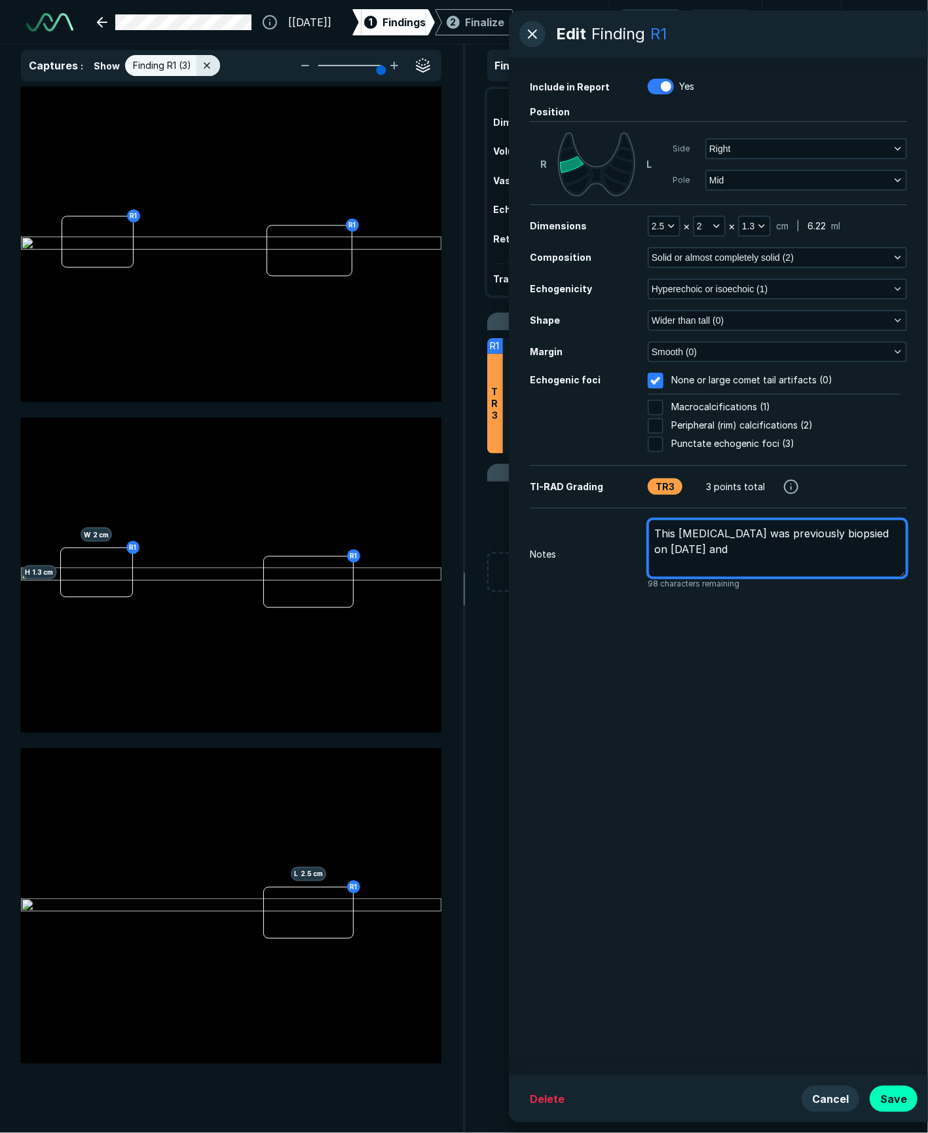
type textarea "This [MEDICAL_DATA] was previously biopsied on [DATE] and 1"
type textarea "x"
type textarea "This [MEDICAL_DATA] was previously biopsied on [DATE] and 1/"
type textarea "x"
type textarea "This [MEDICAL_DATA] was previously biopsied on [DATE] and 1/8"
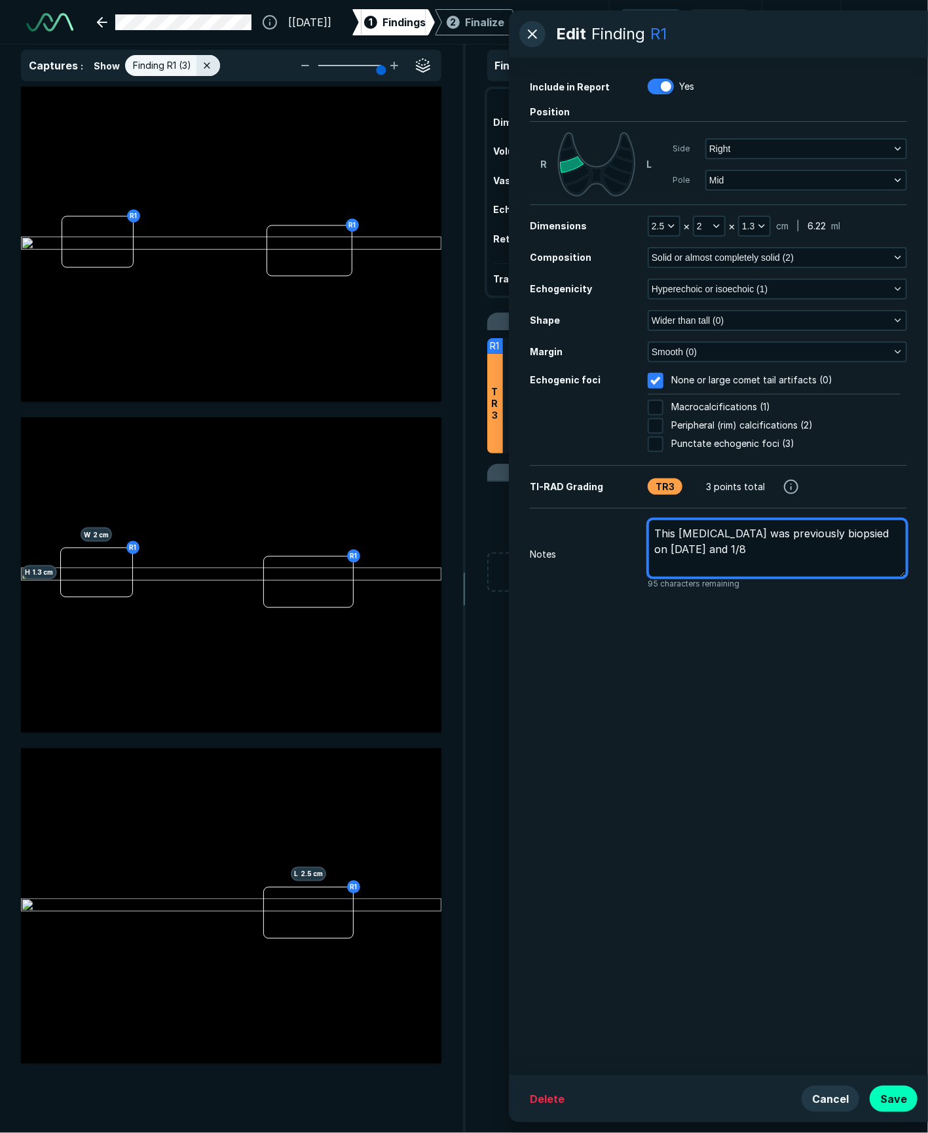
type textarea "x"
type textarea "This [MEDICAL_DATA] was previously biopsied on [DATE] and 1/8/"
type textarea "x"
type textarea "This [MEDICAL_DATA] was previously biopsied on [DATE] and 1/8/2"
type textarea "x"
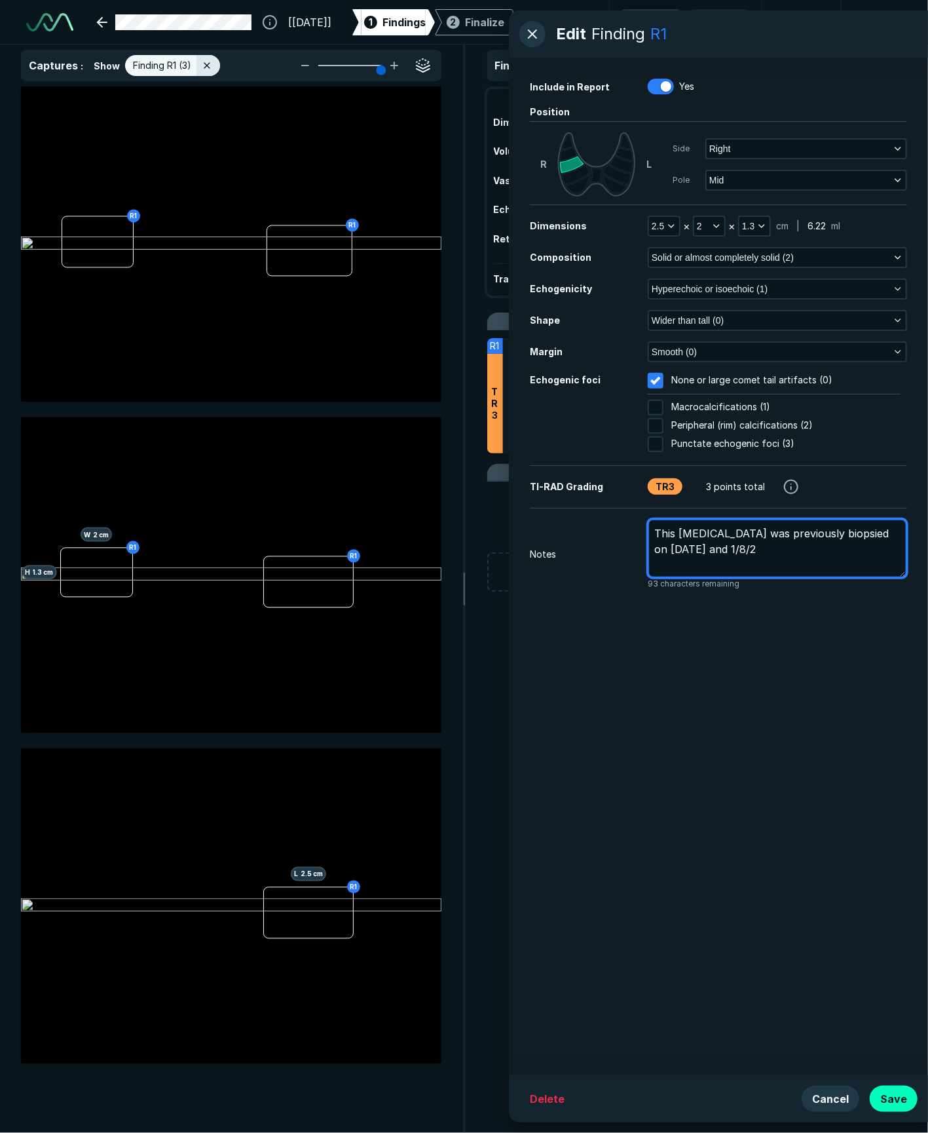
type textarea "This [MEDICAL_DATA] was previously biopsied on [DATE] and [DATE]"
type textarea "x"
type textarea "This [MEDICAL_DATA] was previously biopsied on [DATE] and 1/8/202"
type textarea "x"
type textarea "This [MEDICAL_DATA] was previously biopsied on [DATE] and [DATE]"
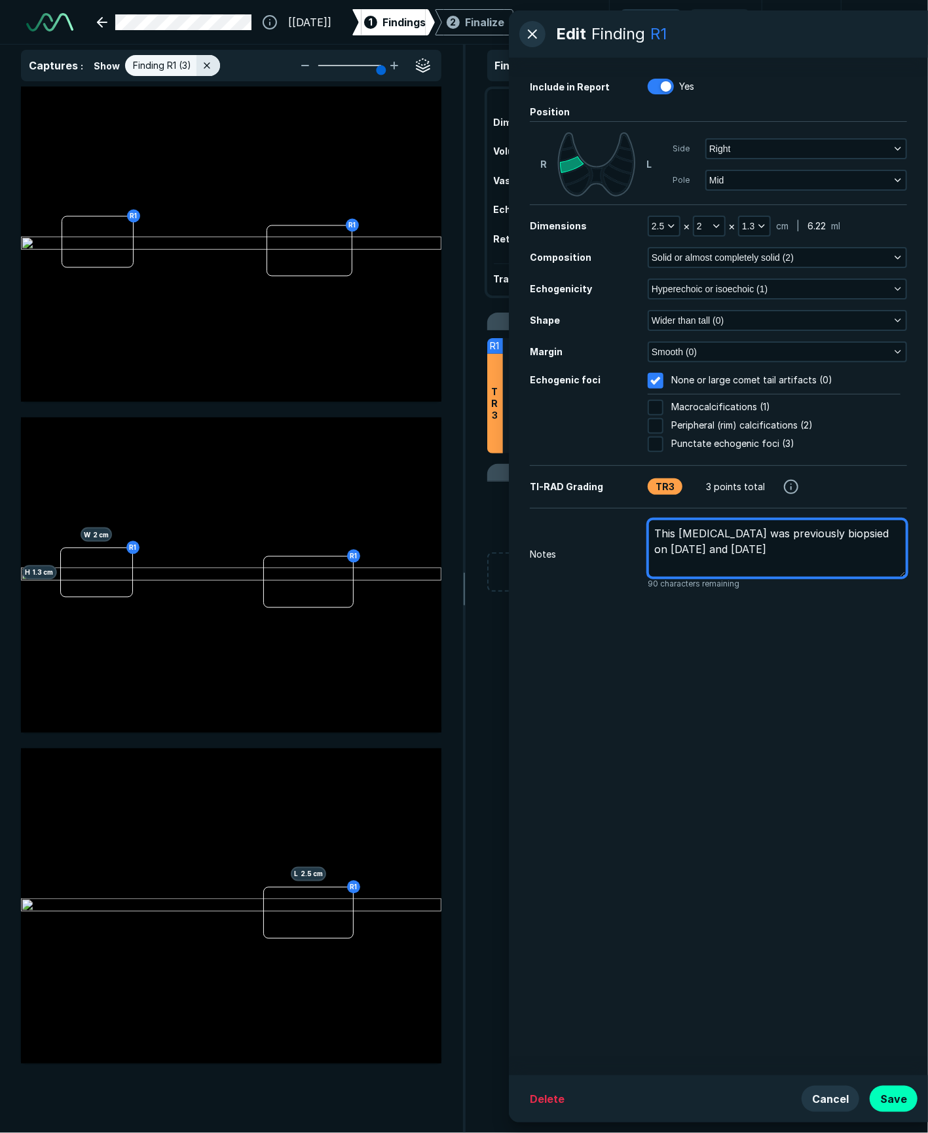
type textarea "x"
type textarea "This [MEDICAL_DATA] was previously biopsied on [DATE] and [DATE]."
click at [656, 535] on textarea "This [MEDICAL_DATA] was previously biopsied on [DATE] and [DATE]." at bounding box center [777, 549] width 259 height 60
type textarea "x"
type textarea "This [MEDICAL_DATA] was previously biopsied on [DATE] and [DATE]."
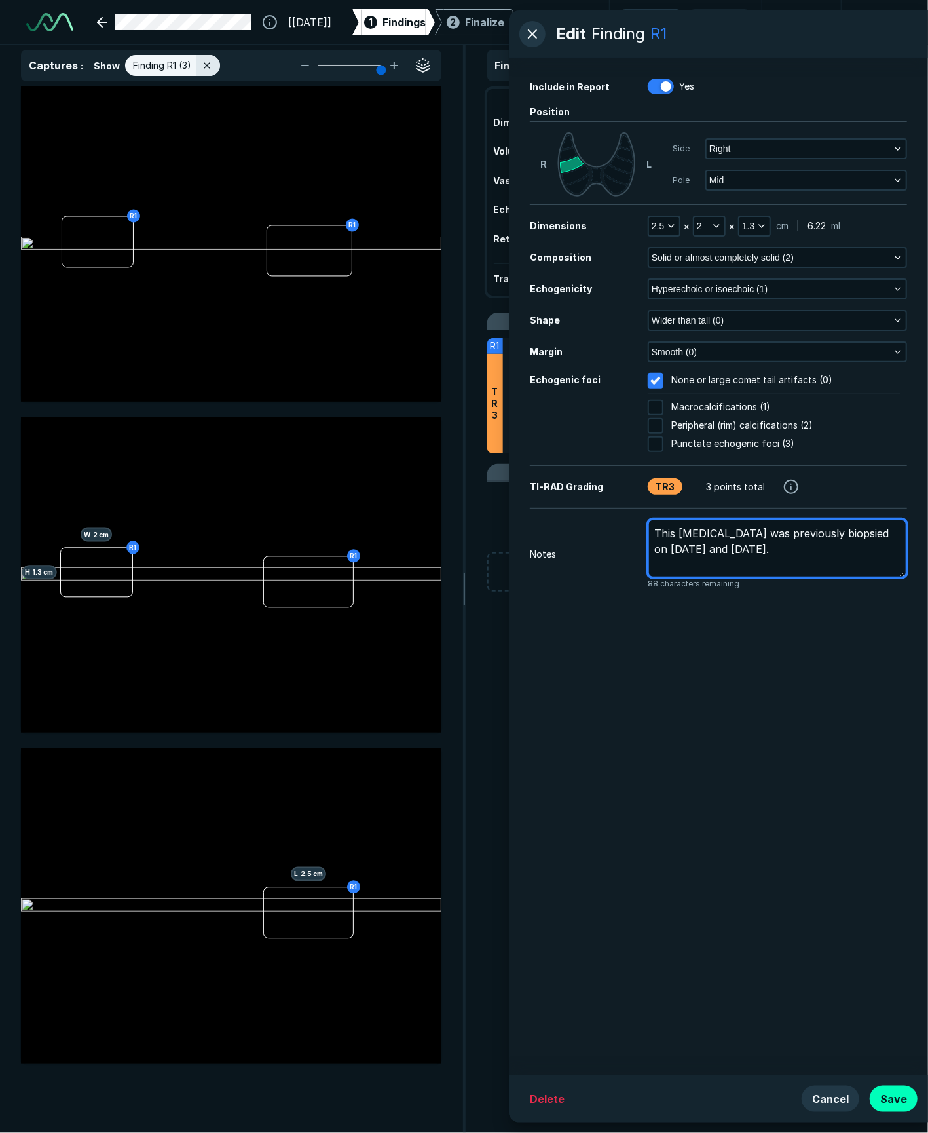
type textarea "x"
type textarea "N This [MEDICAL_DATA] was previously biopsied on [DATE] and [DATE]."
type textarea "x"
type textarea "No This [MEDICAL_DATA] was previously biopsied on [DATE] and [DATE]."
type textarea "x"
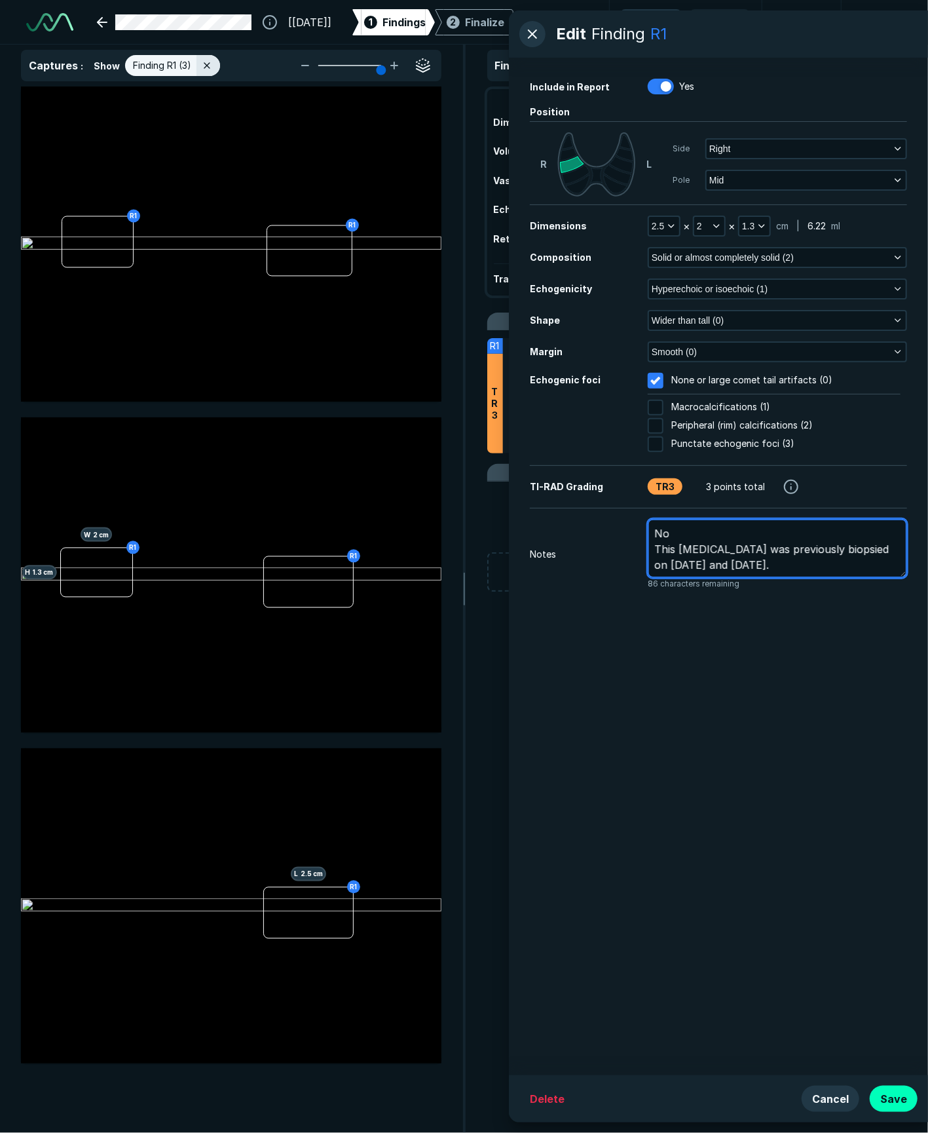
type textarea "No This [MEDICAL_DATA] was previously biopsied on [DATE] and [DATE]."
type textarea "x"
type textarea "No s This [MEDICAL_DATA] was previously biopsied on [DATE] and [DATE]."
type textarea "x"
type textarea "No si This [MEDICAL_DATA] was previously biopsied on [DATE] and [DATE]."
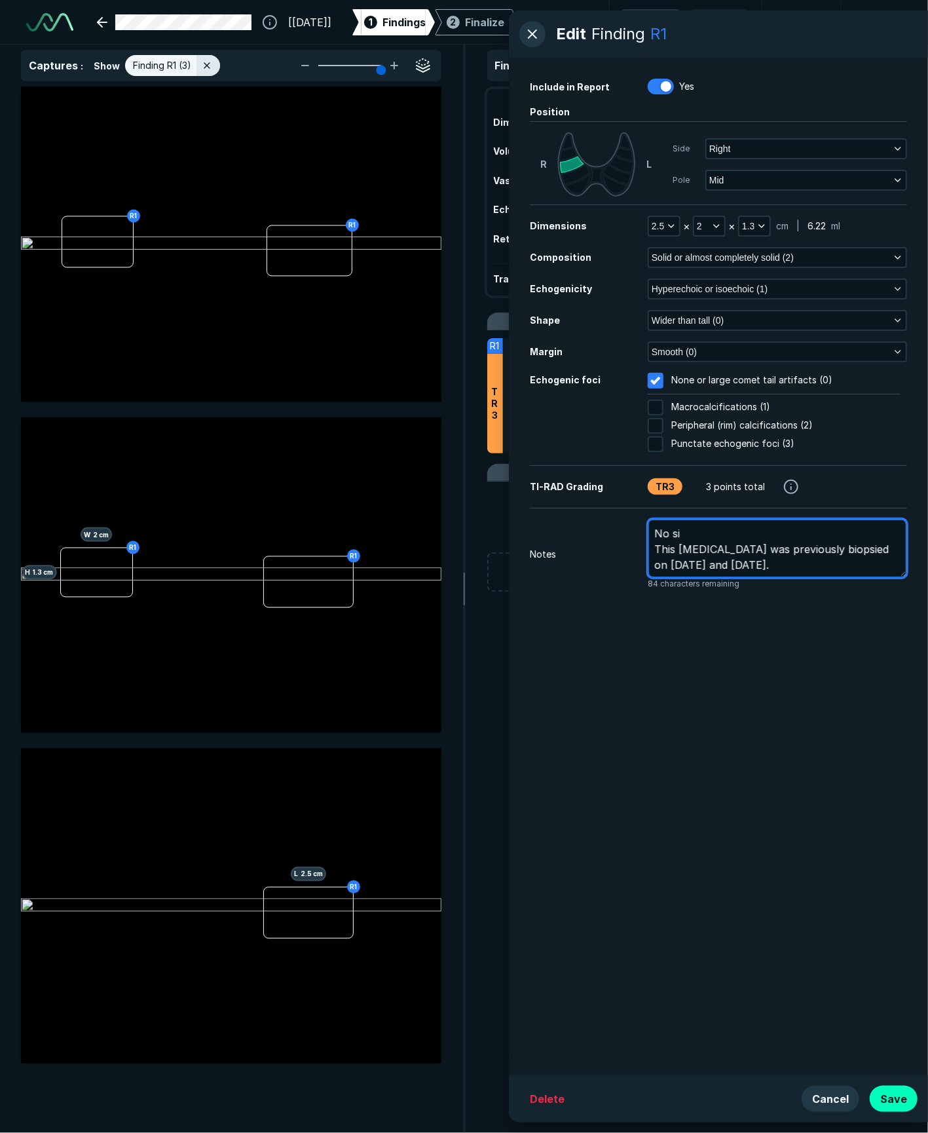
type textarea "x"
type textarea "No sig This [MEDICAL_DATA] was previously biopsied on [DATE] and [DATE]."
type textarea "x"
type textarea "No sign This [MEDICAL_DATA] was previously biopsied on [DATE] and [DATE]."
type textarea "x"
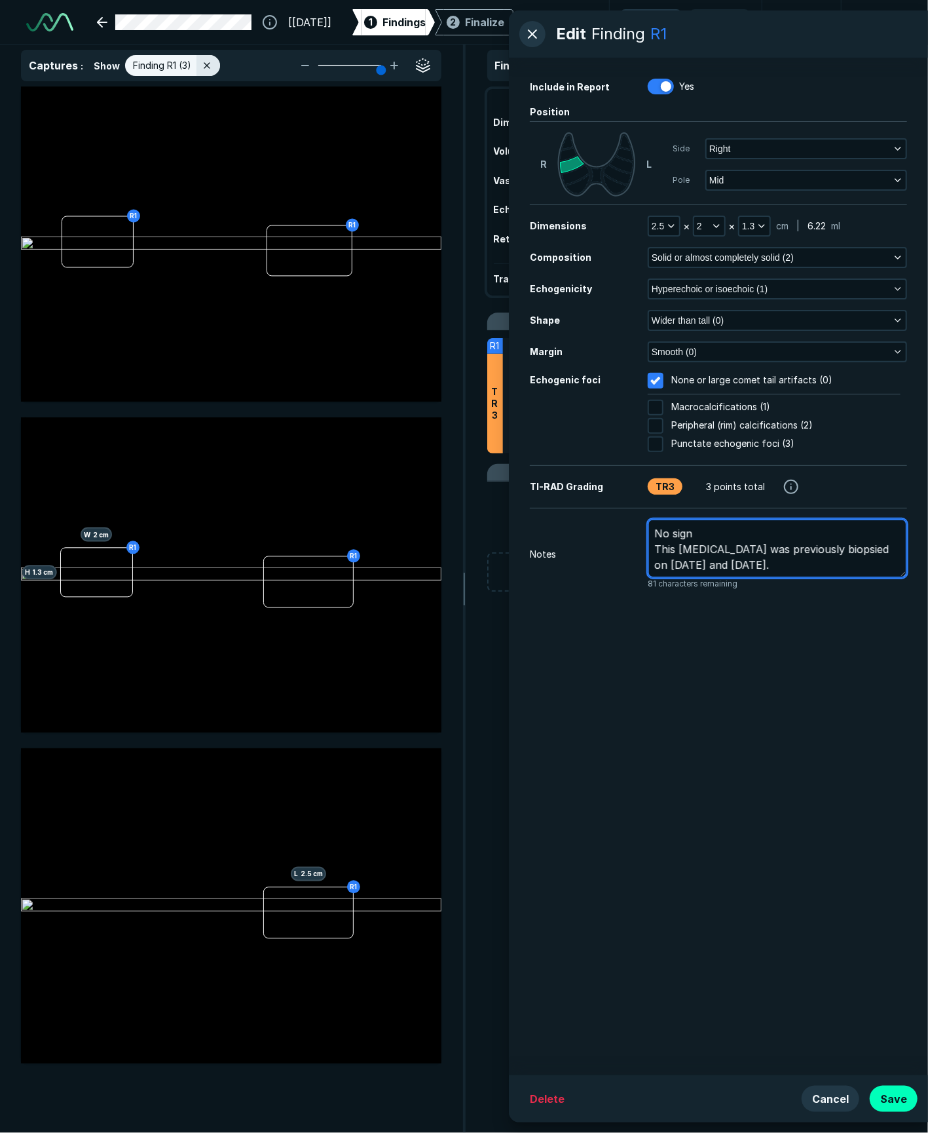
type textarea "No signi This [MEDICAL_DATA] was previously biopsied on [DATE] and [DATE]."
type textarea "x"
type textarea "No signif This [MEDICAL_DATA] was previously biopsied on [DATE] and [DATE]."
type textarea "x"
type textarea "No signifi This [MEDICAL_DATA] was previously biopsied on [DATE] and [DATE]."
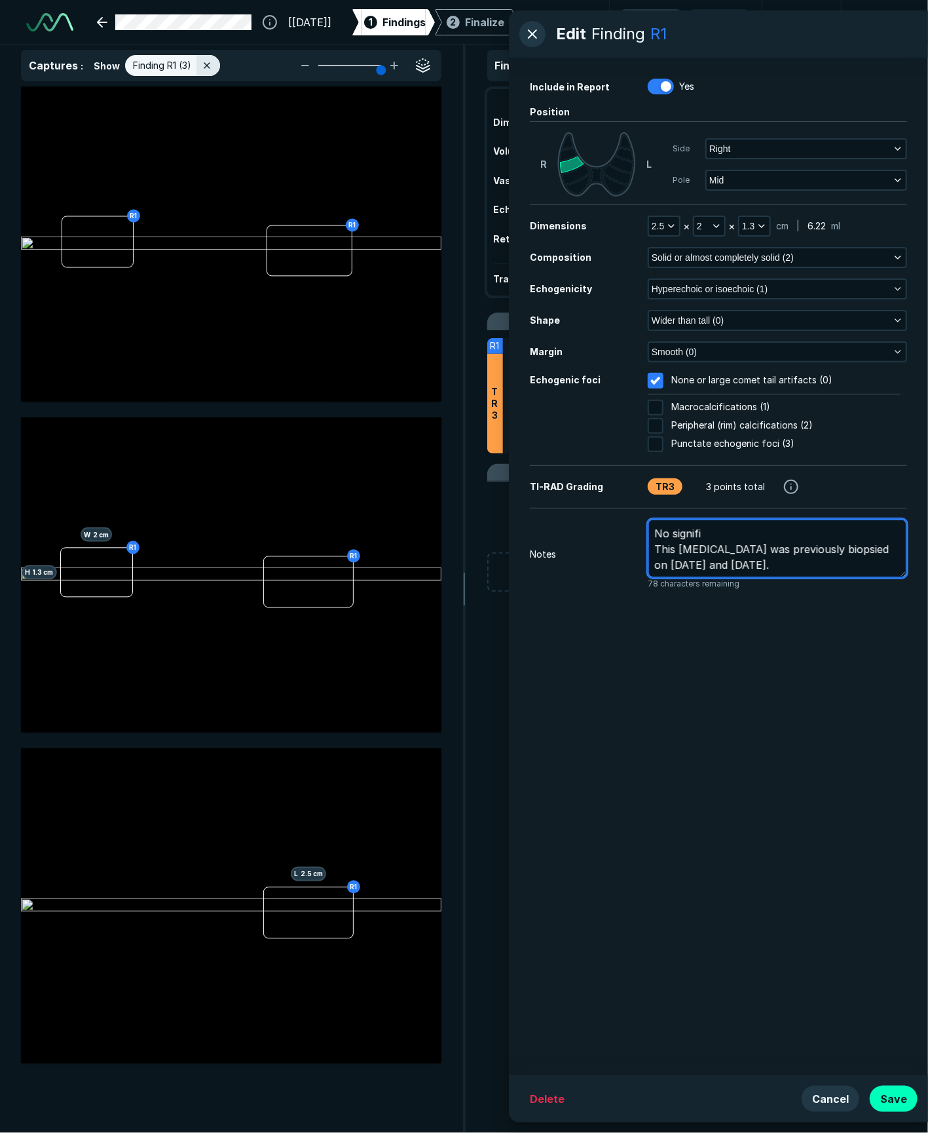
type textarea "x"
type textarea "No signific This [MEDICAL_DATA] was previously biopsied on [DATE] and [DATE]."
type textarea "x"
type textarea "No significa This [MEDICAL_DATA] was previously biopsied on [DATE] and [DATE]."
type textarea "x"
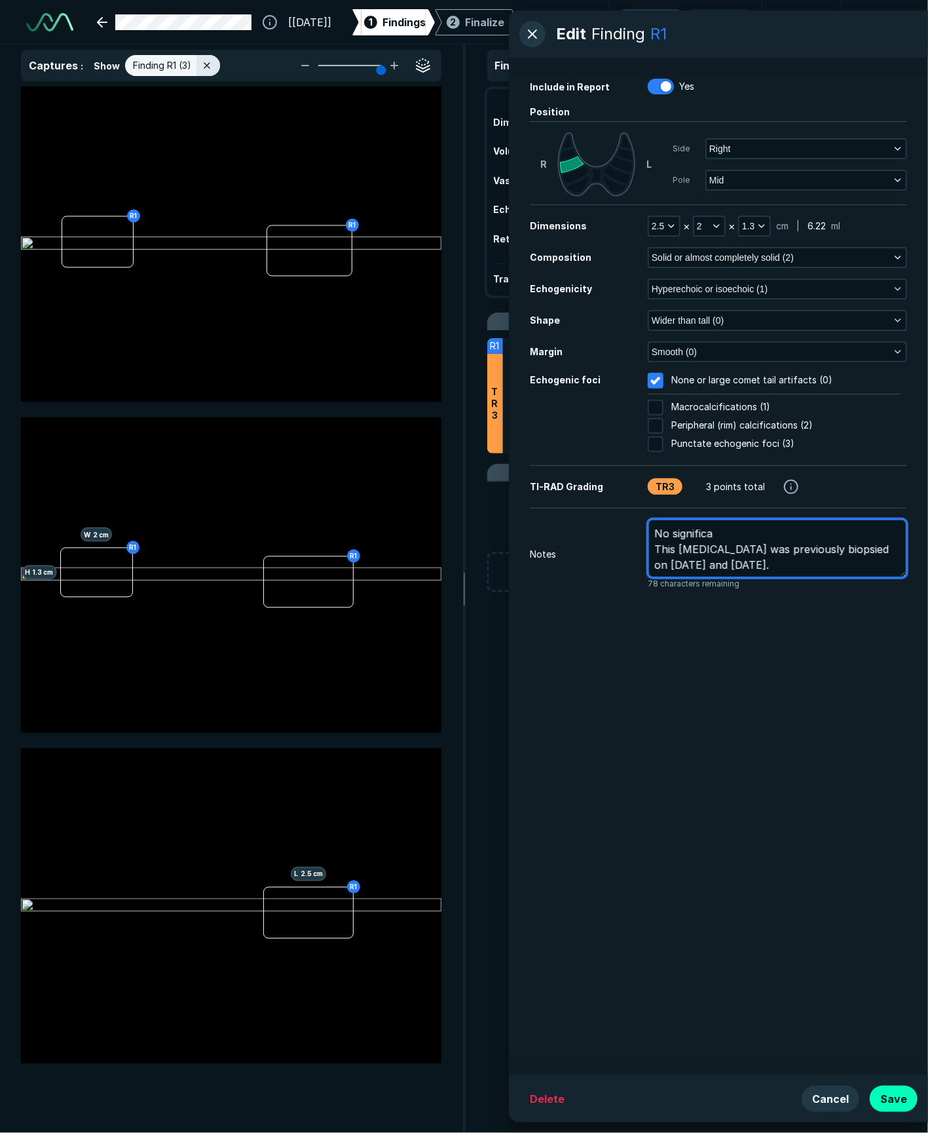
type textarea "No significan This [MEDICAL_DATA] was previously biopsied on [DATE] and [DATE]."
type textarea "x"
type textarea "No significant This [MEDICAL_DATA] was previously biopsied on [DATE] and [DATE]."
type textarea "x"
type textarea "No significant This [MEDICAL_DATA] was previously biopsied on [DATE] and [DATE]."
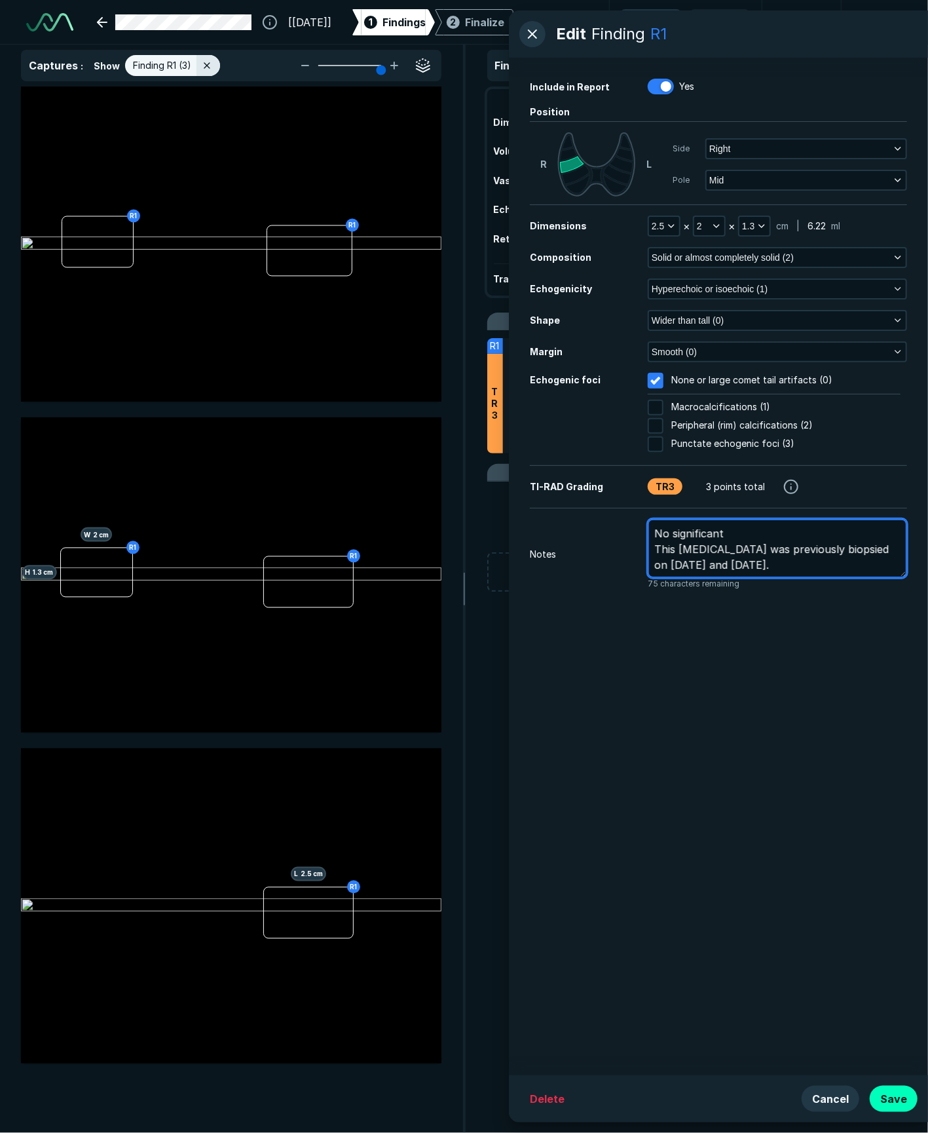
type textarea "x"
type textarea "No significant i This [MEDICAL_DATA] was previously biopsied on [DATE] and [DAT…"
type textarea "x"
type textarea "No significant in This [MEDICAL_DATA] was previously biopsied on [DATE] and [DA…"
type textarea "x"
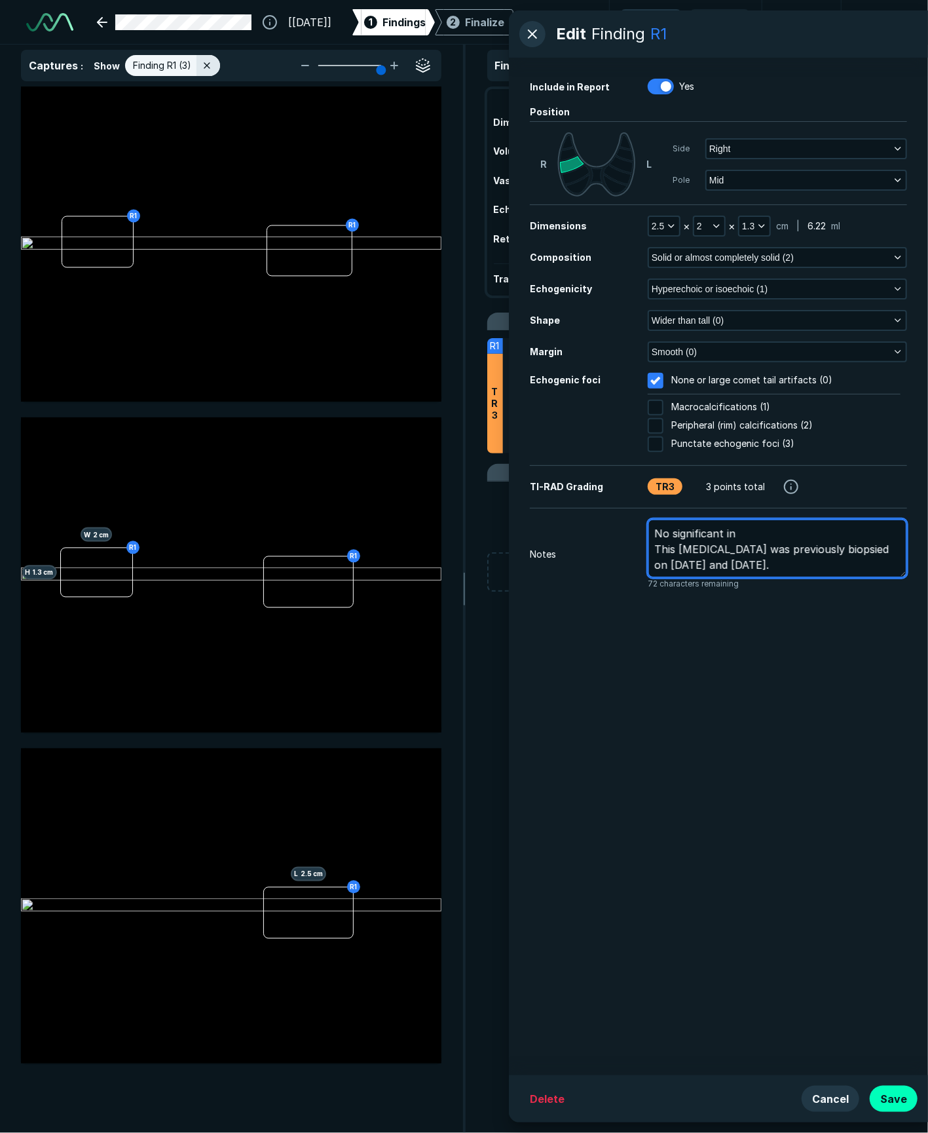
type textarea "No significant int This [MEDICAL_DATA] was previously biopsied on [DATE] and [D…"
type textarea "x"
type textarea "No significant inte This [MEDICAL_DATA] was previously biopsied on [DATE] and […"
type textarea "x"
type textarea "No significant inter This [MEDICAL_DATA] was previously biopsied on [DATE] and …"
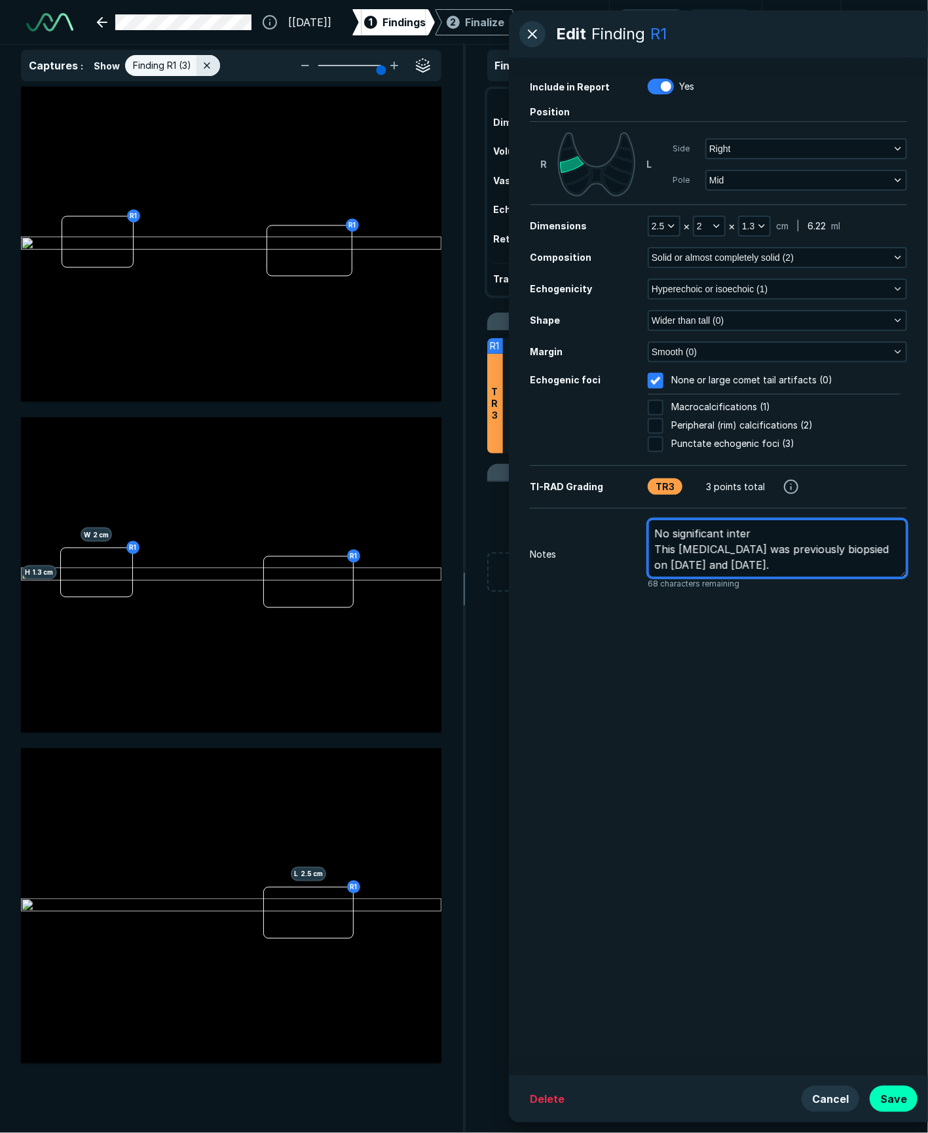
type textarea "x"
type textarea "No significant interv This [MEDICAL_DATA] was previously biopsied on [DATE] and…"
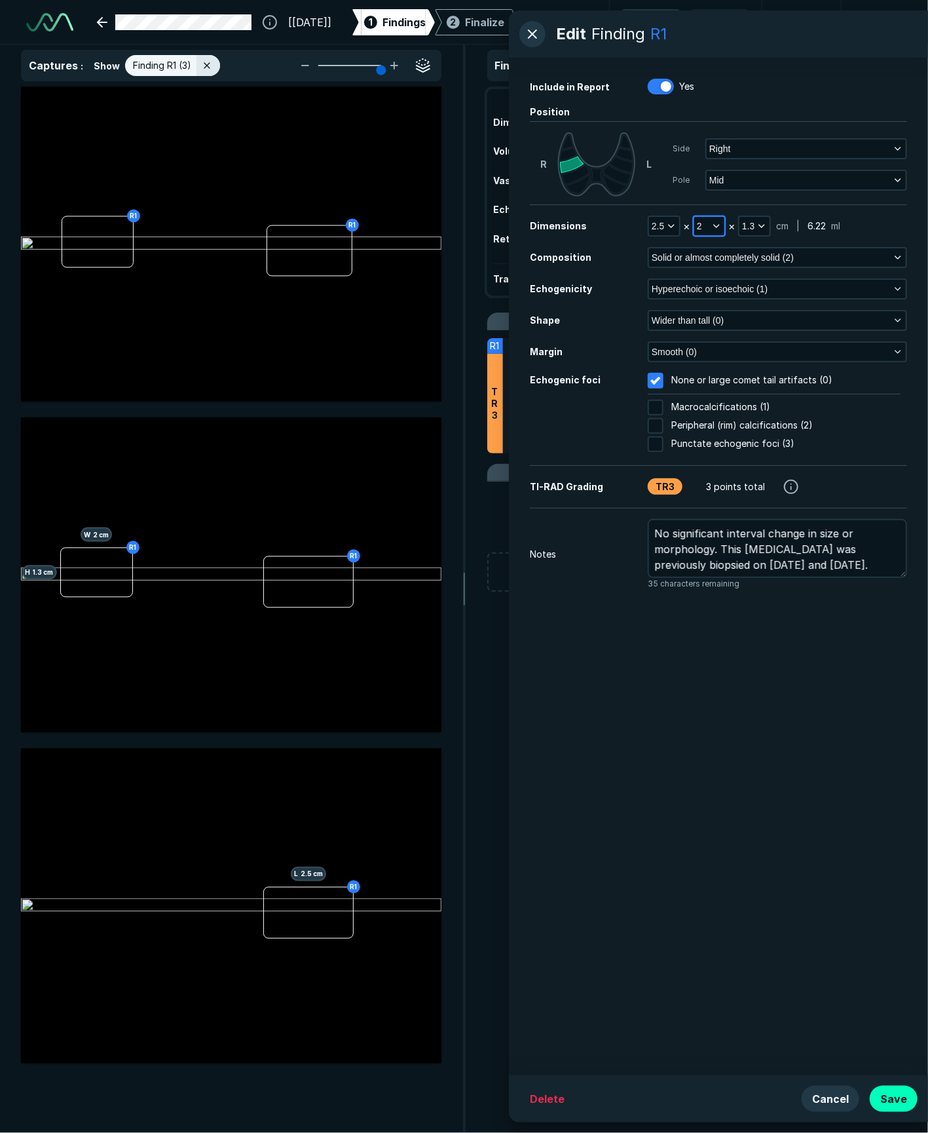
click at [705, 223] on button "2" at bounding box center [710, 226] width 30 height 18
click at [721, 311] on input "text" at bounding box center [726, 311] width 51 height 18
click at [735, 339] on button "Done" at bounding box center [727, 340] width 54 height 21
click at [714, 226] on polyline "button" at bounding box center [716, 226] width 5 height 3
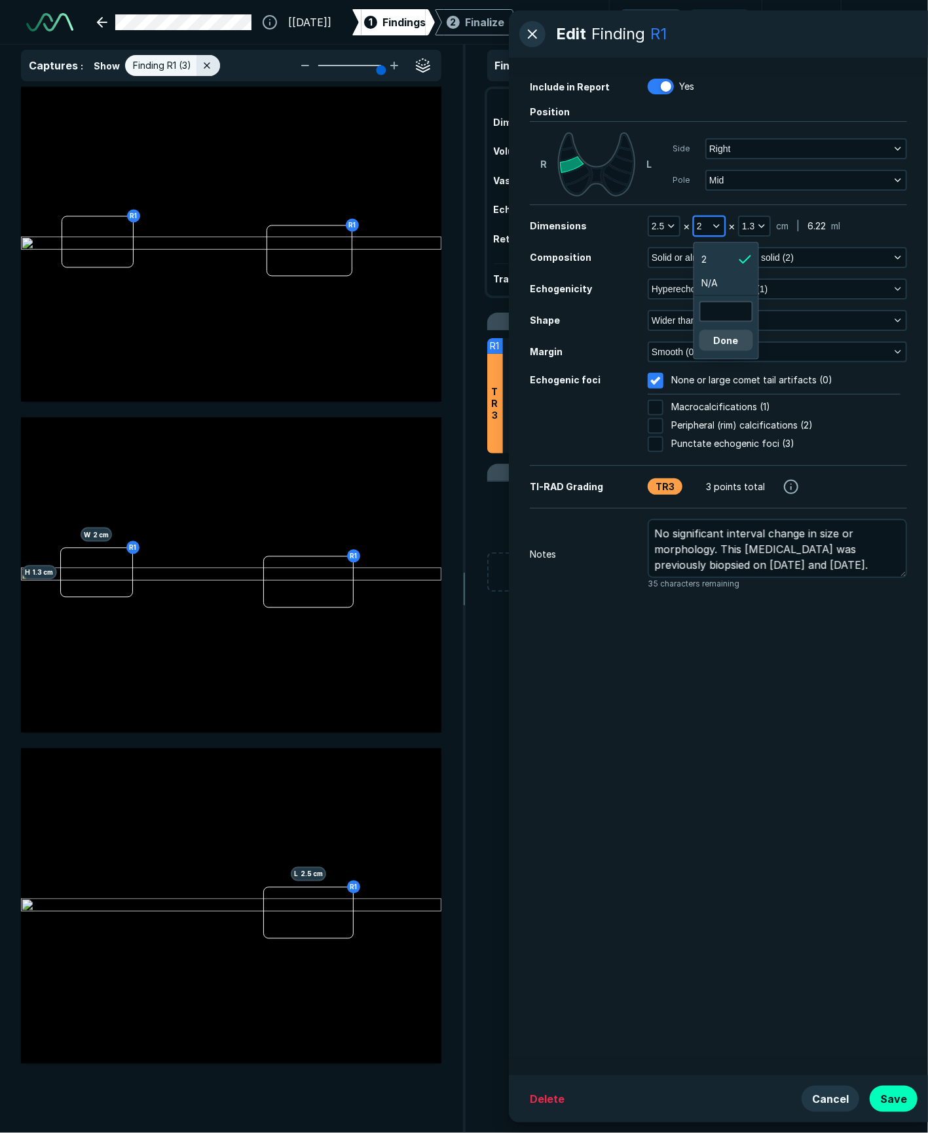
click at [715, 224] on icon "button" at bounding box center [717, 226] width 10 height 10
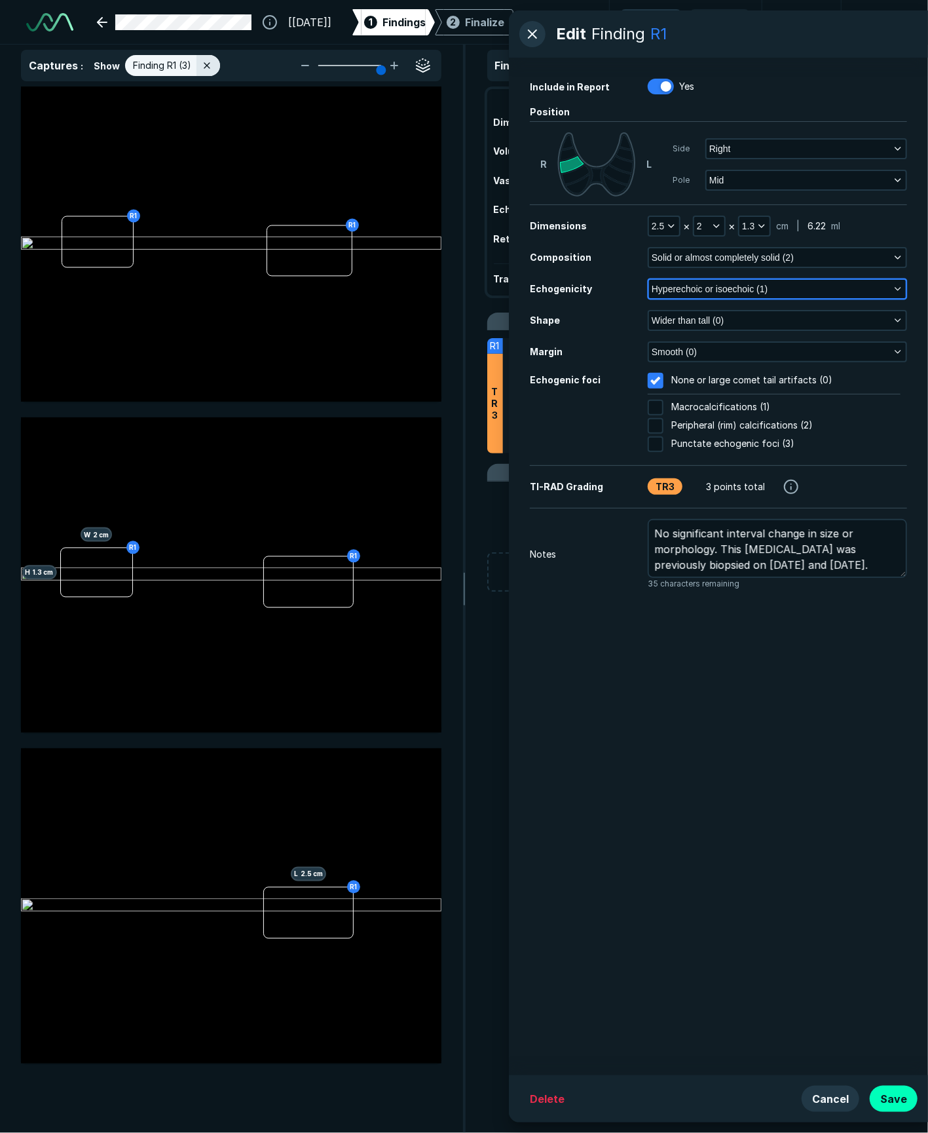
drag, startPoint x: 750, startPoint y: 284, endPoint x: 744, endPoint y: 292, distance: 8.9
click at [750, 284] on span "Hyperechoic or isoechoic (1)" at bounding box center [710, 289] width 116 height 14
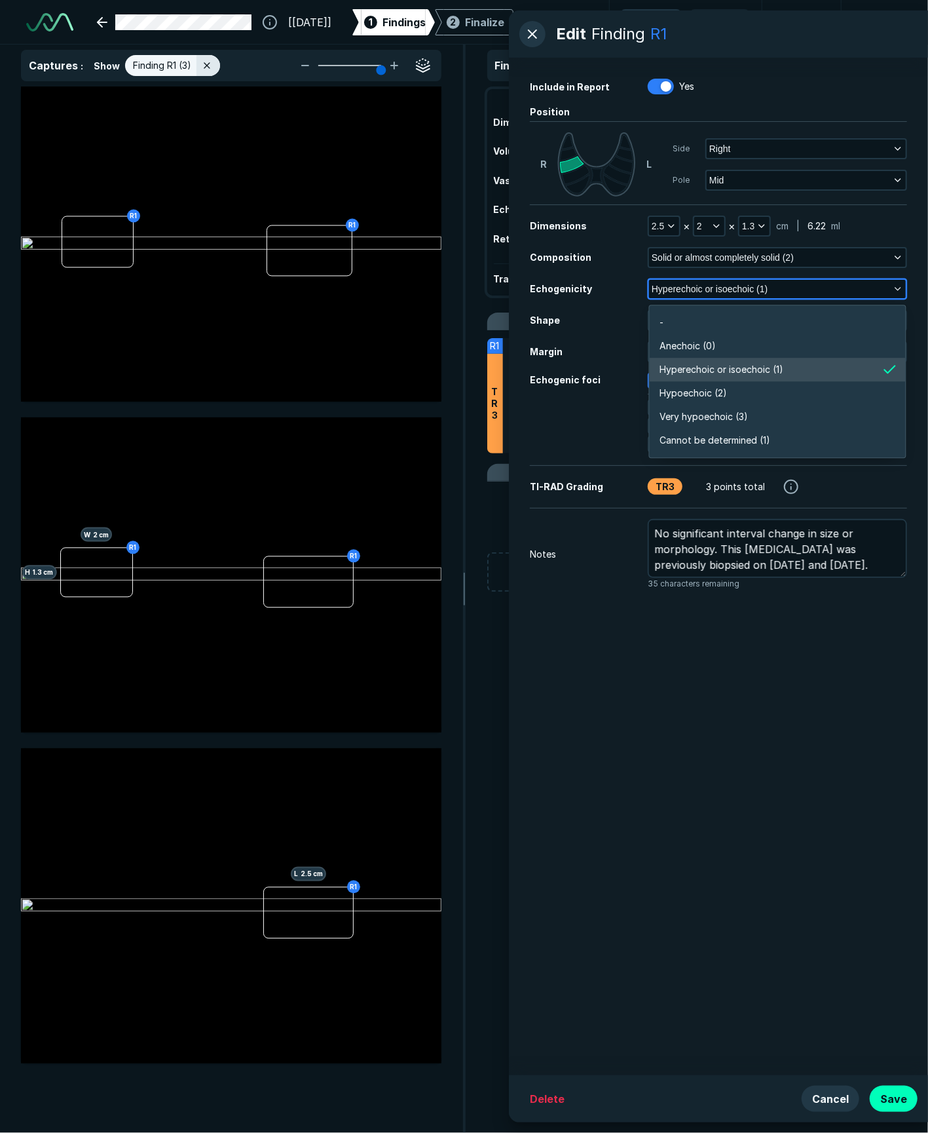
scroll to position [2292, 2836]
click at [708, 396] on span "Hypoechoic (2)" at bounding box center [693, 393] width 67 height 14
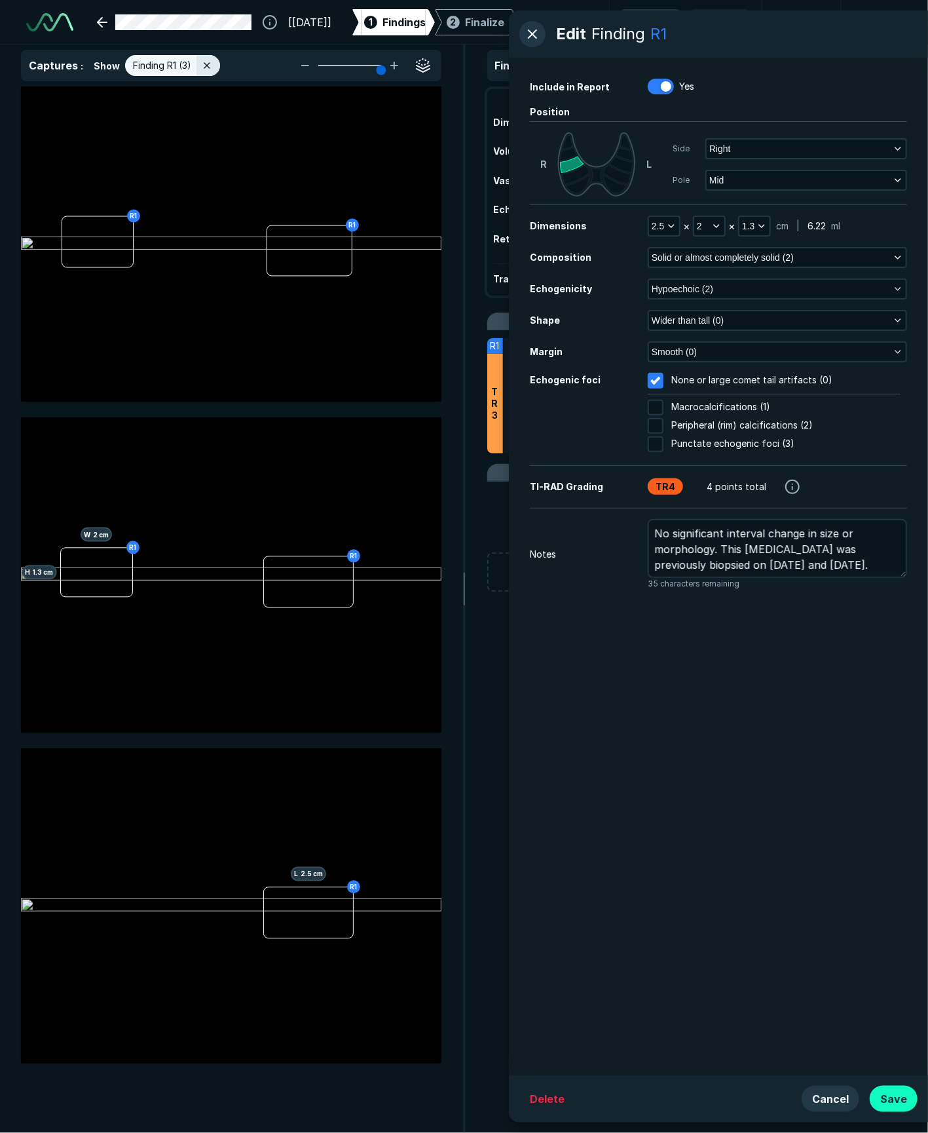
click at [904, 1097] on button "Save" at bounding box center [894, 1099] width 48 height 26
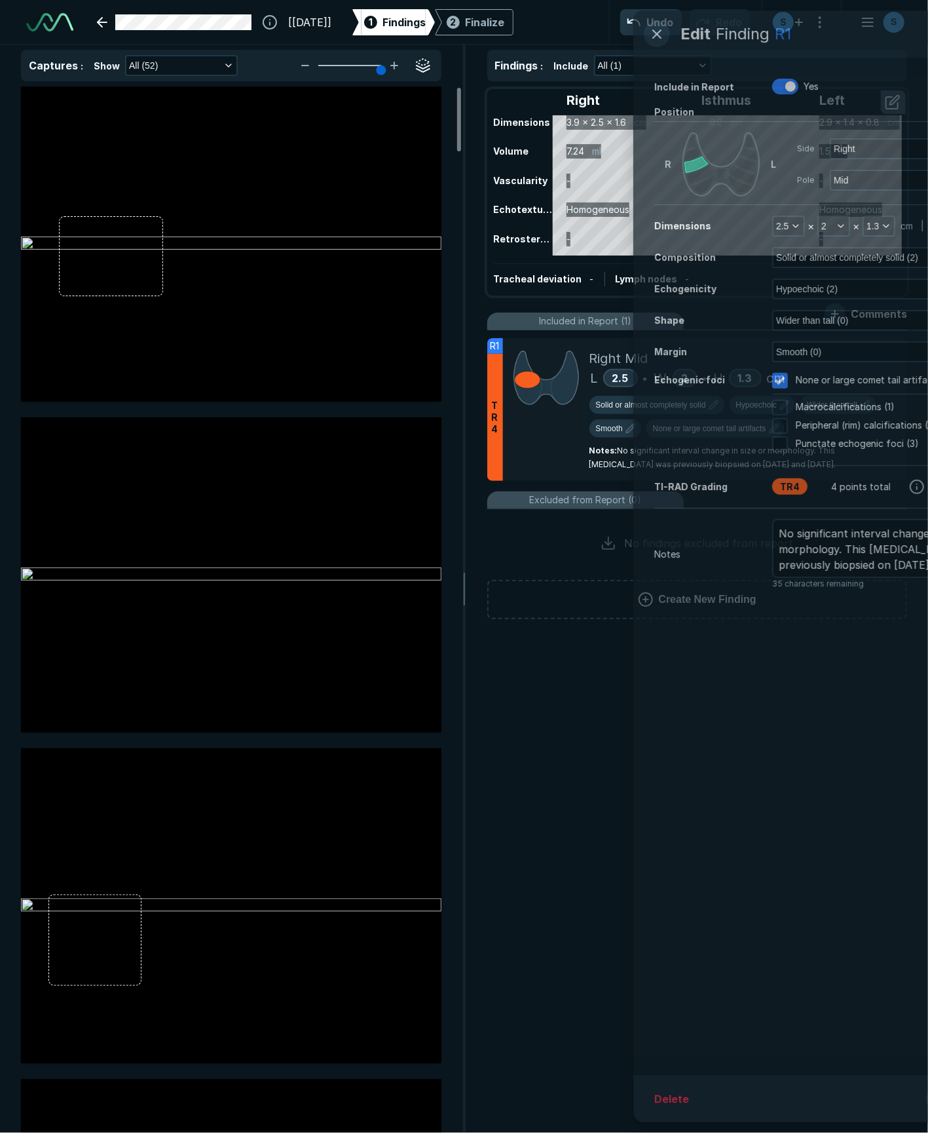
scroll to position [6249, 3554]
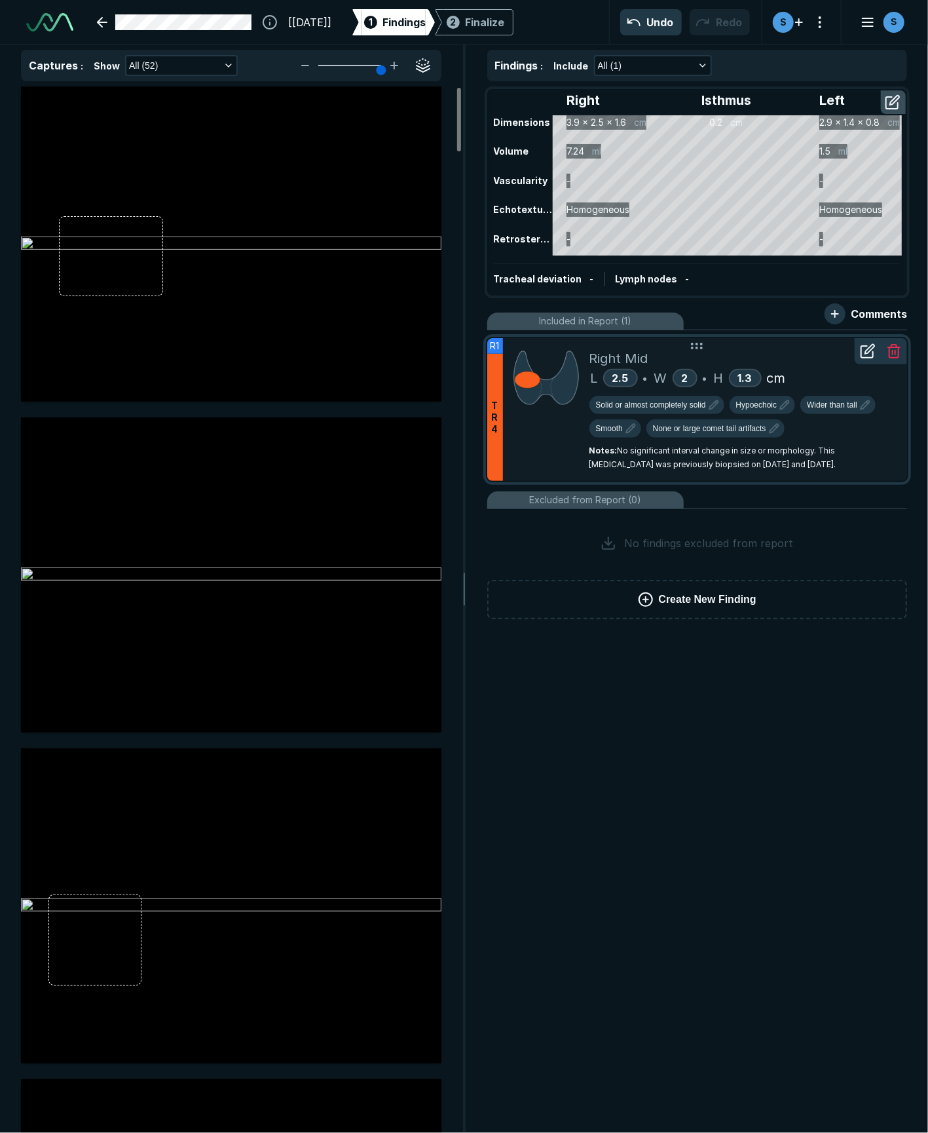
click at [512, 457] on div at bounding box center [546, 409] width 86 height 143
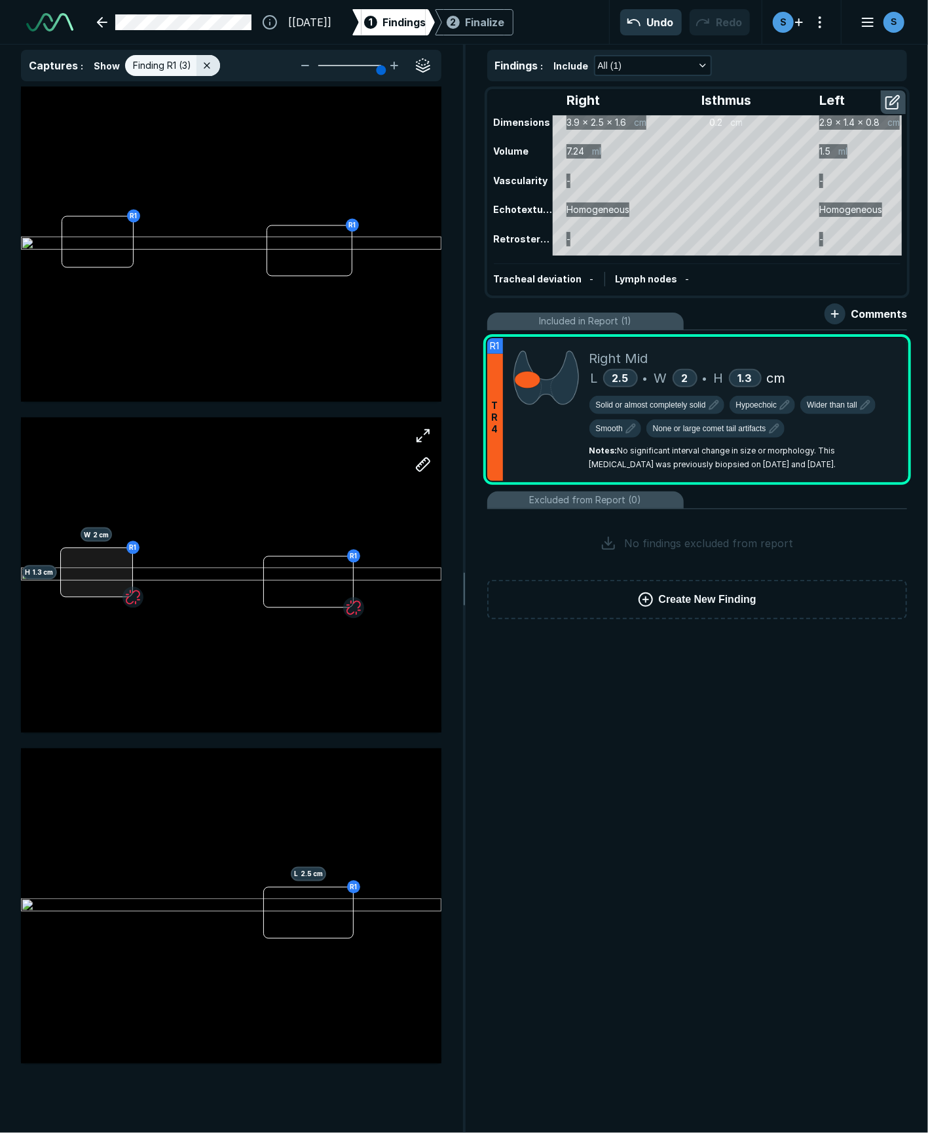
click at [128, 548] on div "R1 R1 H 1.3 cm W 2 cm" at bounding box center [231, 574] width 421 height 315
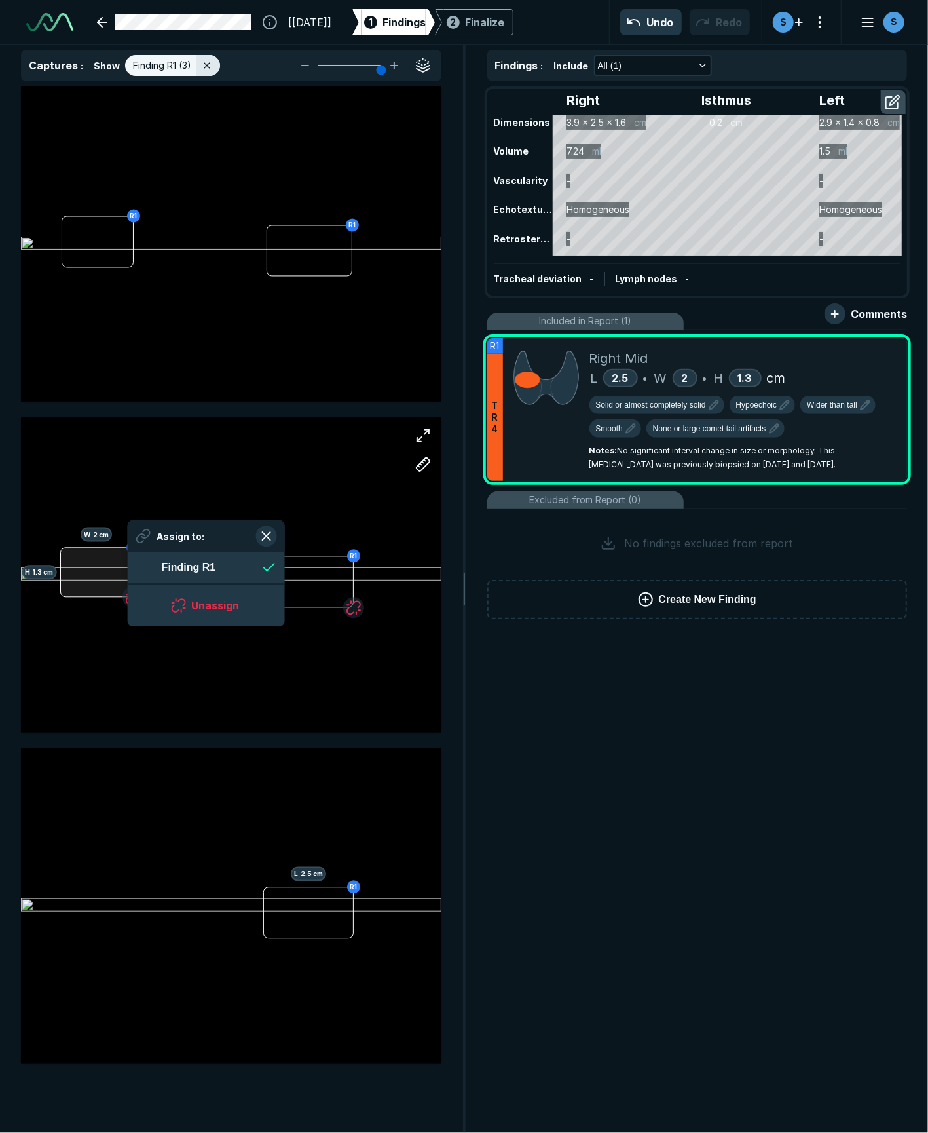
scroll to position [1797, 2391]
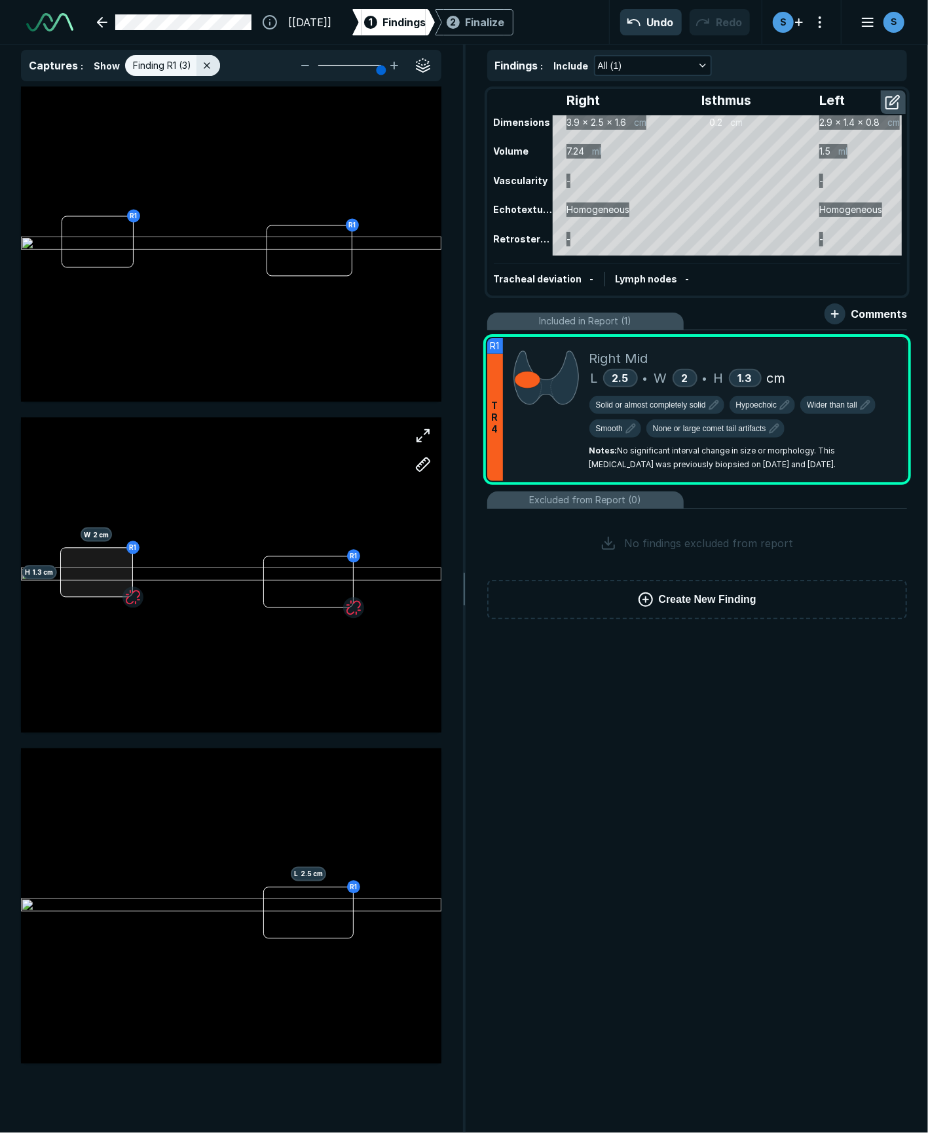
drag, startPoint x: 74, startPoint y: 562, endPoint x: 77, endPoint y: 554, distance: 8.3
click at [77, 554] on div at bounding box center [96, 572] width 73 height 50
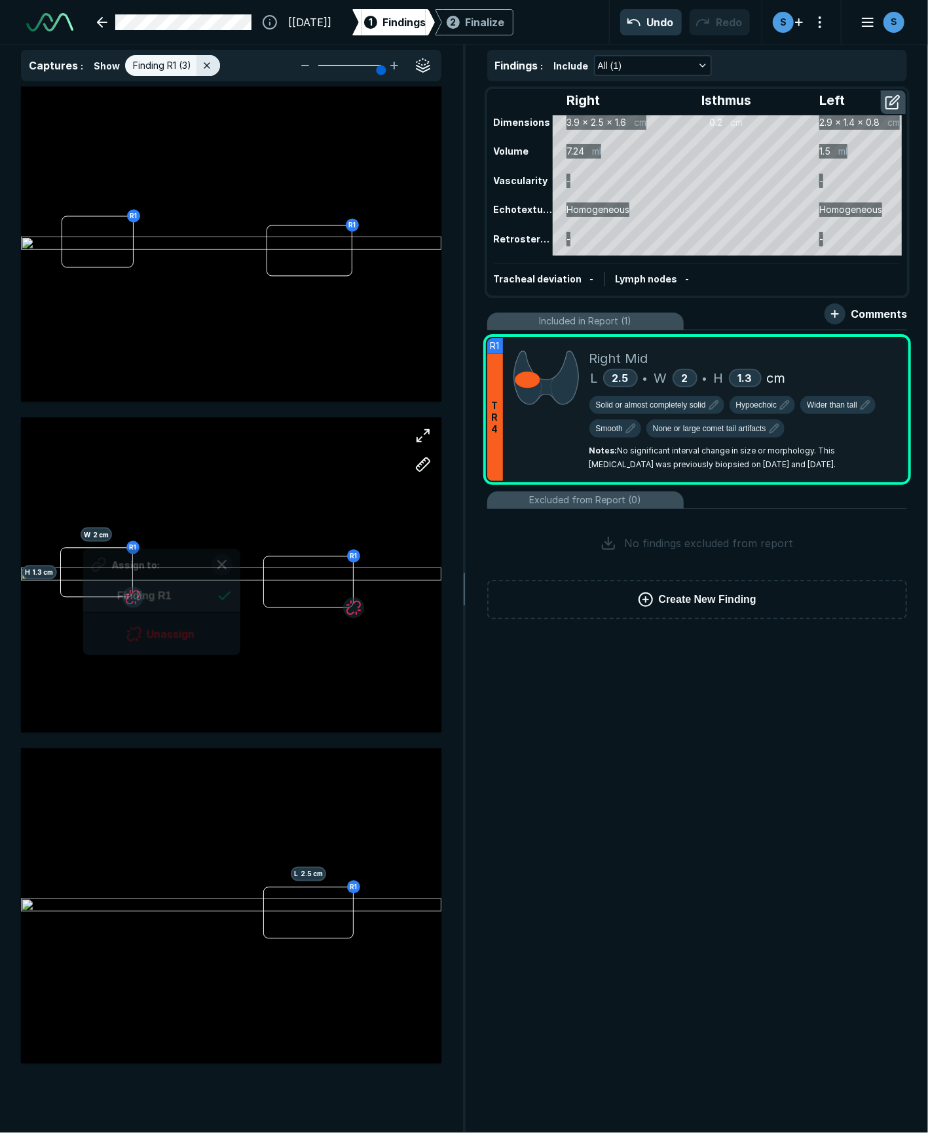
drag, startPoint x: 84, startPoint y: 569, endPoint x: 94, endPoint y: 573, distance: 11.2
click at [92, 573] on div "R1 R1 H 1.3 cm W 2 cm Assign to: Finding R1 Unassign" at bounding box center [231, 574] width 421 height 315
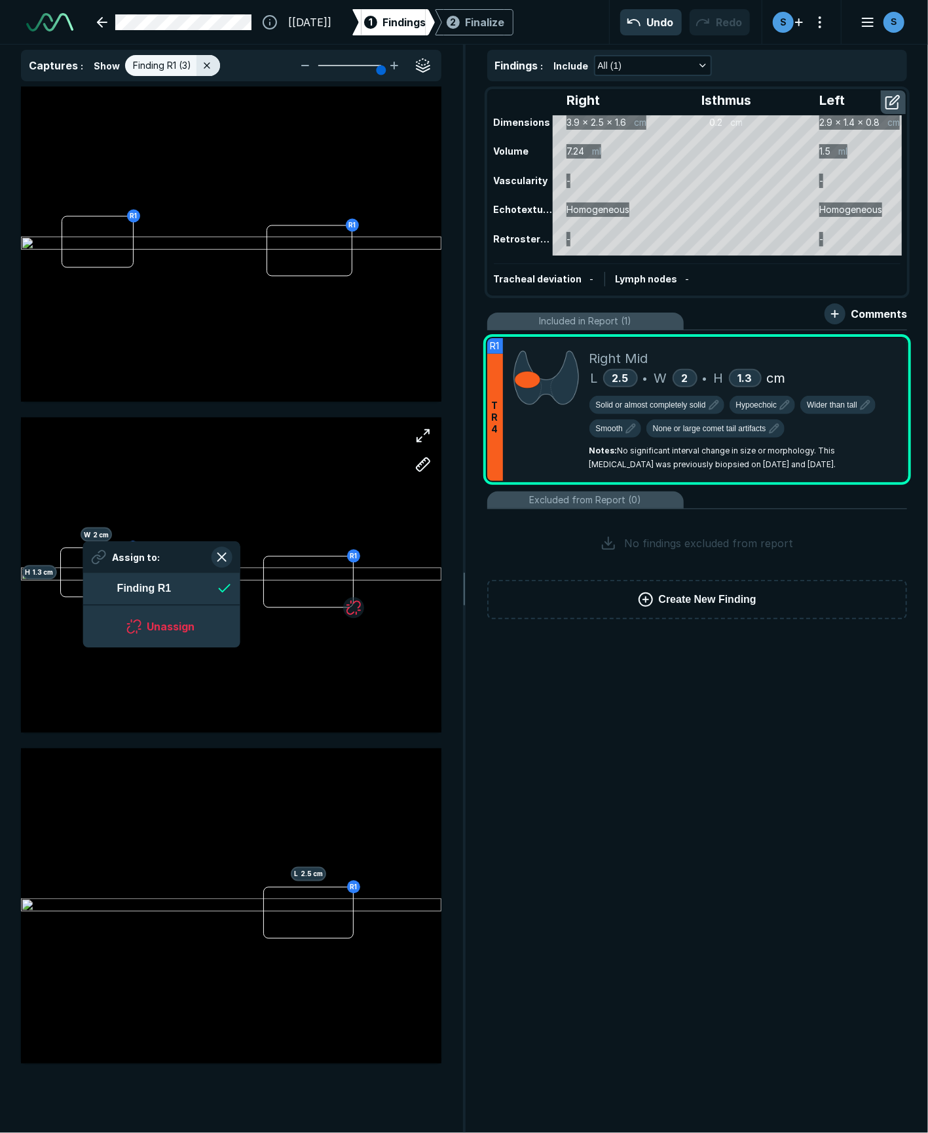
click at [214, 495] on div "R1 R1 H 1.3 cm W 2 cm" at bounding box center [231, 575] width 421 height 263
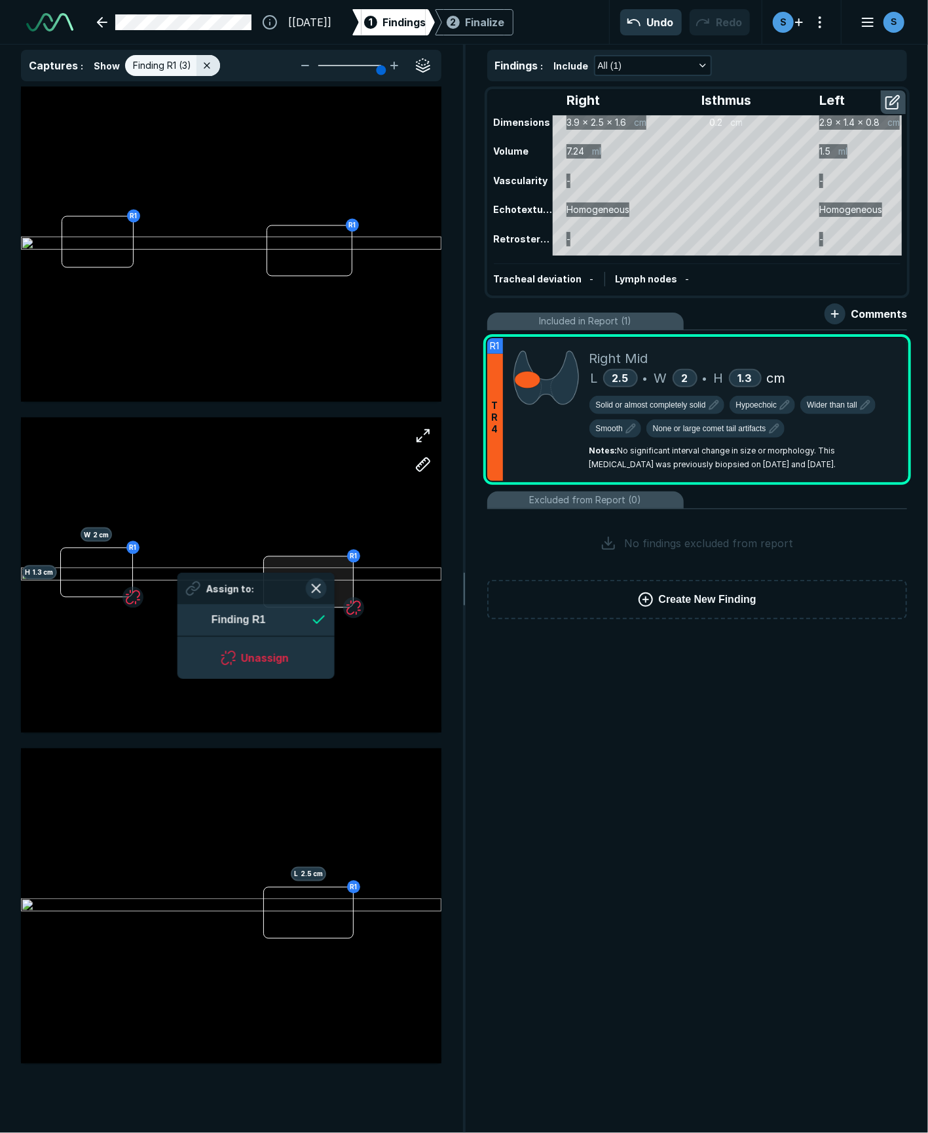
click at [335, 599] on div at bounding box center [308, 582] width 90 height 52
click at [401, 725] on div at bounding box center [231, 574] width 421 height 315
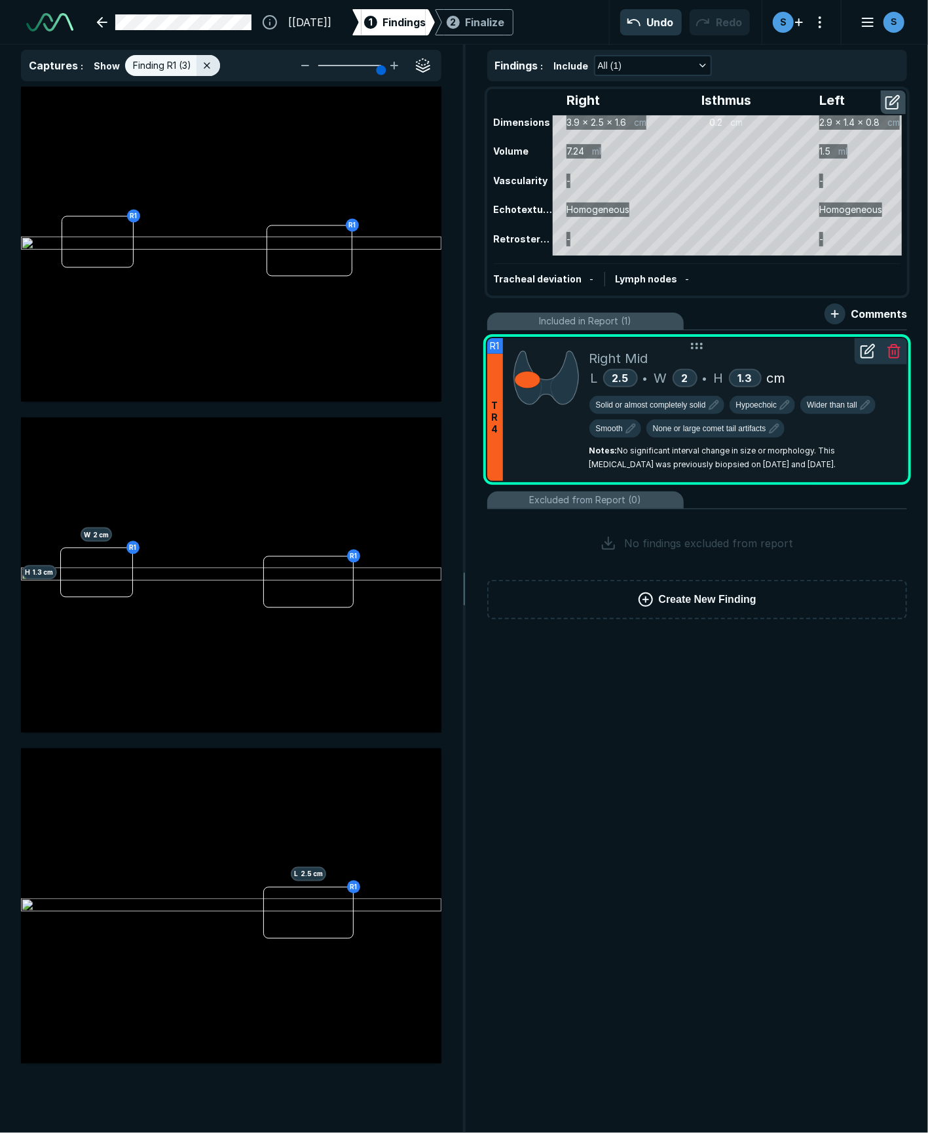
click at [488, 417] on div "T R 4" at bounding box center [495, 417] width 16 height 127
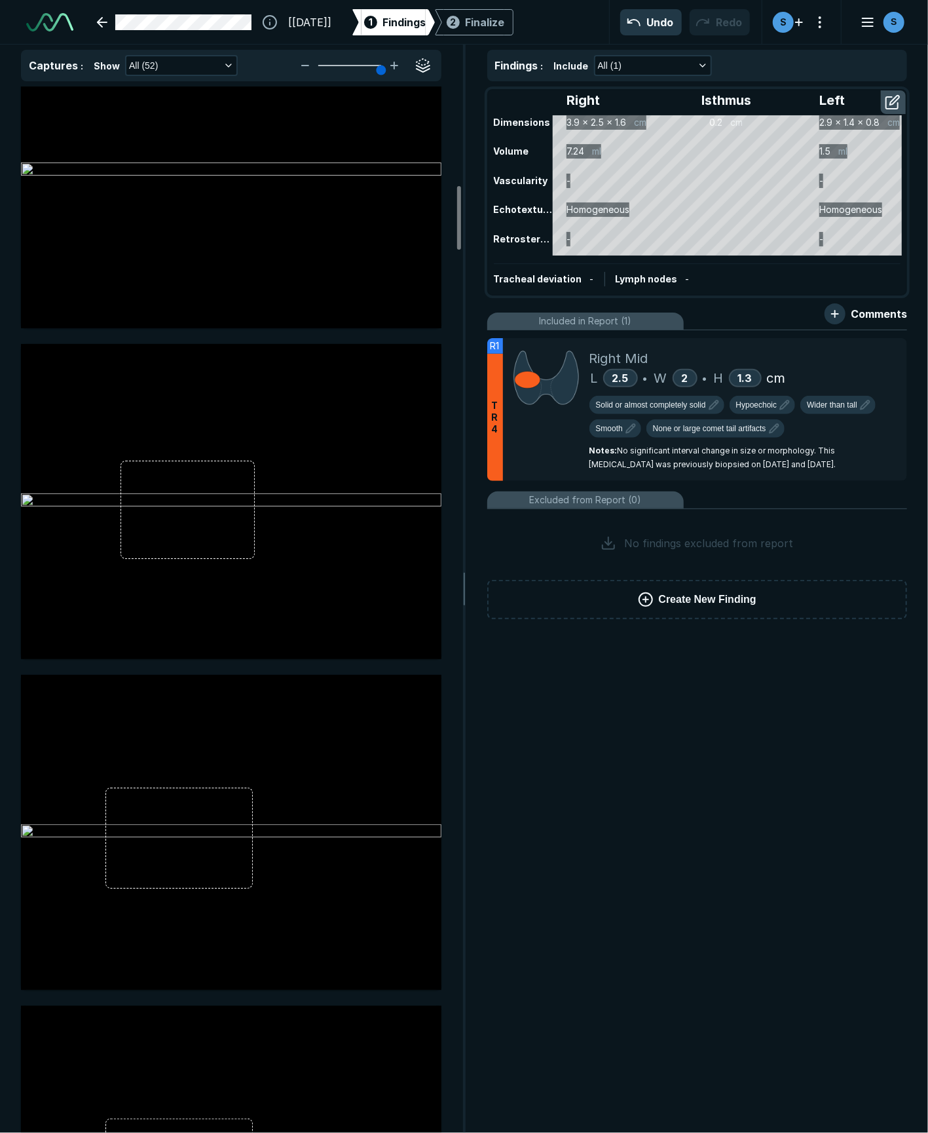
scroll to position [2097, 0]
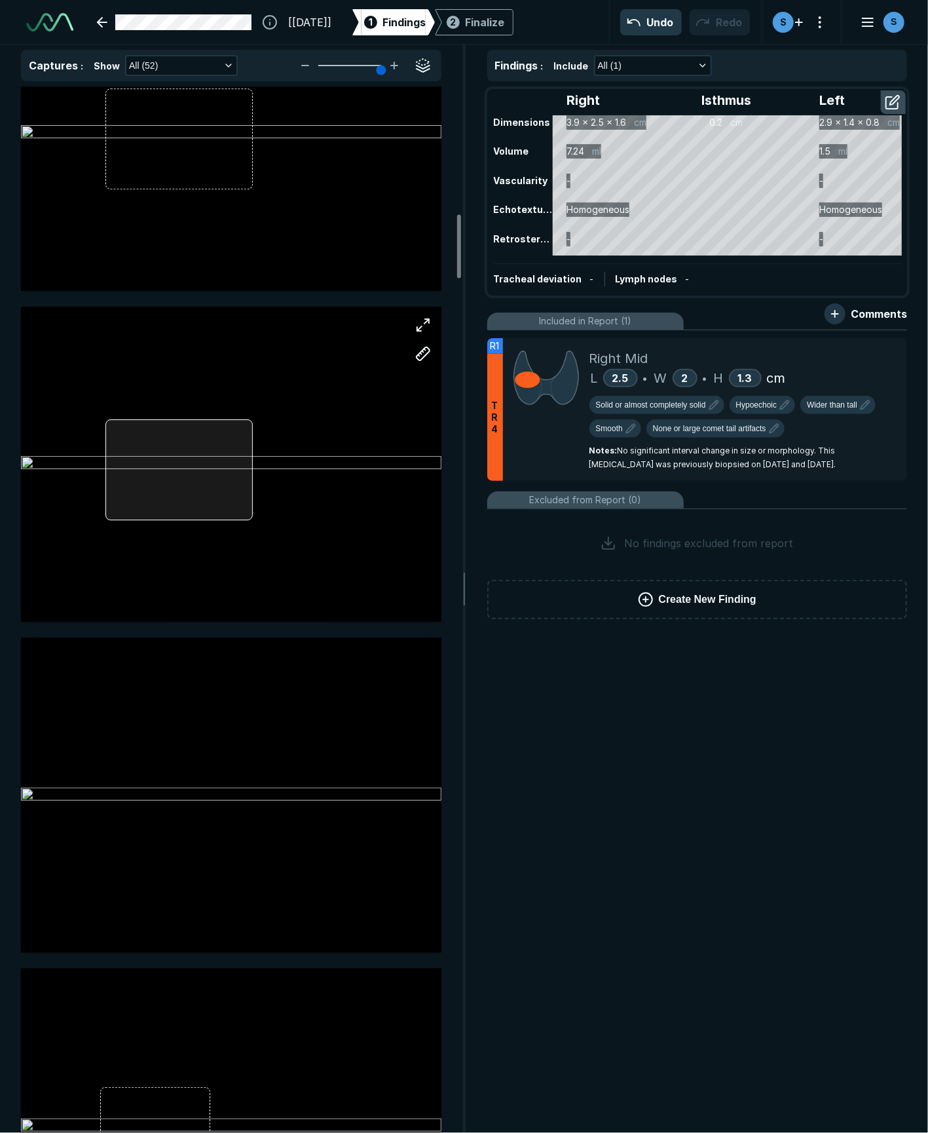
click at [169, 504] on div at bounding box center [231, 464] width 421 height 315
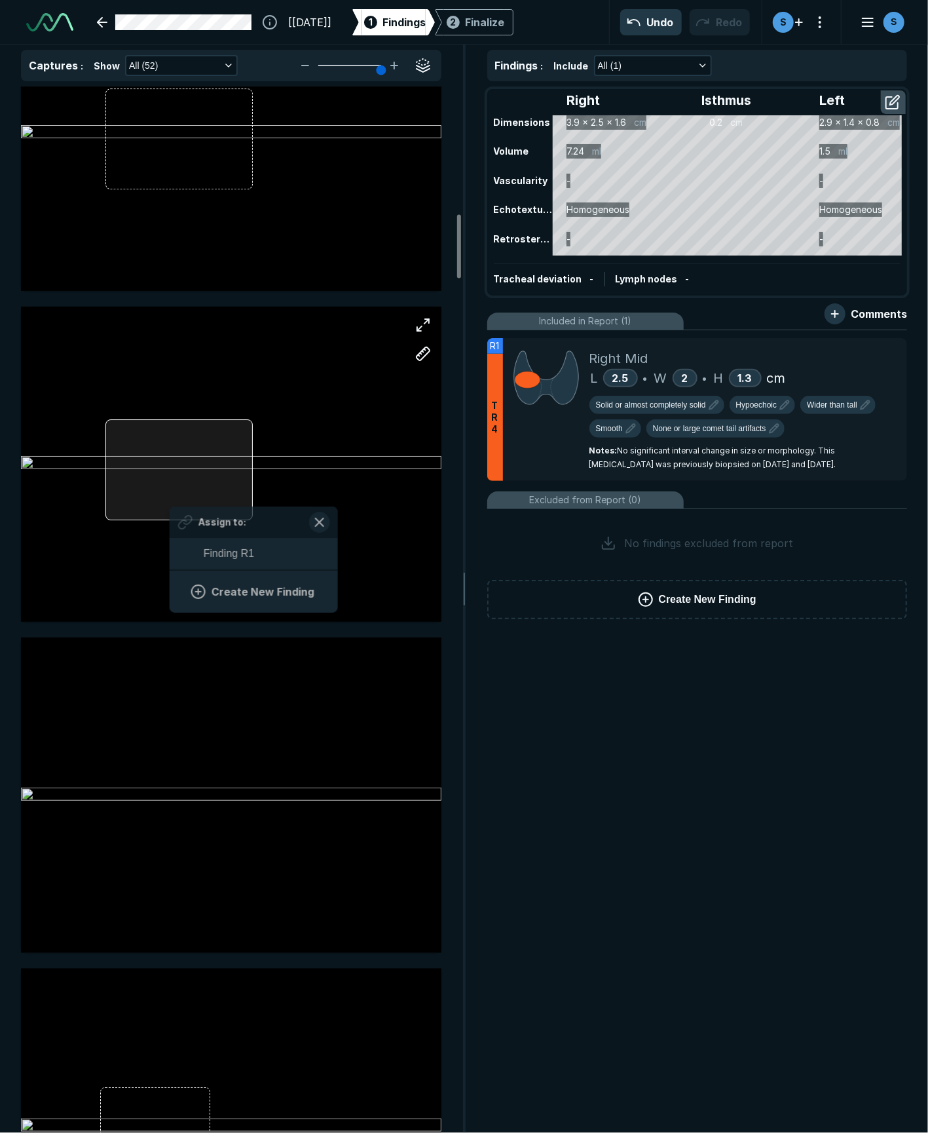
scroll to position [1797, 2430]
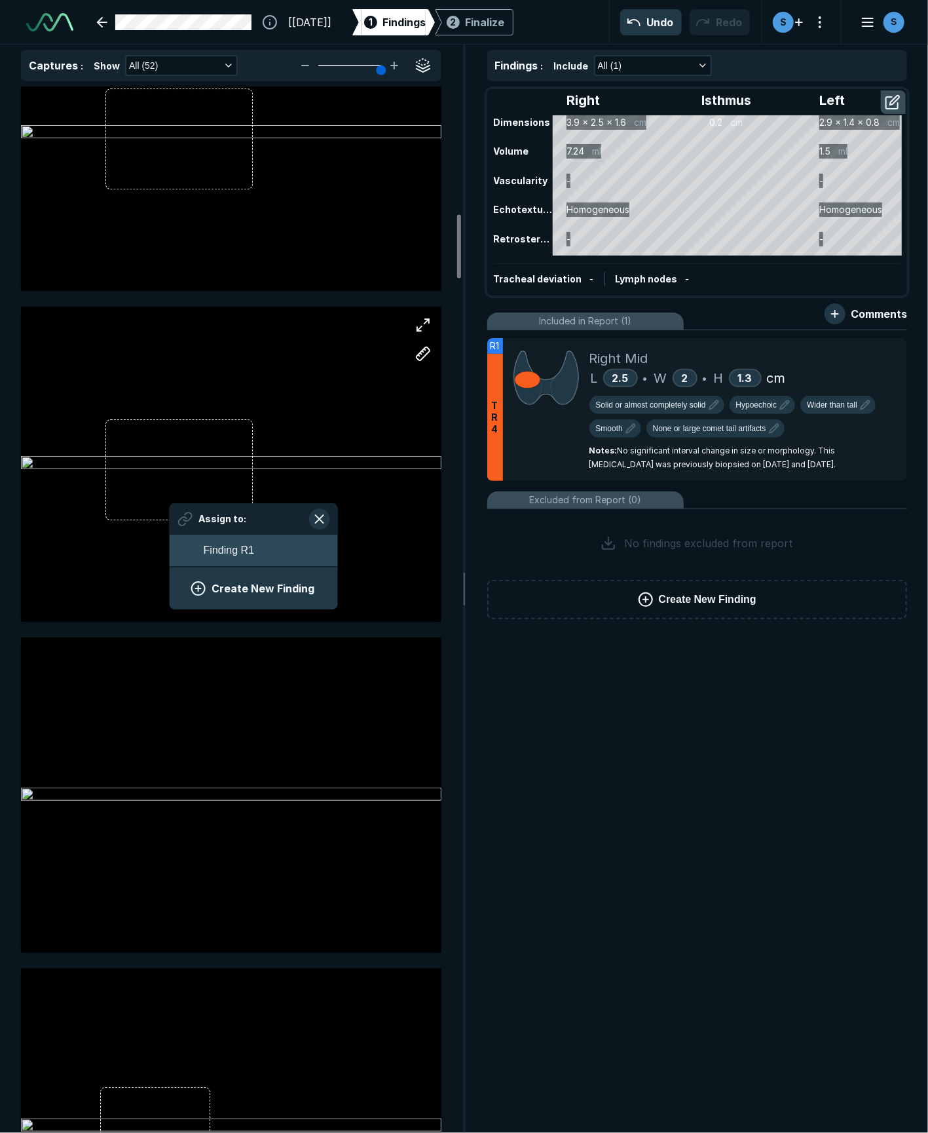
click at [221, 554] on span "Finding R1" at bounding box center [229, 551] width 50 height 16
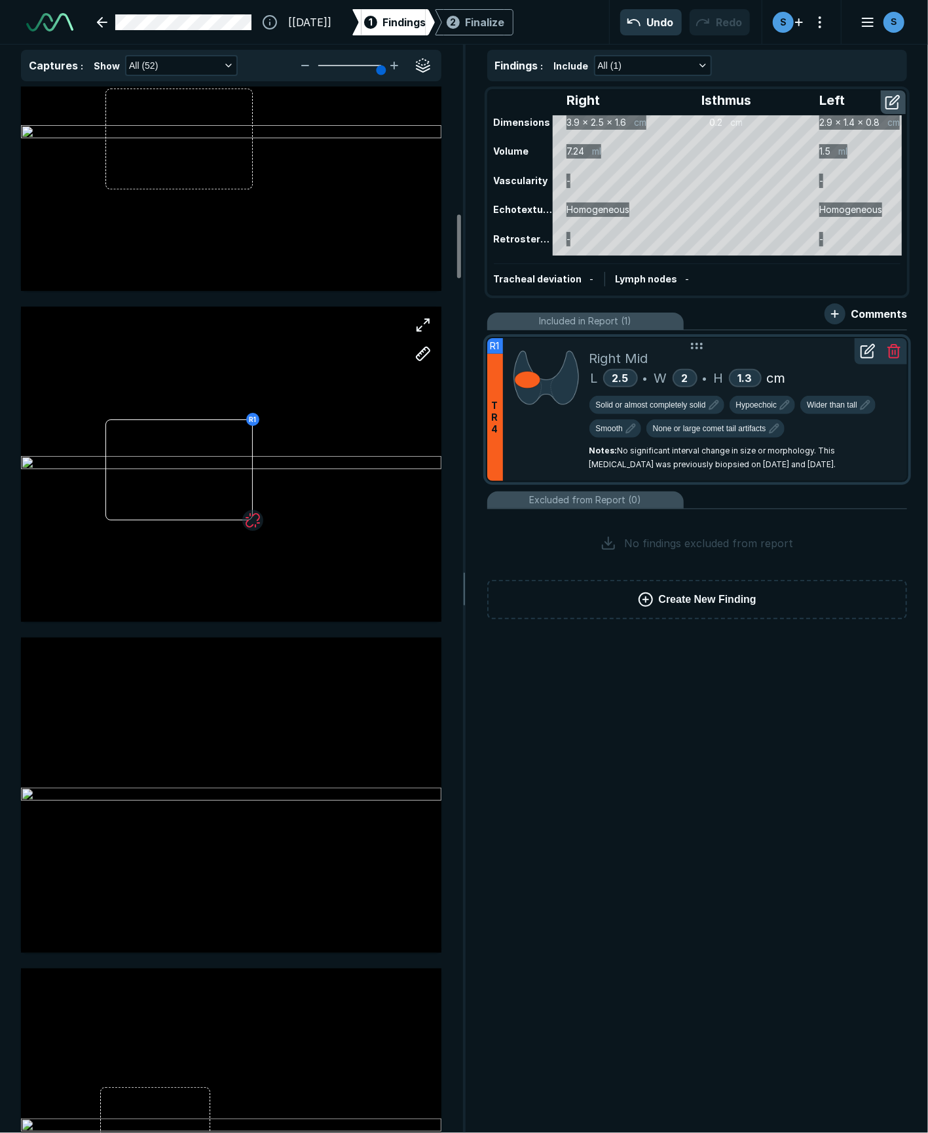
click at [494, 447] on div "T R 4" at bounding box center [495, 417] width 16 height 127
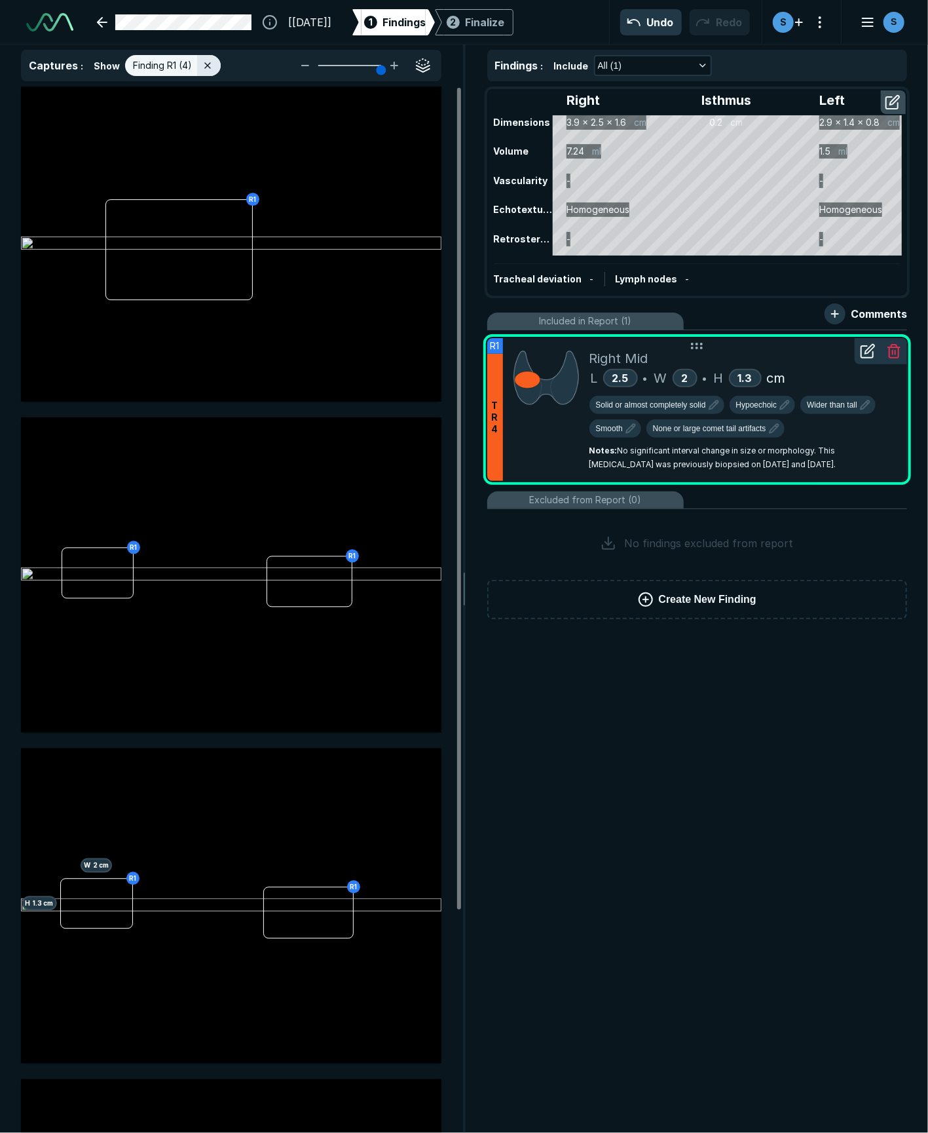
scroll to position [6249, 3554]
click at [478, 135] on div "Right Isthmus Left Dimensions 3.9 x 2.5 x 1.6 cm 0.2 cm 2.9 x 1.4 x 0.8 cm Volu…" at bounding box center [698, 360] width 463 height 559
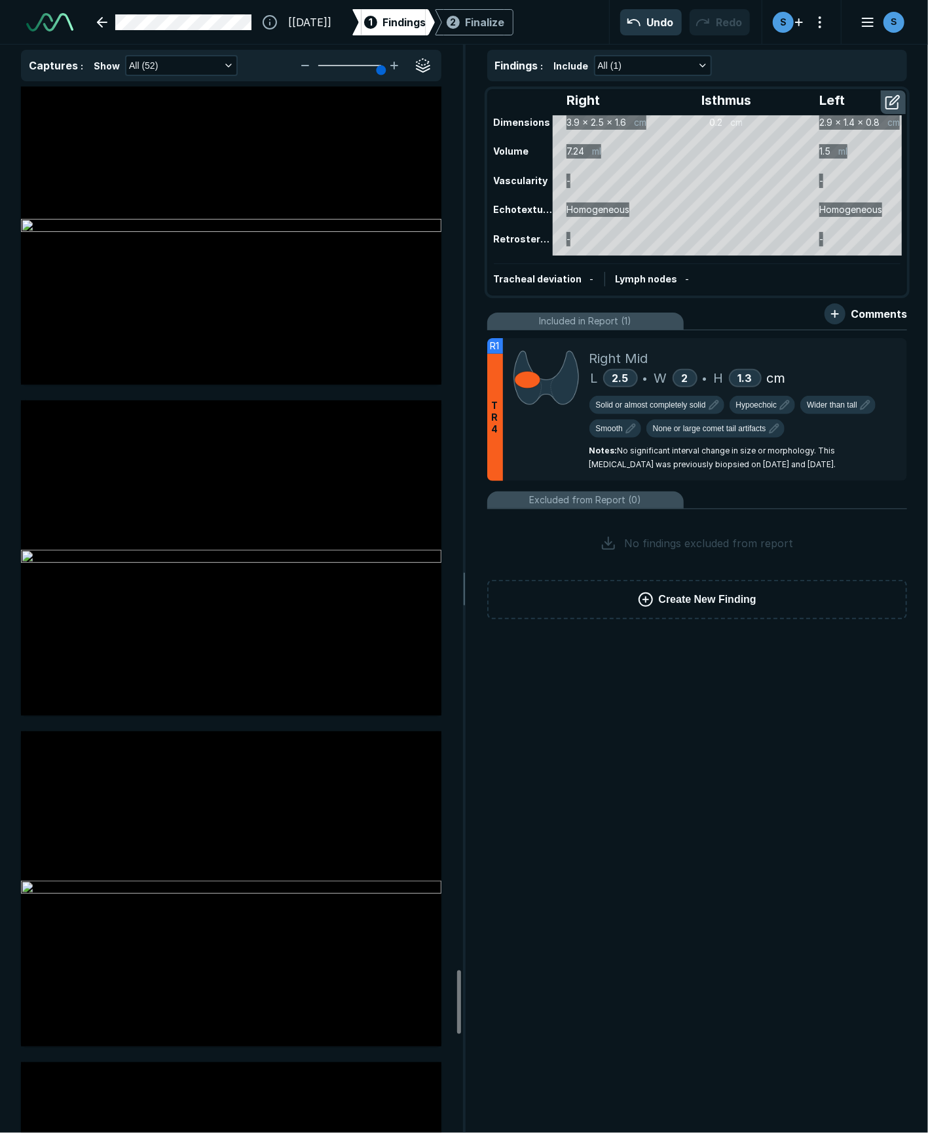
scroll to position [14589, 0]
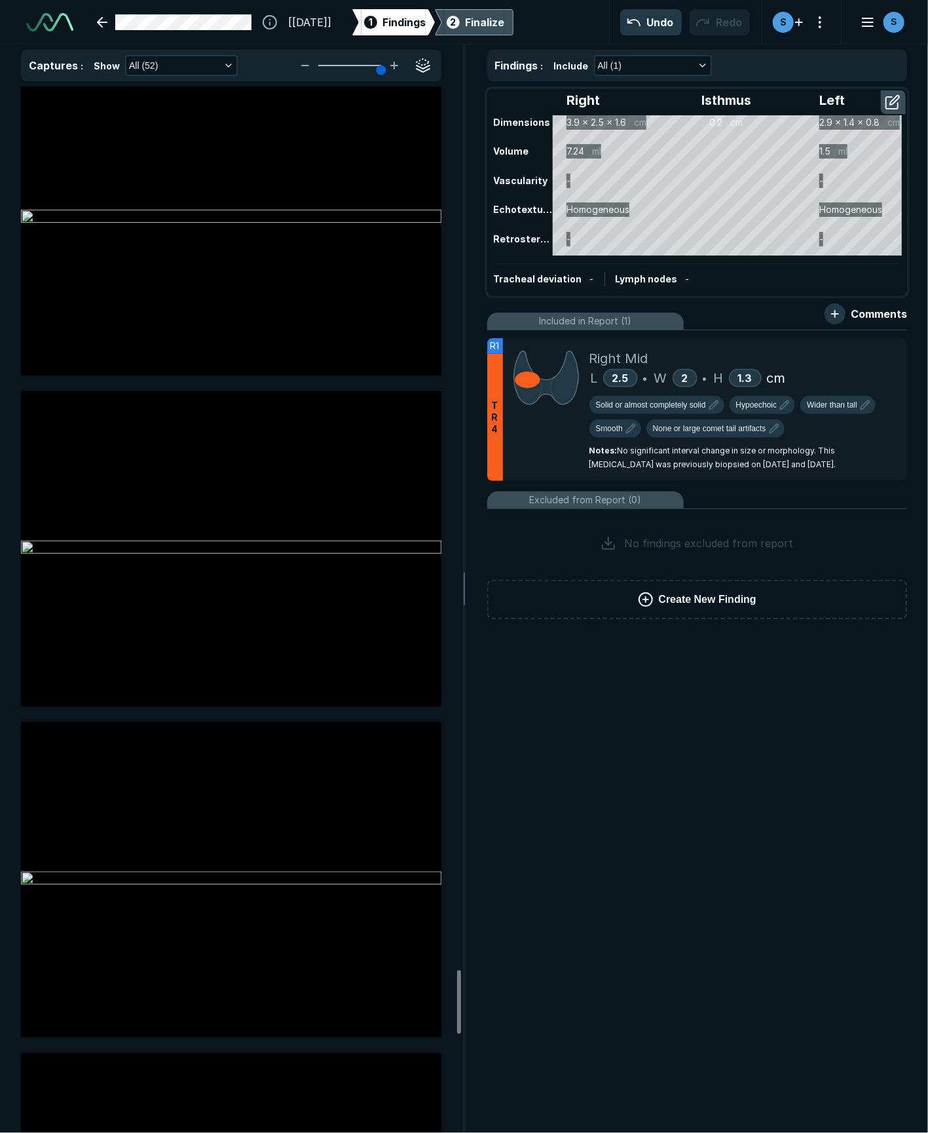
click at [505, 18] on div "Finalize" at bounding box center [484, 22] width 39 height 16
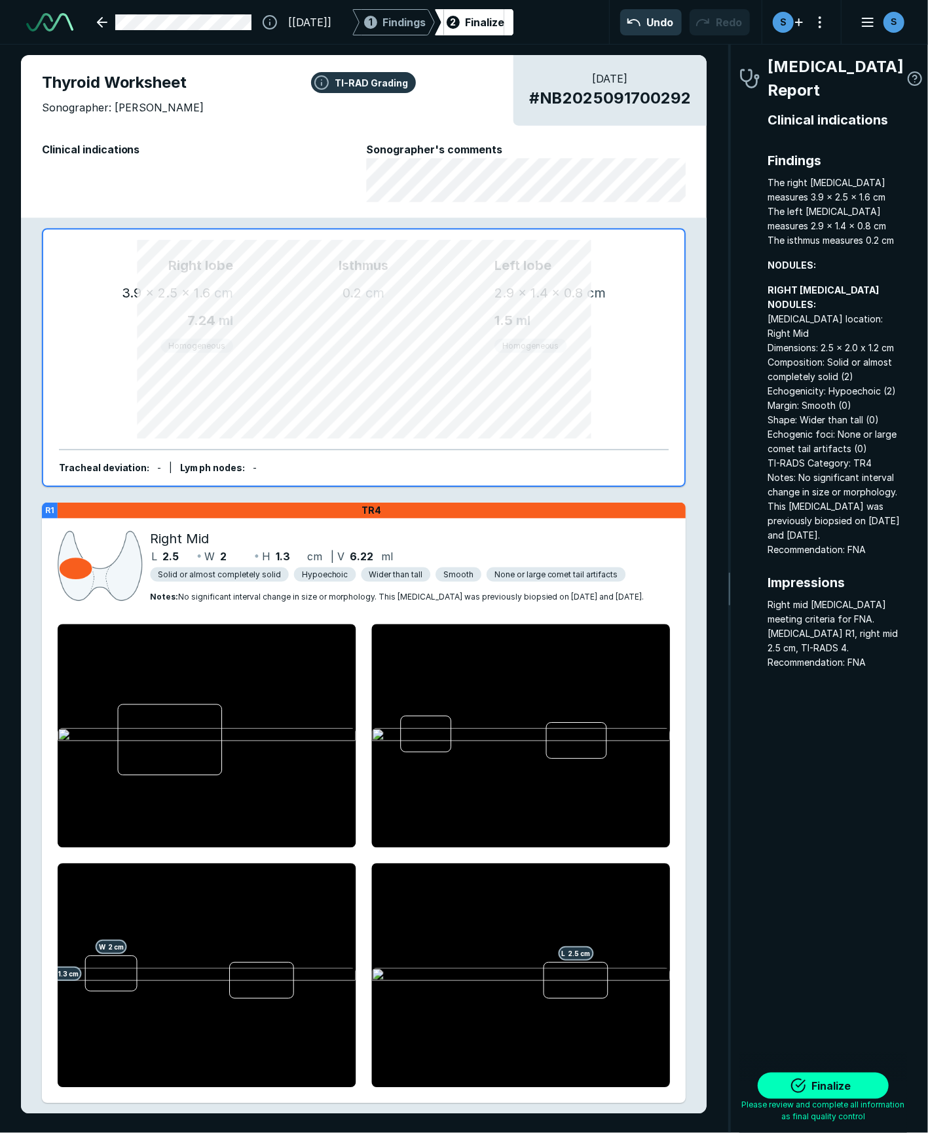
scroll to position [6506, 2418]
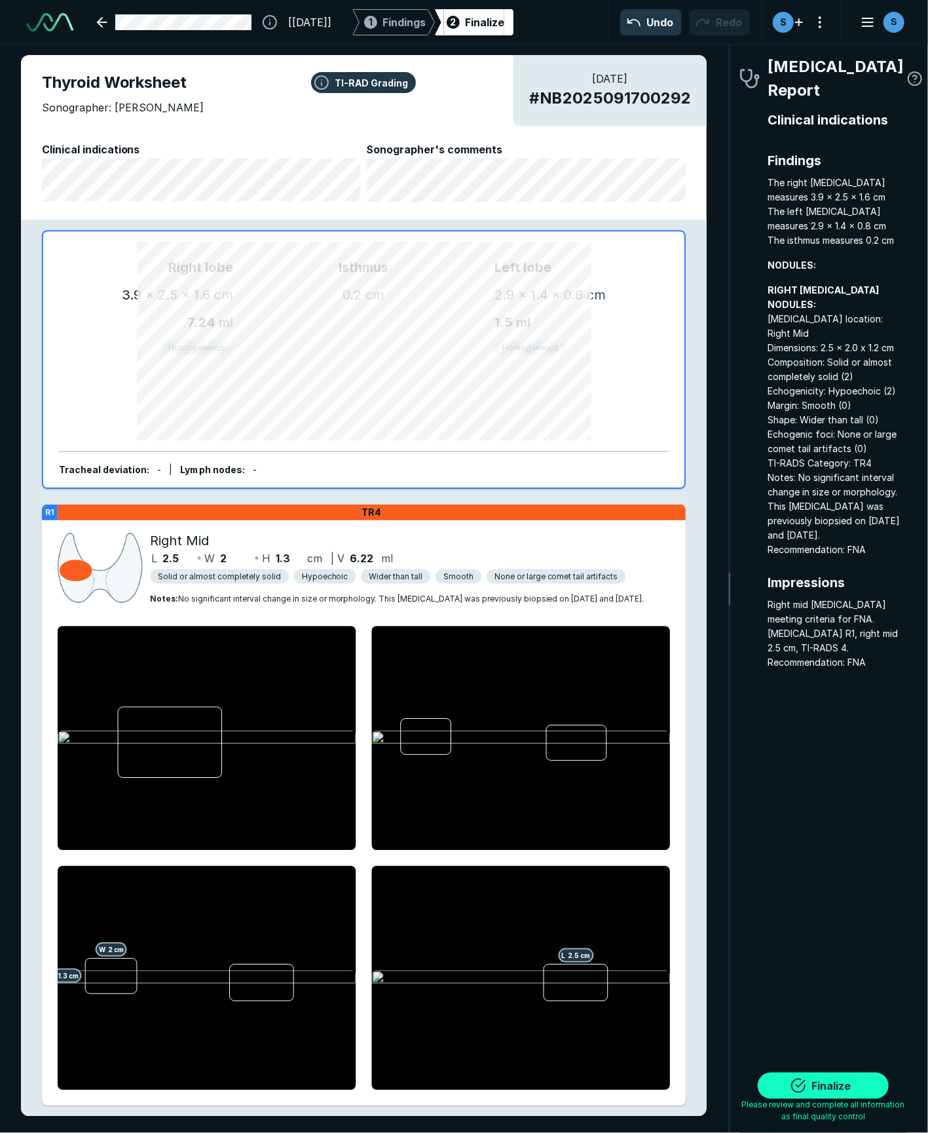
click at [850, 1090] on button "Finalize" at bounding box center [823, 1086] width 131 height 26
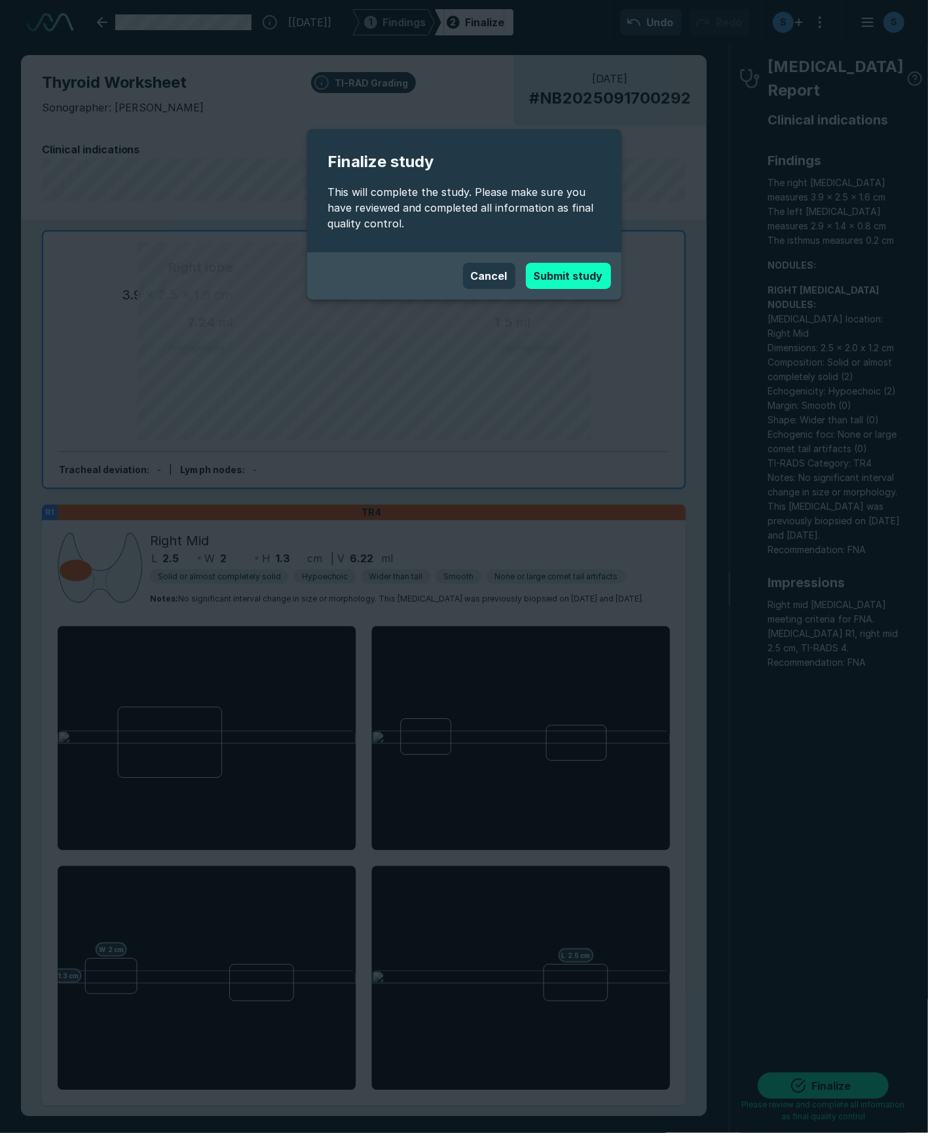
click at [580, 273] on button "Submit study" at bounding box center [568, 276] width 85 height 26
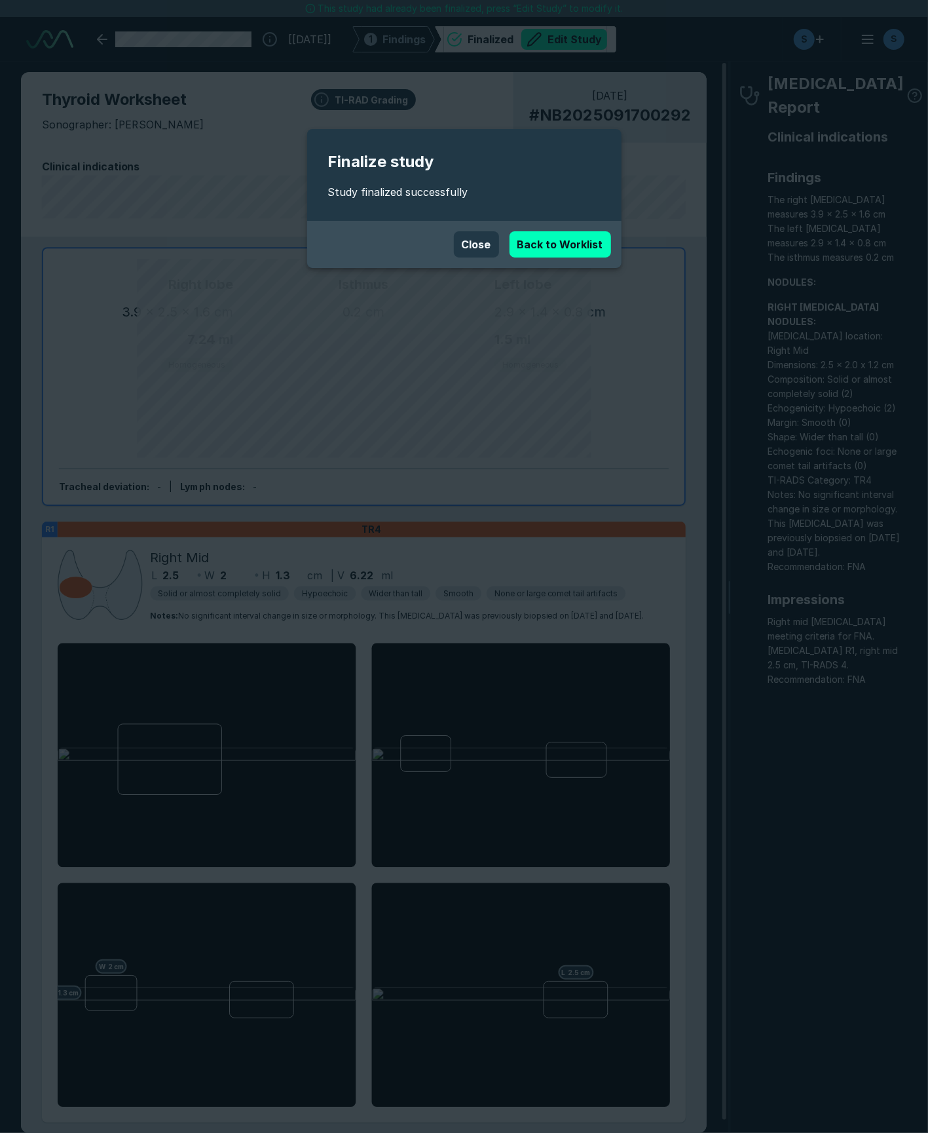
scroll to position [6477, 5863]
click at [569, 245] on link "Back to Worklist" at bounding box center [561, 244] width 102 height 26
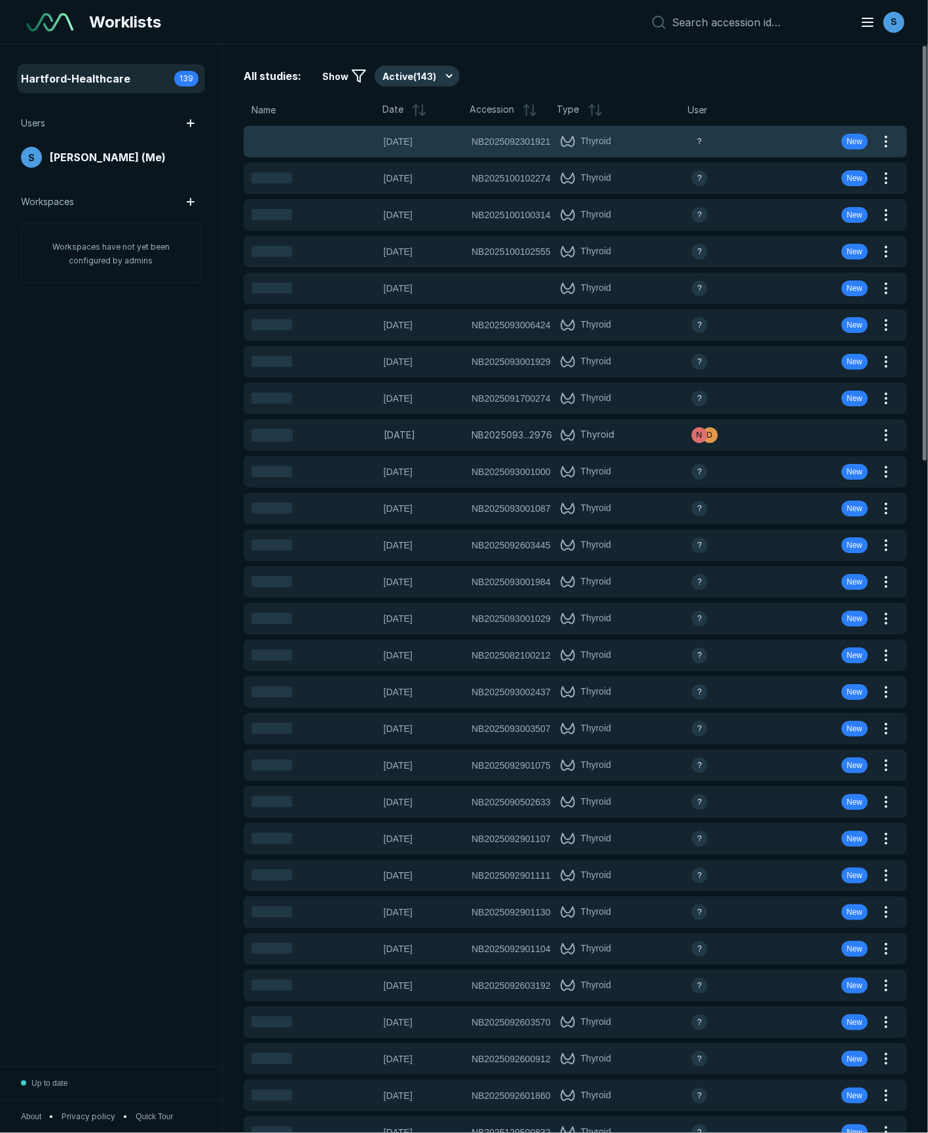
scroll to position [6344, 4650]
